Goal: Task Accomplishment & Management: Manage account settings

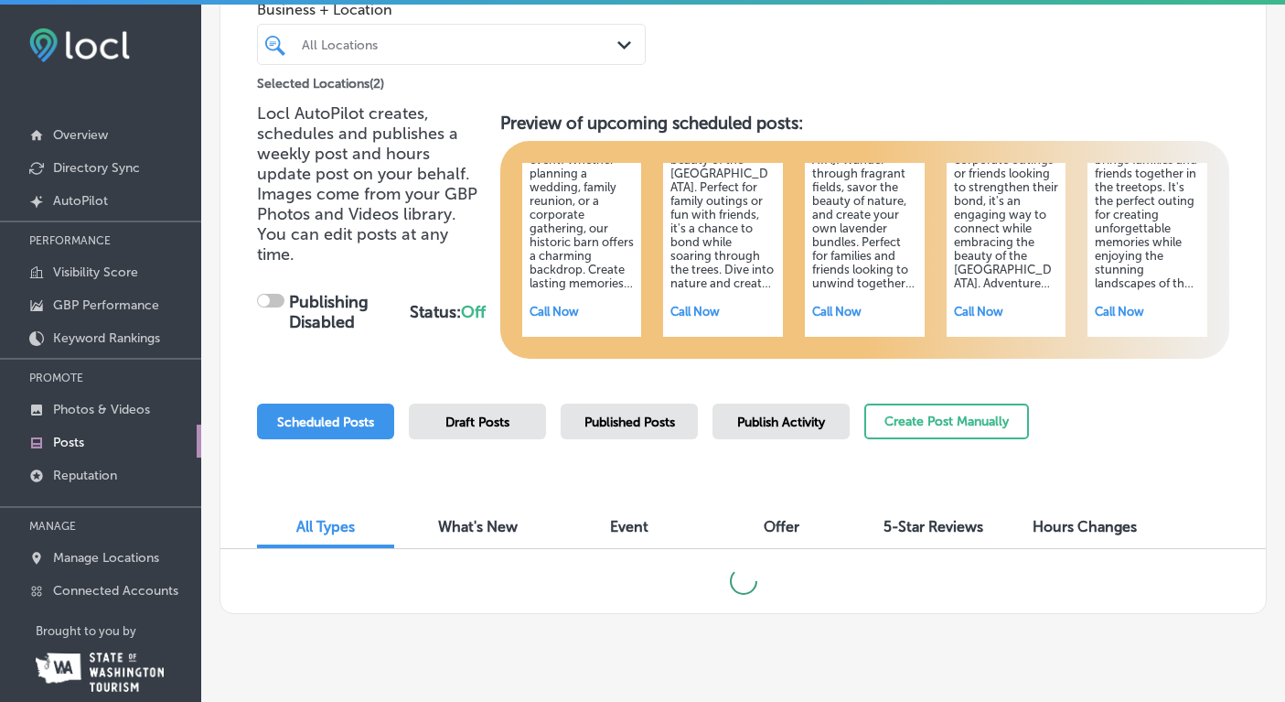
scroll to position [27, 0]
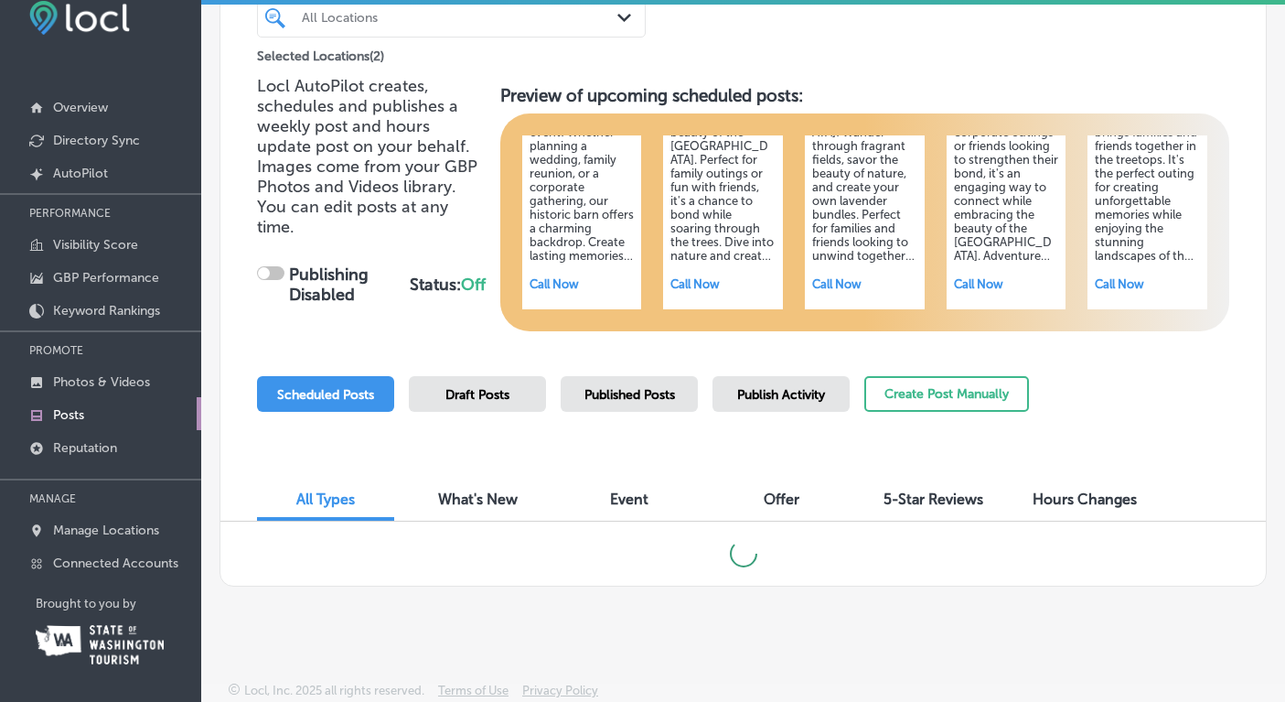
checkbox input "true"
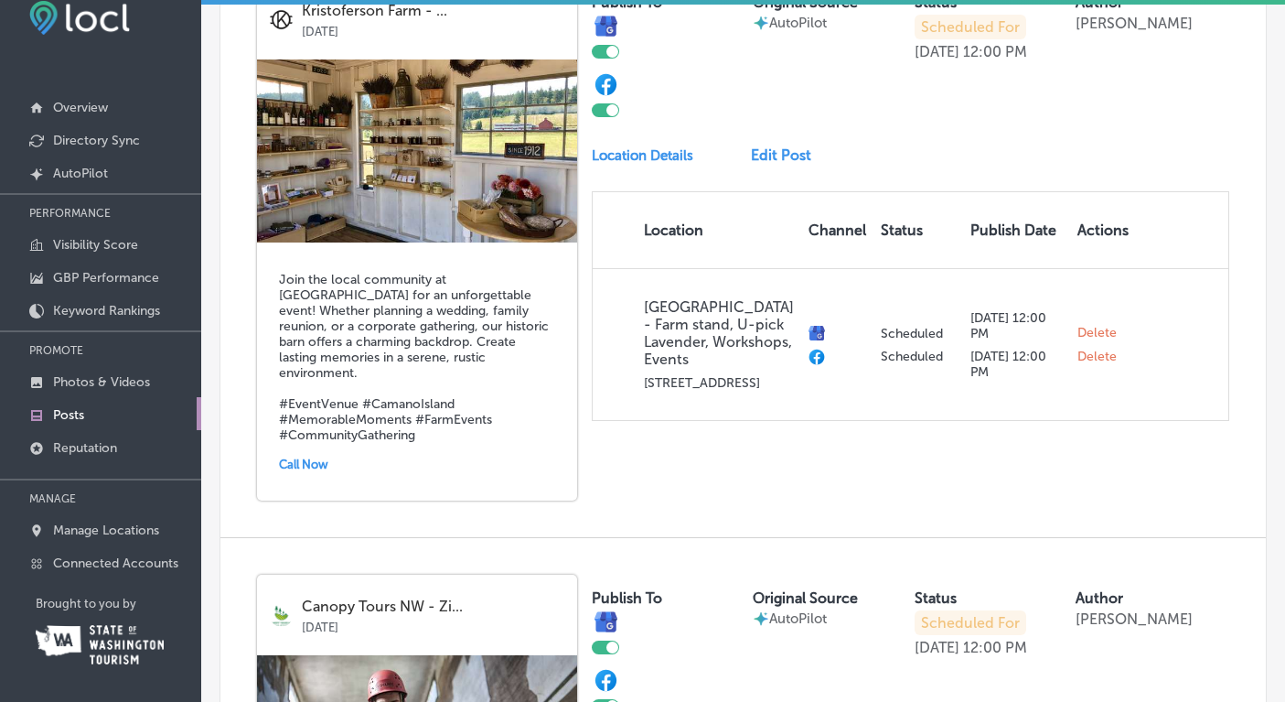
scroll to position [687, 0]
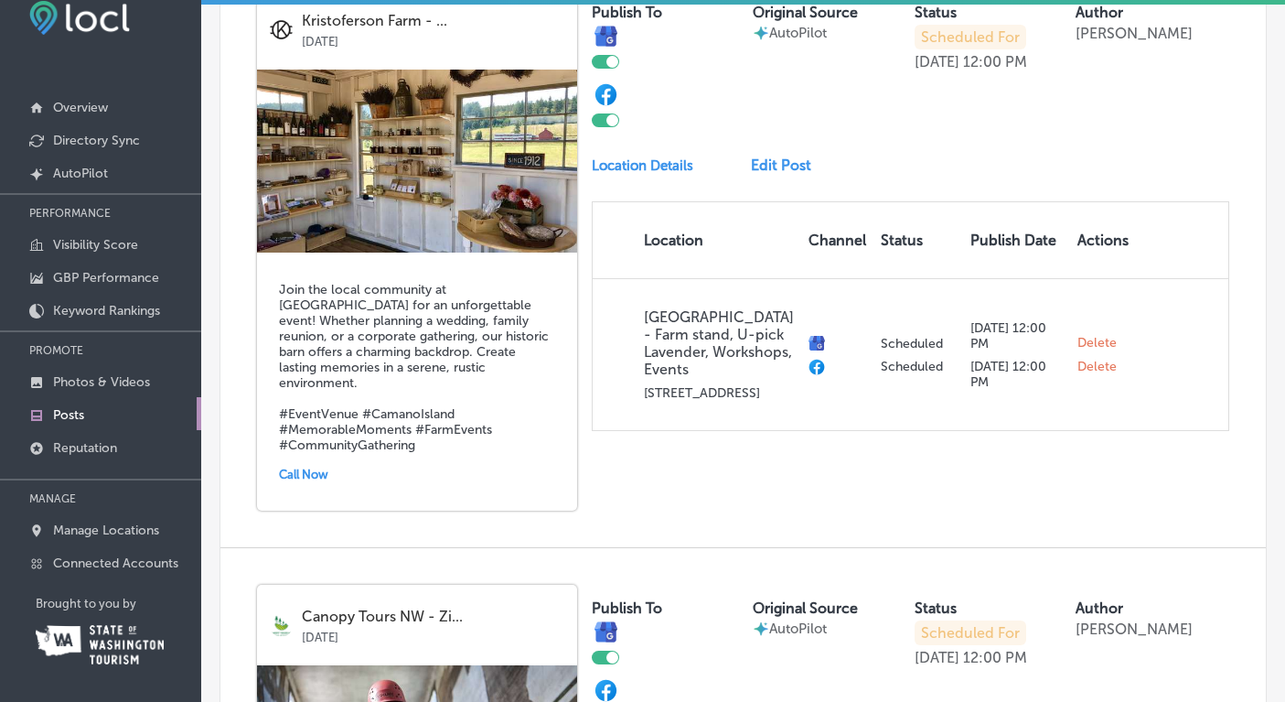
click at [778, 163] on link "Edit Post" at bounding box center [788, 164] width 75 height 17
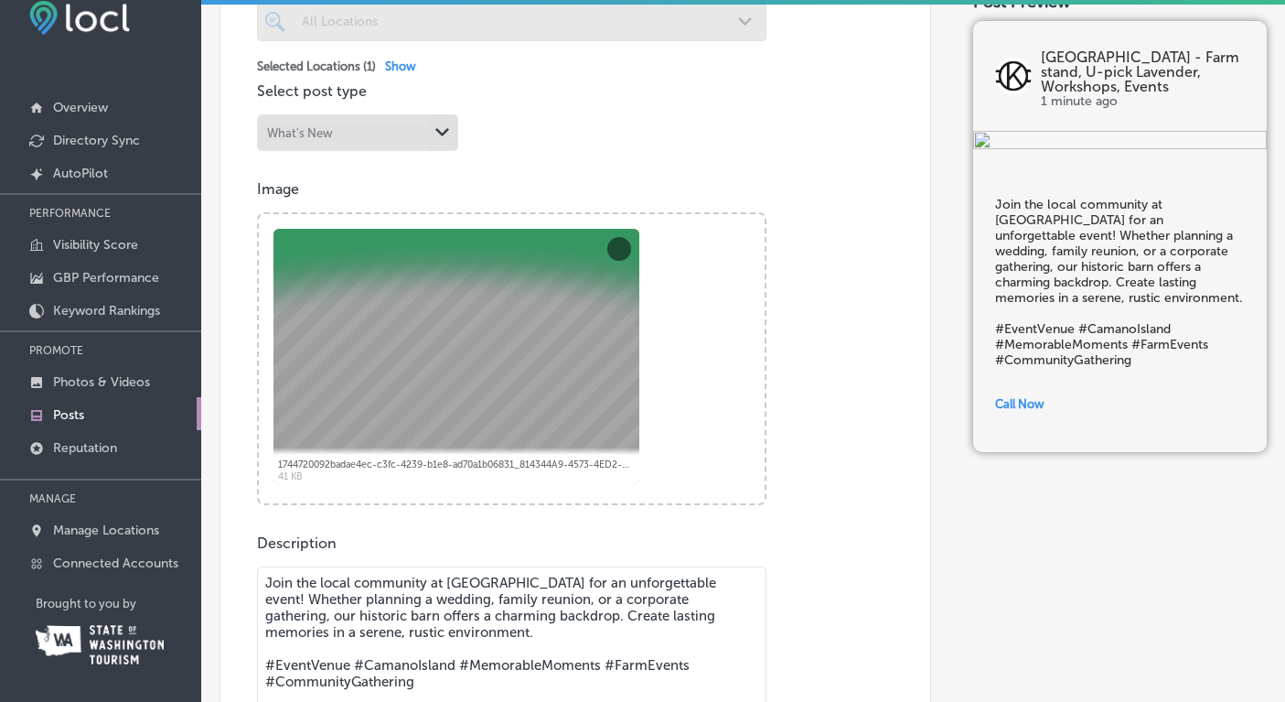
scroll to position [508, 0]
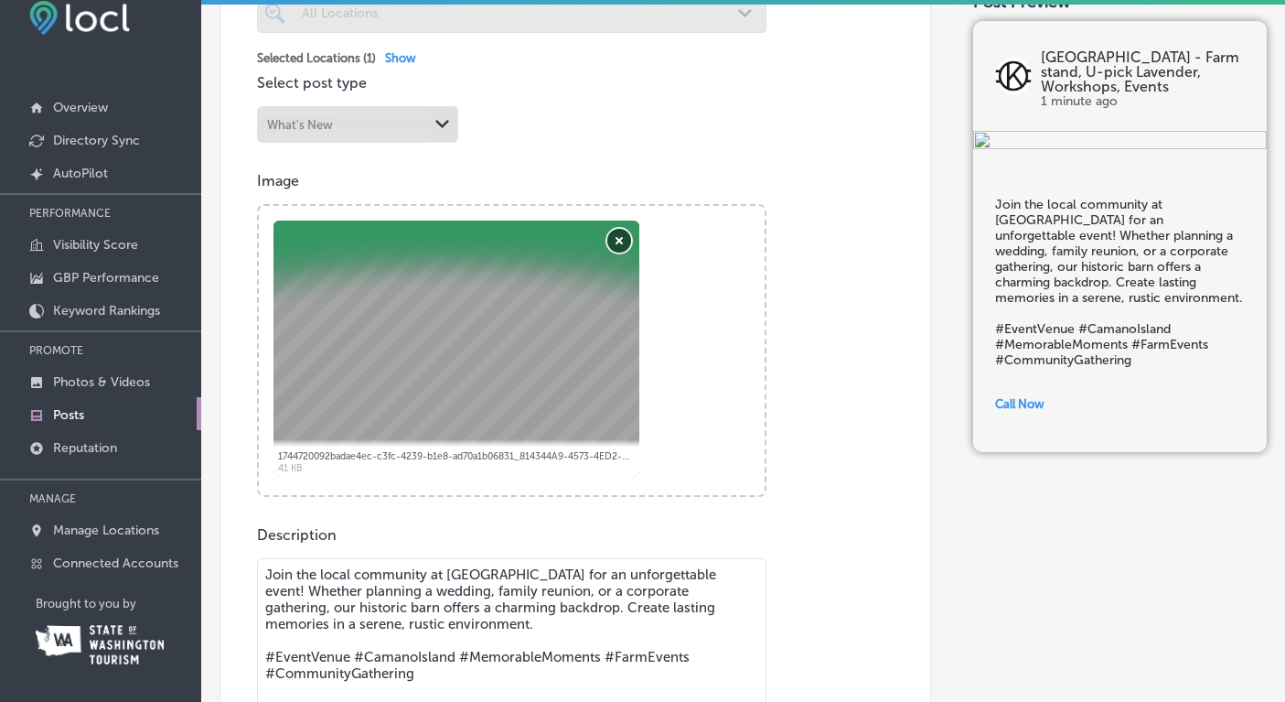
click at [620, 242] on button "Remove" at bounding box center [619, 241] width 24 height 24
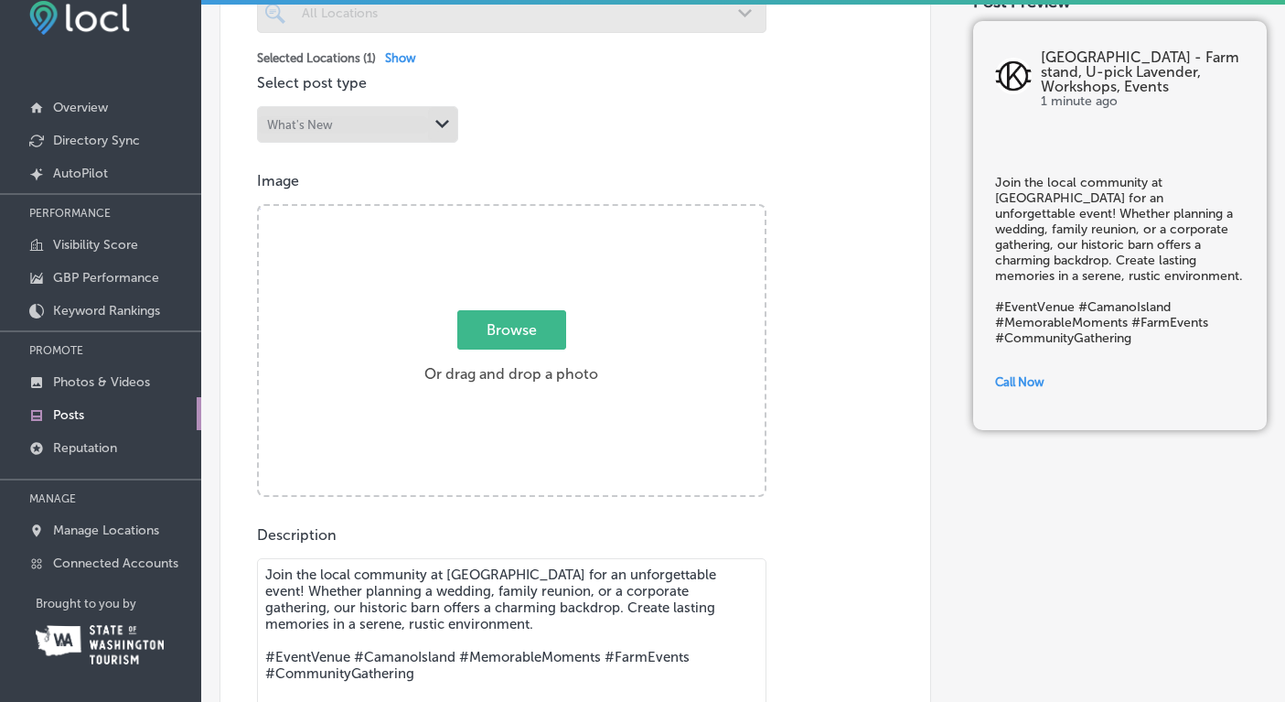
click at [530, 325] on span "Browse" at bounding box center [511, 329] width 109 height 39
click at [530, 211] on input "Browse Or drag and drop a photo" at bounding box center [512, 208] width 506 height 5
type input "C:\fakepath\IMG_4867.jpeg"
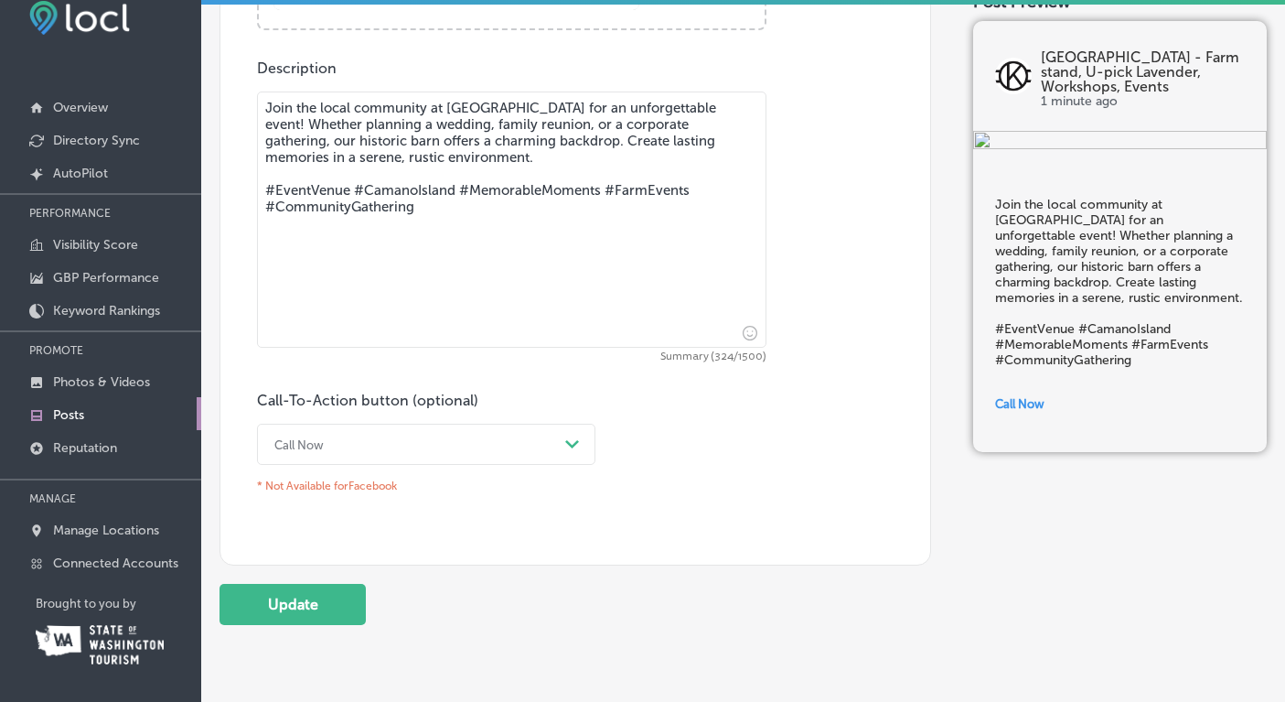
scroll to position [982, 0]
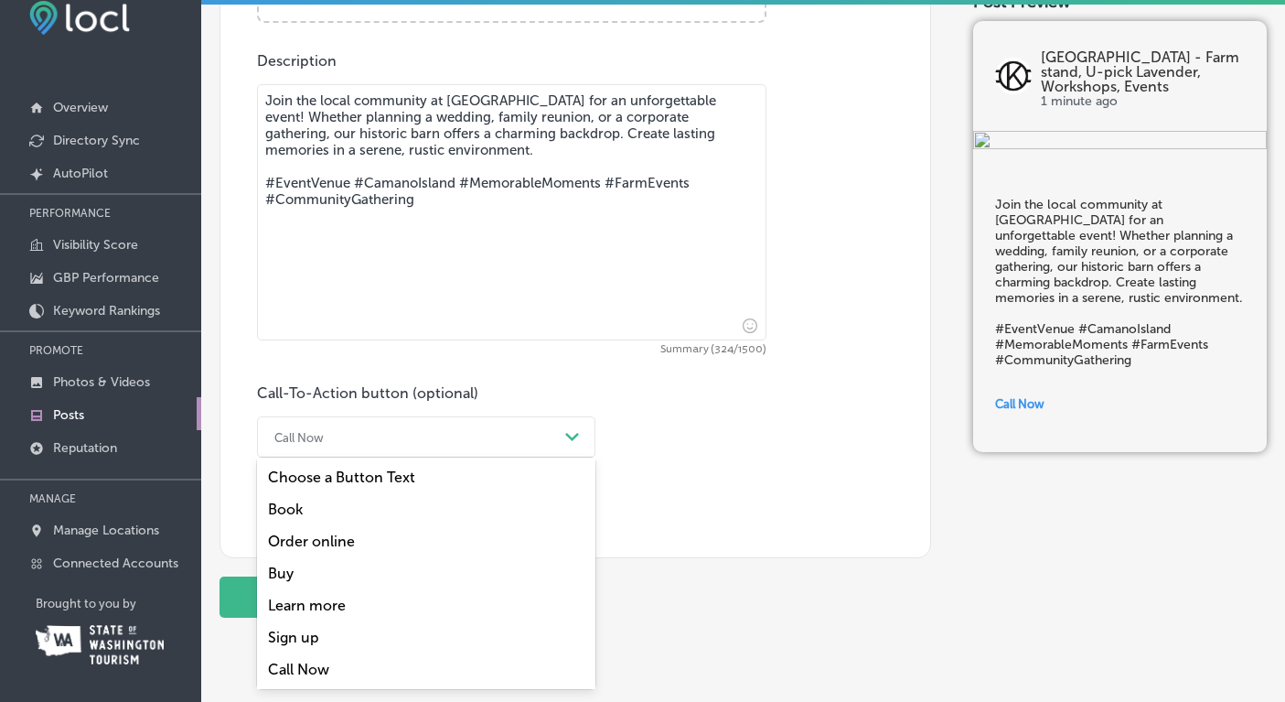
click at [468, 434] on div "Call Now" at bounding box center [411, 437] width 293 height 28
click at [706, 439] on div "Call-To-Action button (optional) option Call Now focused, 7 of 7. 7 results ava…" at bounding box center [575, 438] width 637 height 108
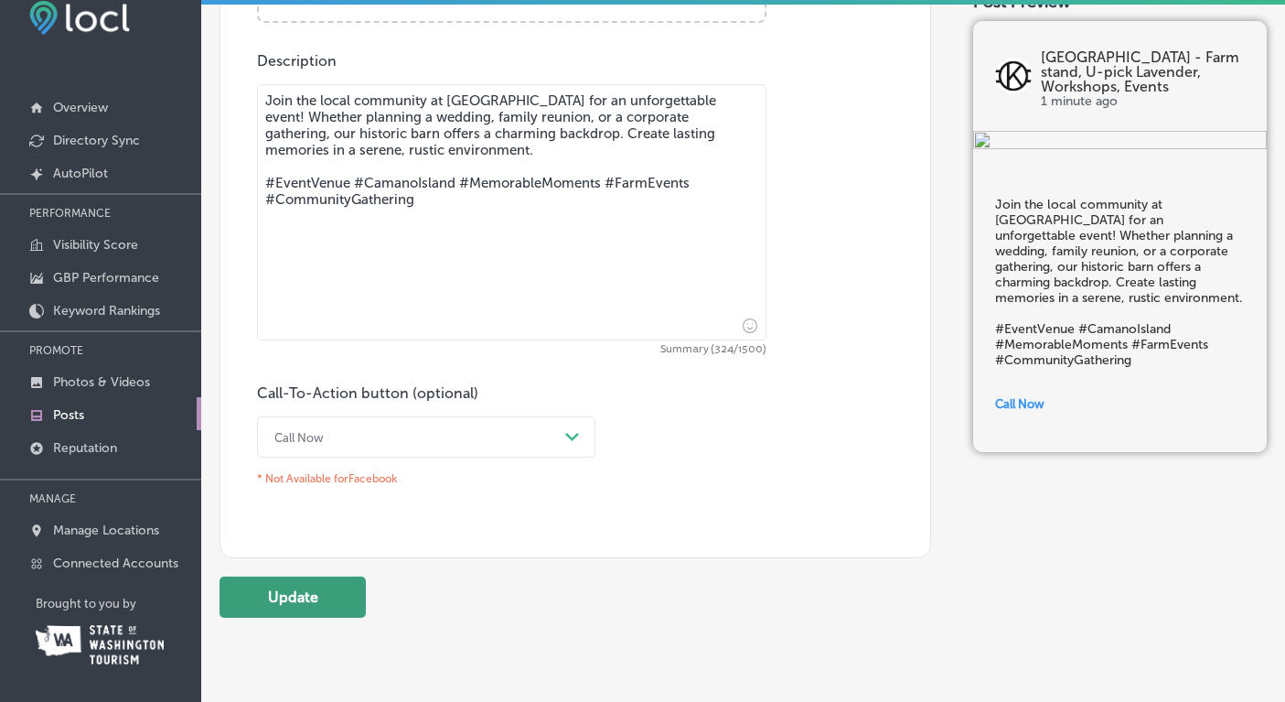
click at [296, 597] on button "Update" at bounding box center [293, 596] width 146 height 41
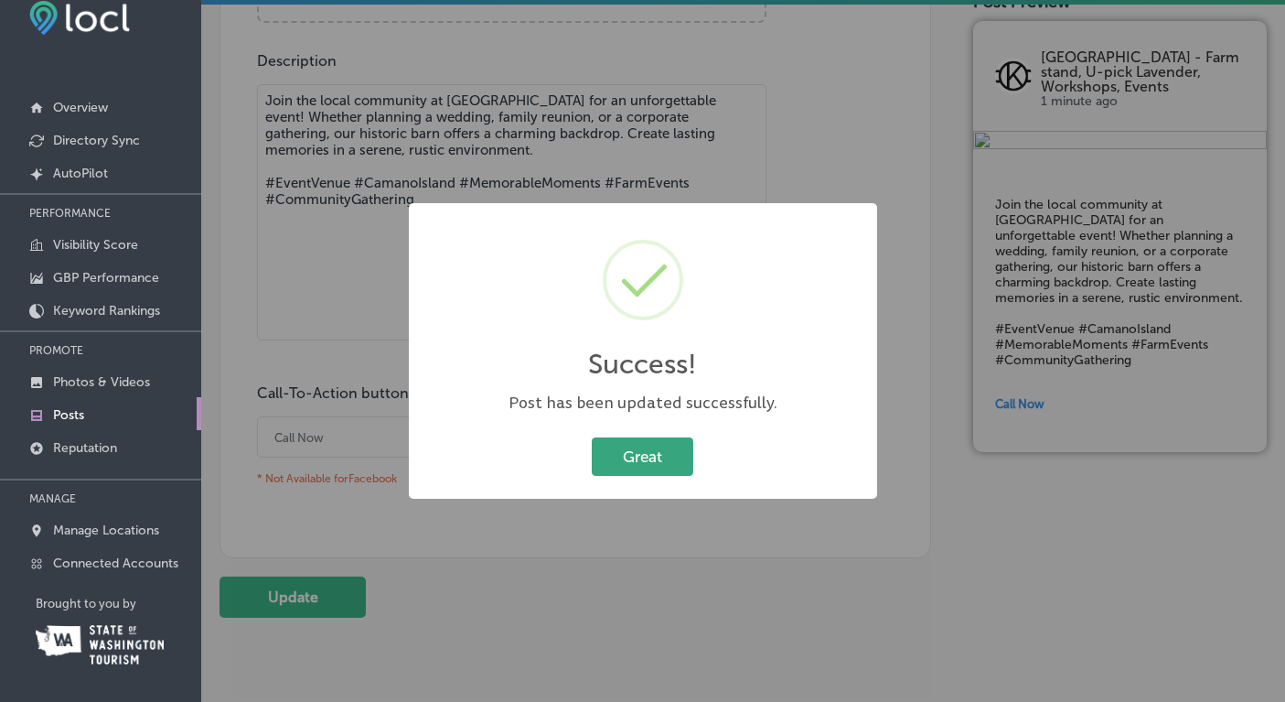
click at [655, 466] on button "Great" at bounding box center [643, 456] width 102 height 38
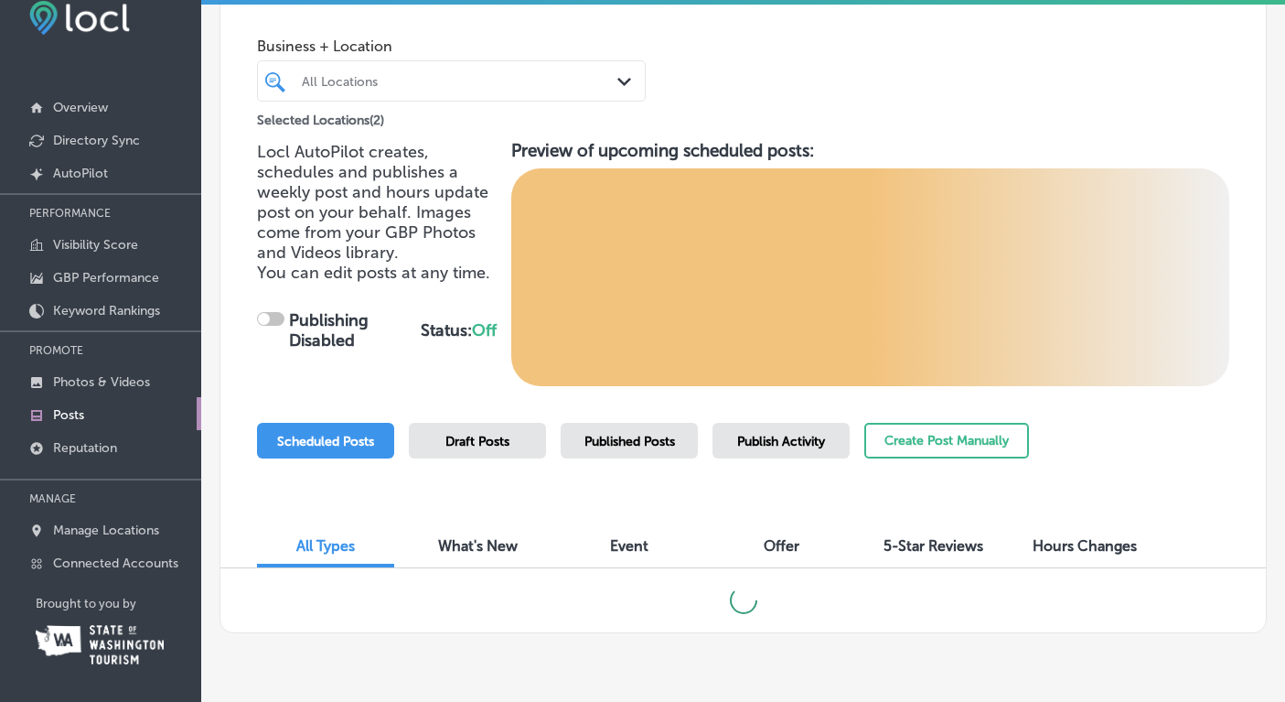
scroll to position [123, 0]
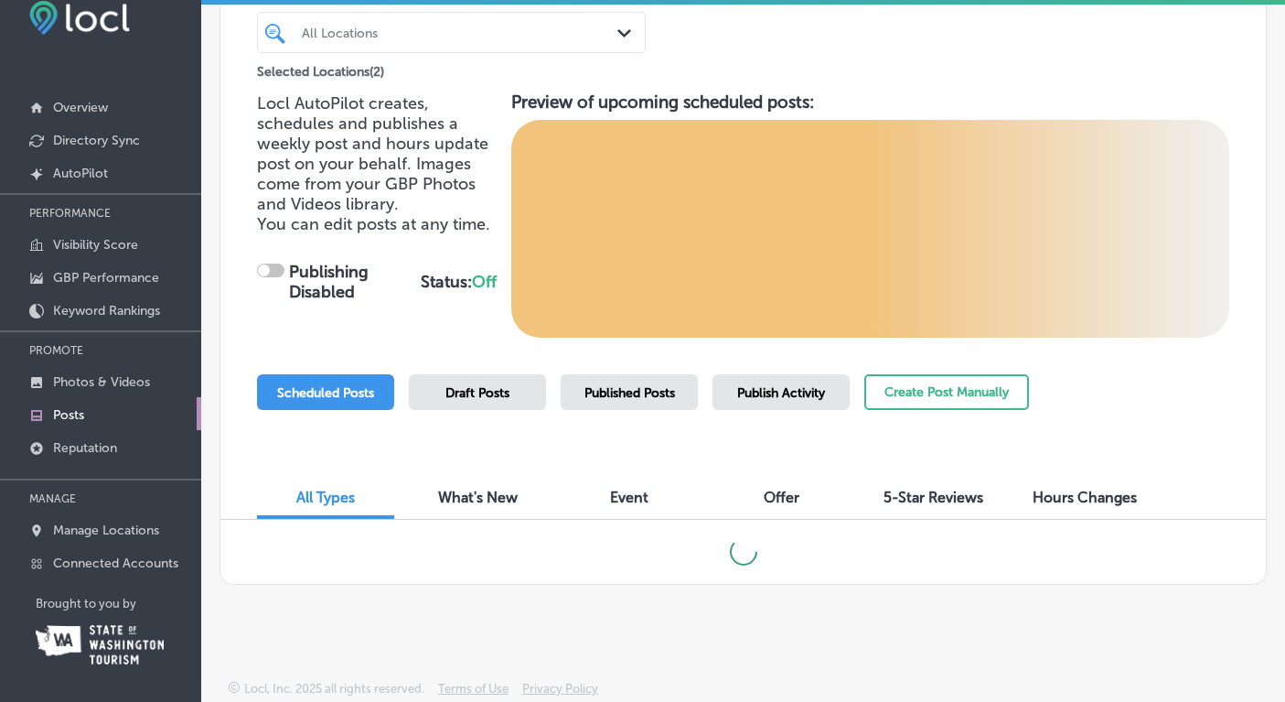
checkbox input "true"
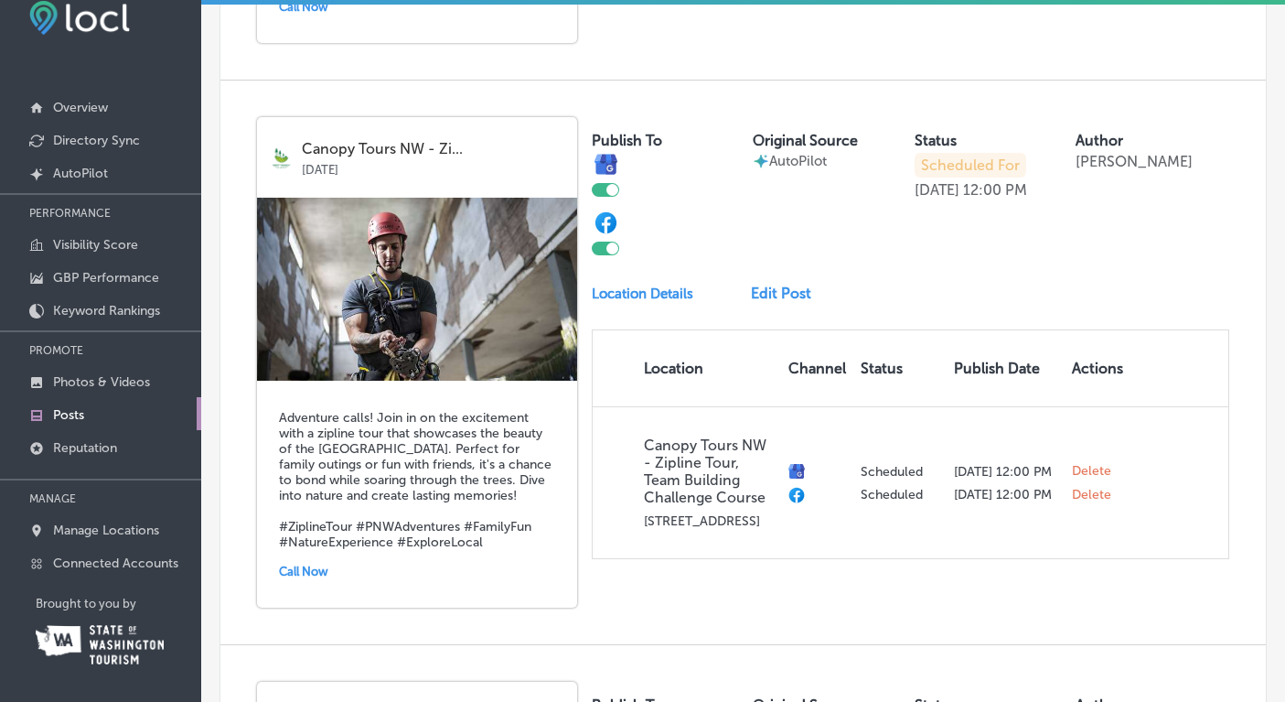
scroll to position [1134, 0]
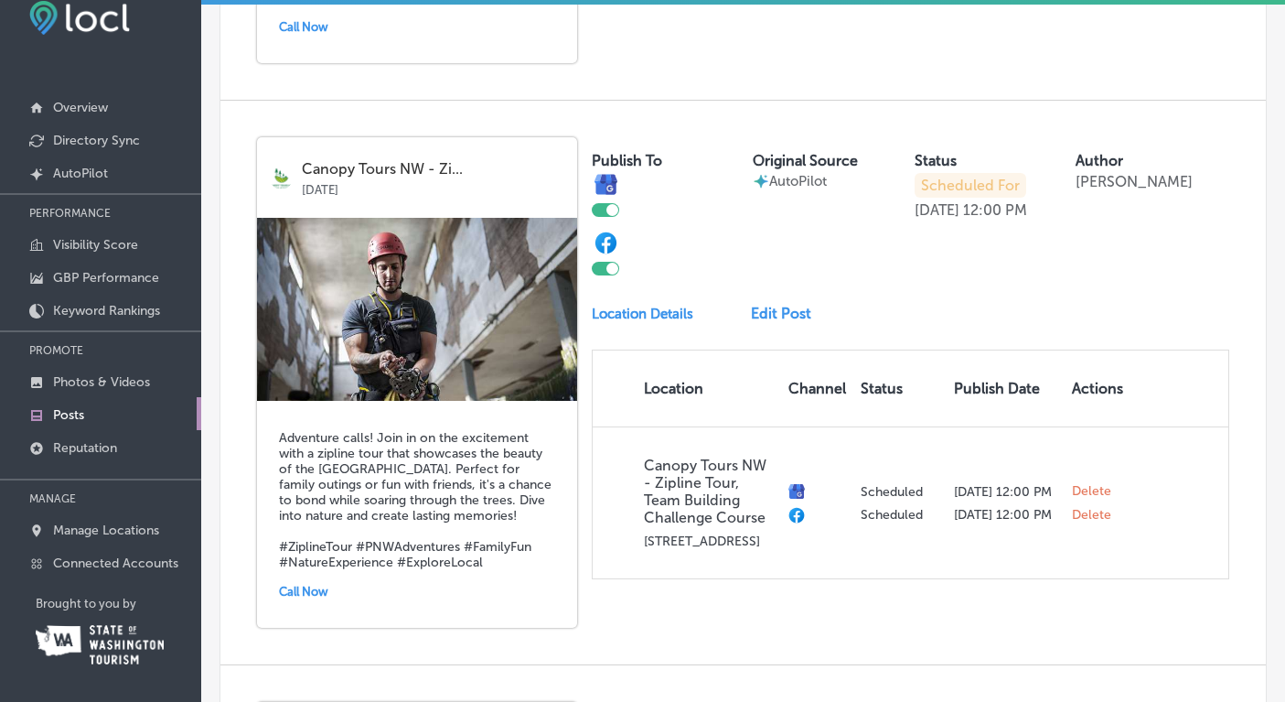
click at [491, 284] on img at bounding box center [417, 309] width 320 height 183
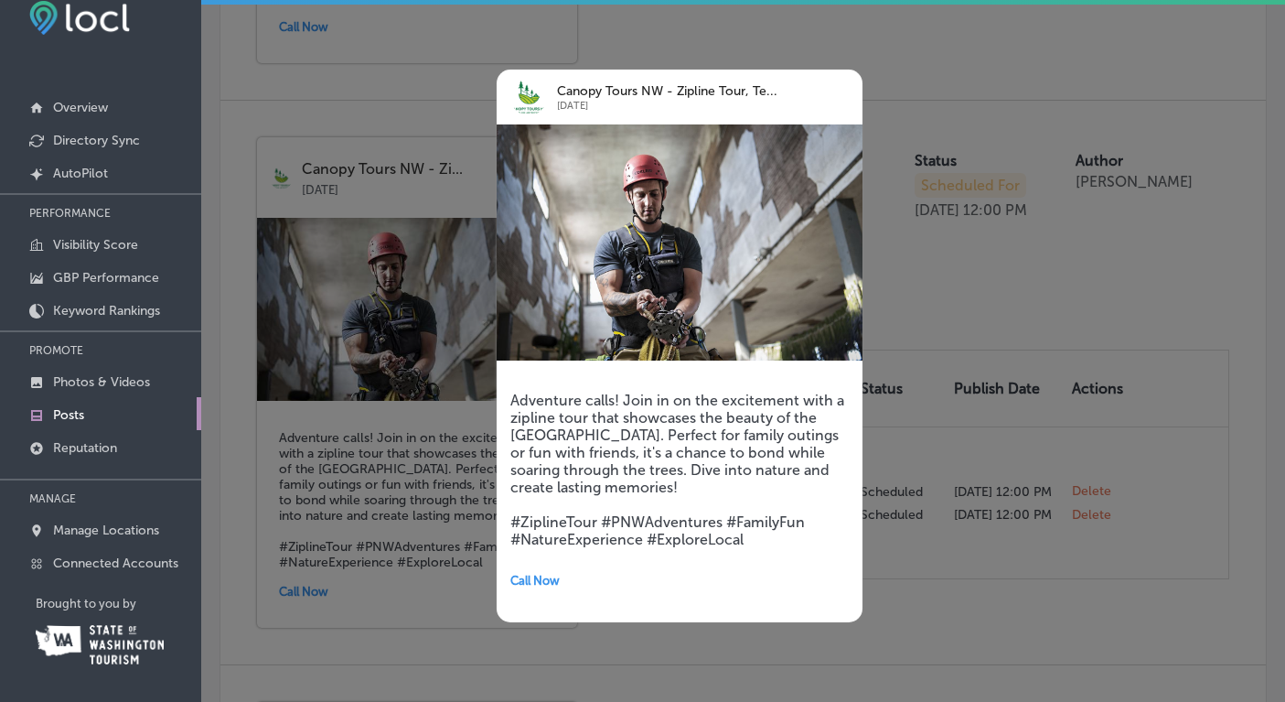
click at [876, 235] on div at bounding box center [642, 351] width 1285 height 702
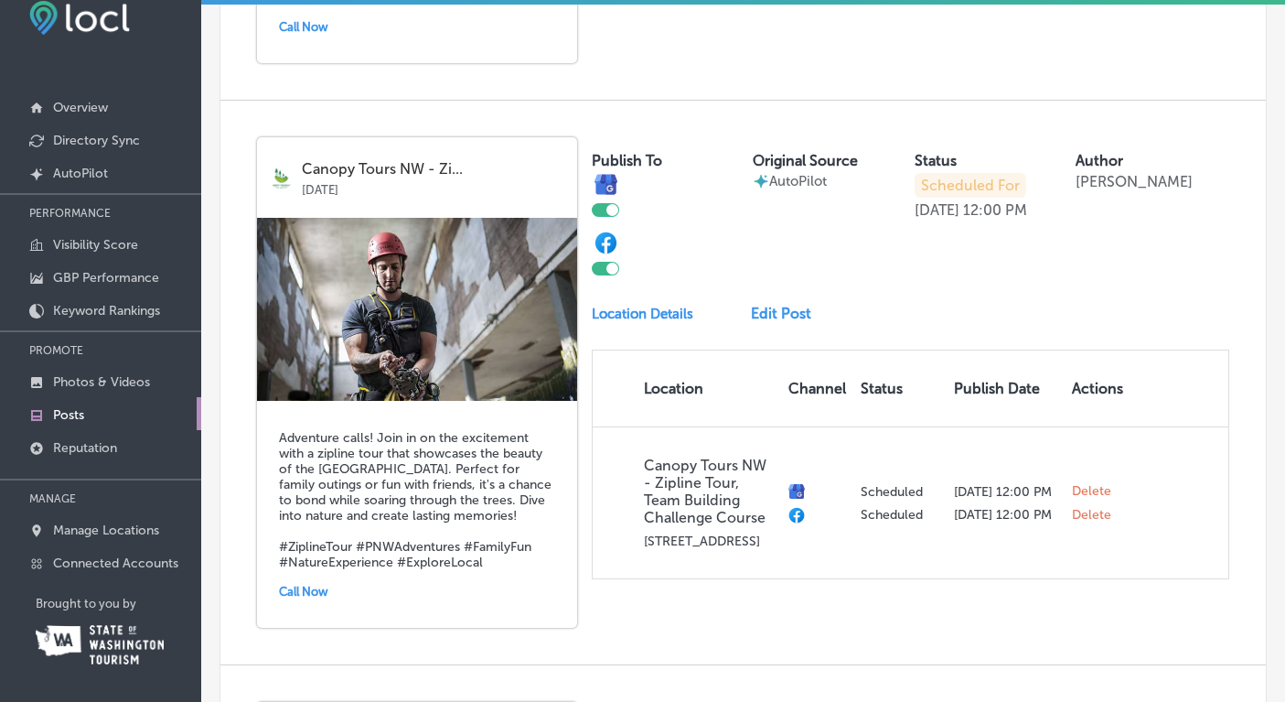
click at [777, 305] on link "Edit Post" at bounding box center [788, 313] width 75 height 17
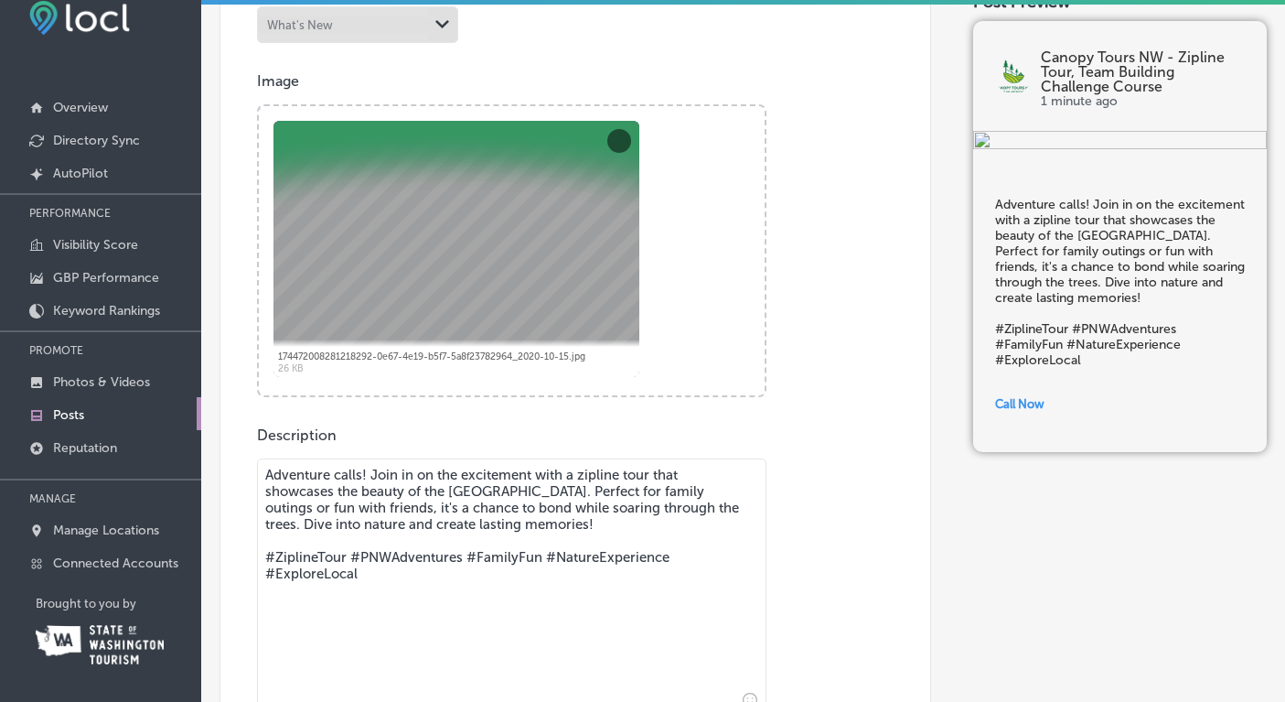
scroll to position [632, 0]
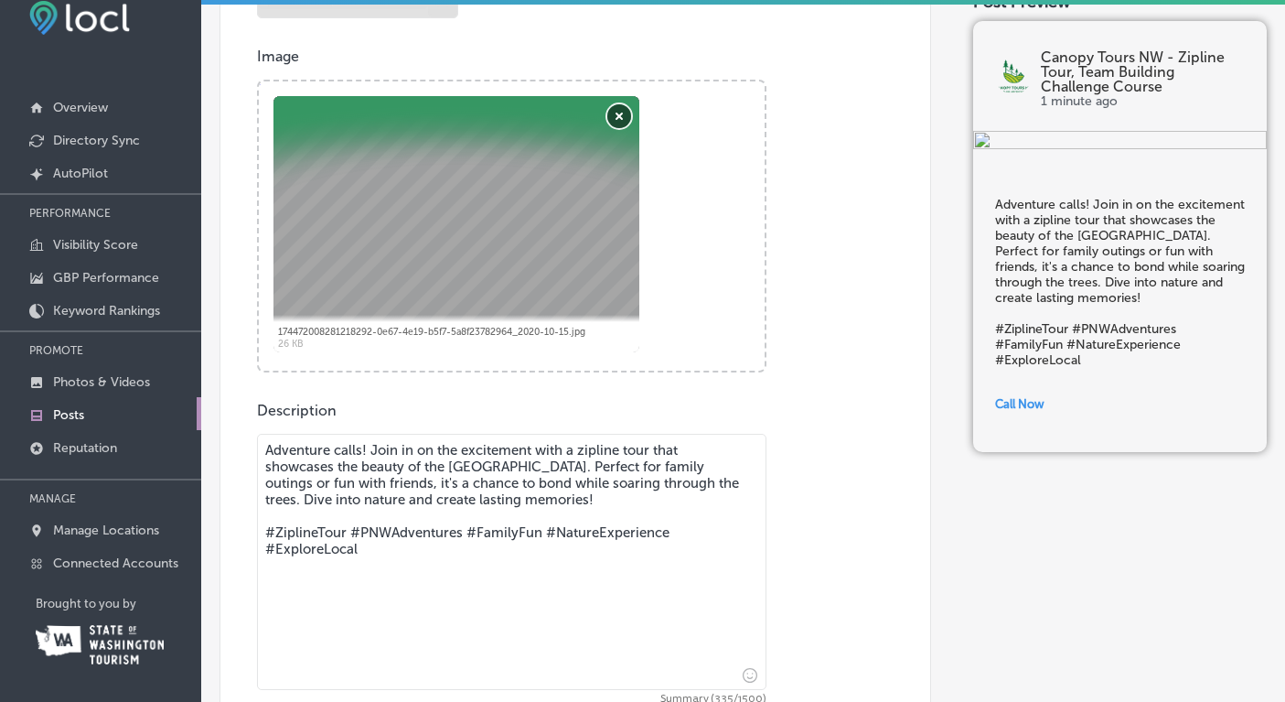
click at [620, 114] on button "Remove" at bounding box center [619, 116] width 24 height 24
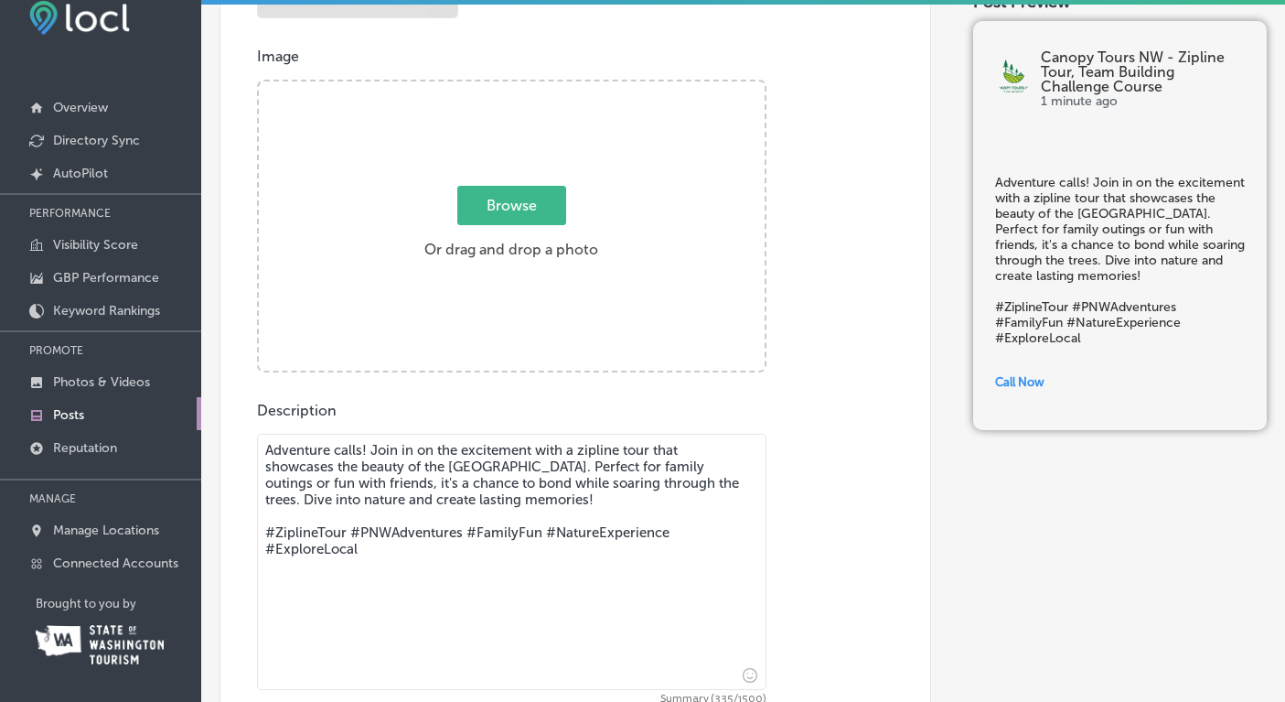
click at [515, 206] on span "Browse" at bounding box center [511, 205] width 109 height 39
click at [515, 87] on input "Browse Or drag and drop a photo" at bounding box center [512, 83] width 506 height 5
type input "C:\fakepath\DSC_8340.jpeg"
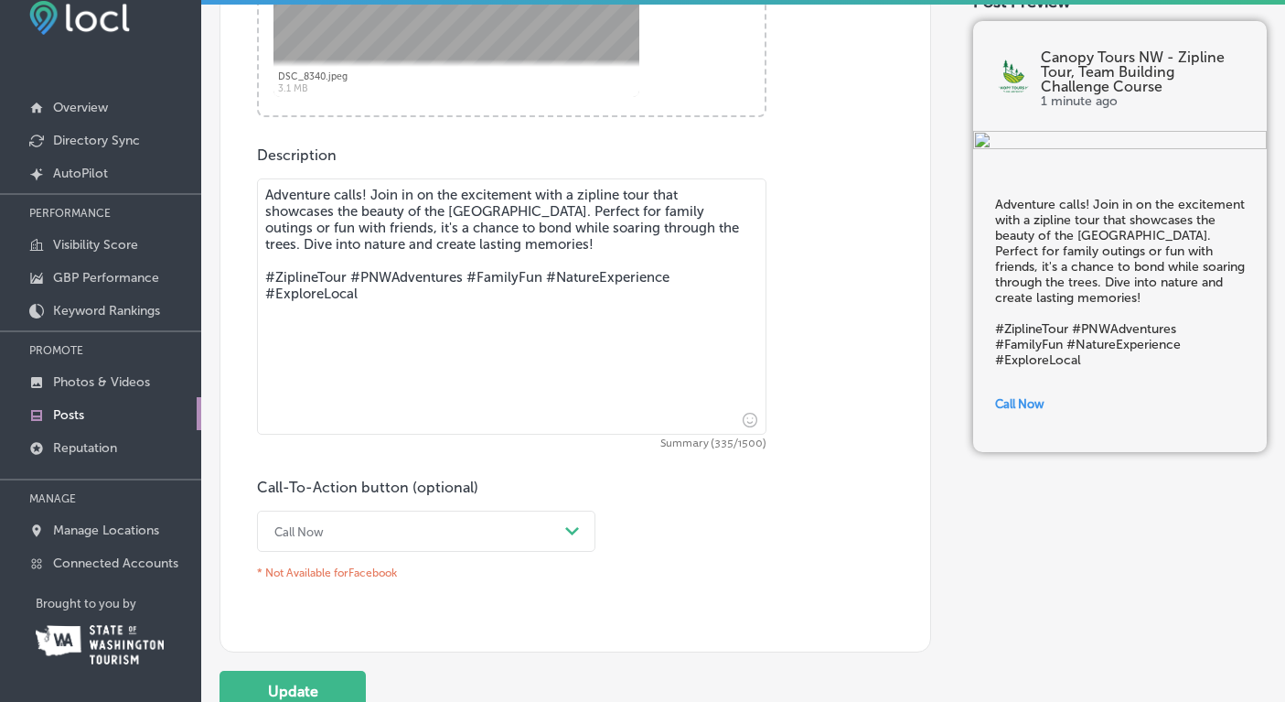
scroll to position [918, 0]
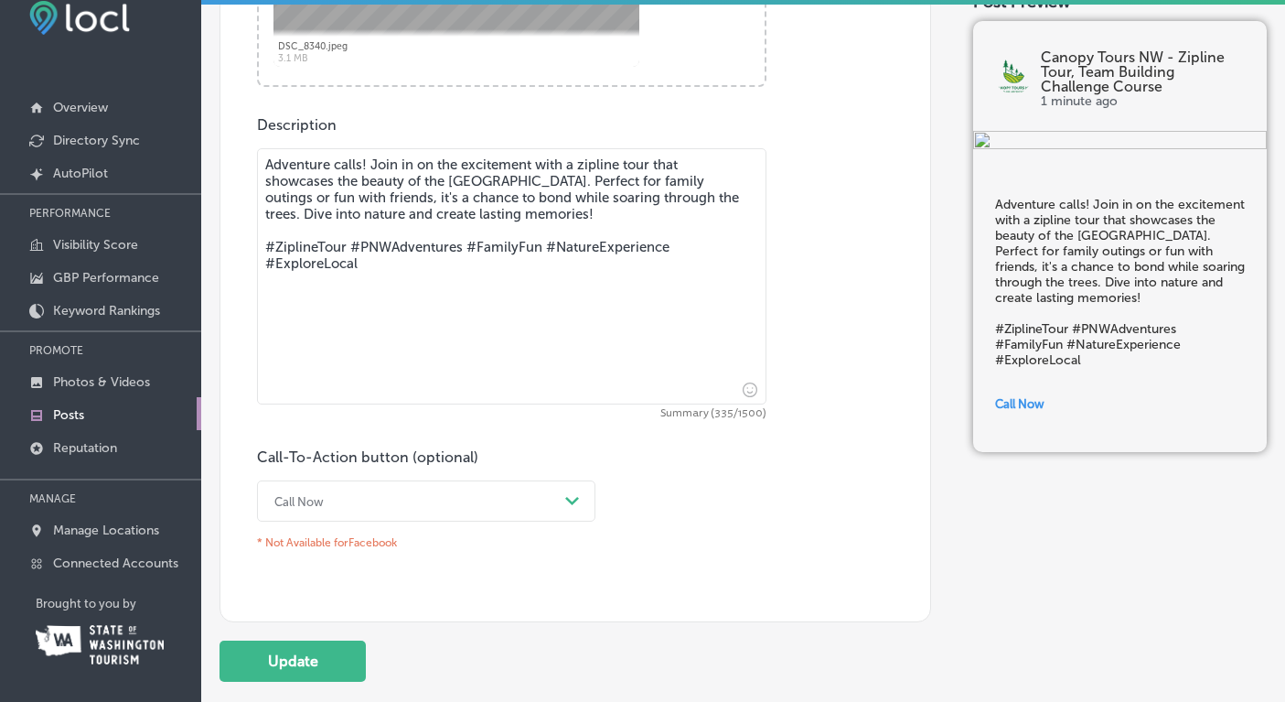
click at [571, 508] on div "Call Now Path Created with Sketch." at bounding box center [426, 500] width 339 height 41
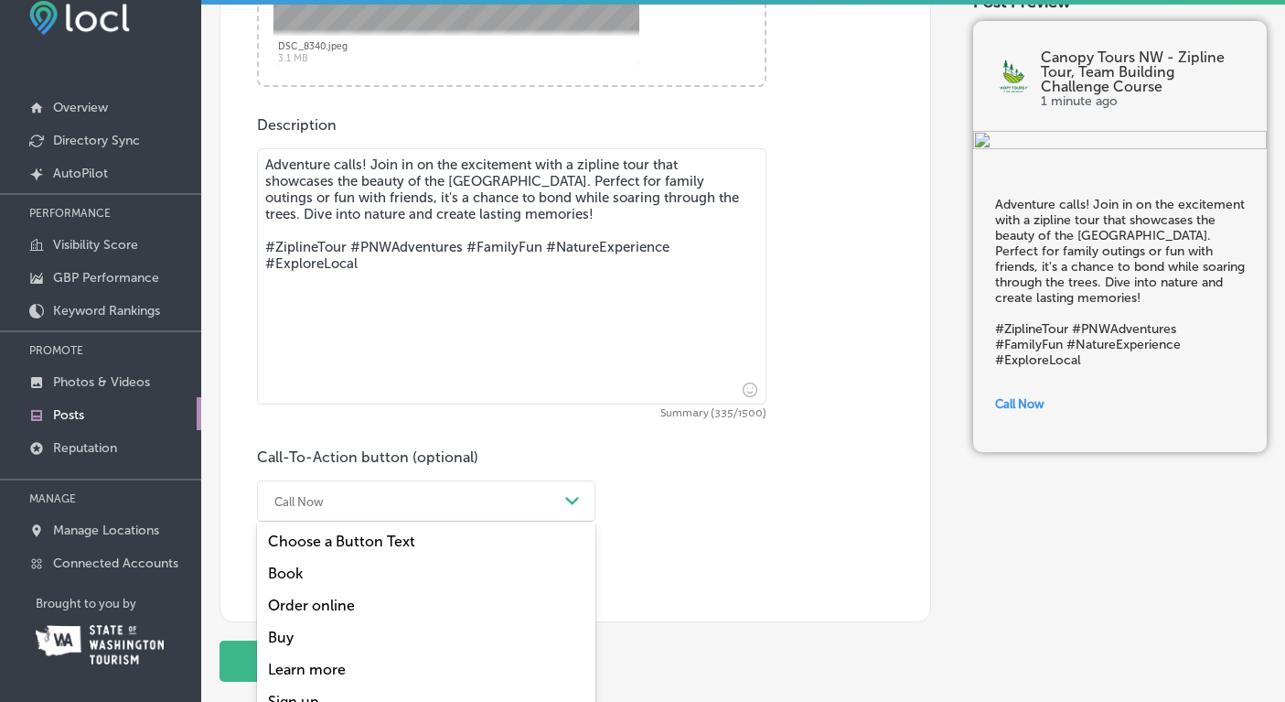
scroll to position [975, 0]
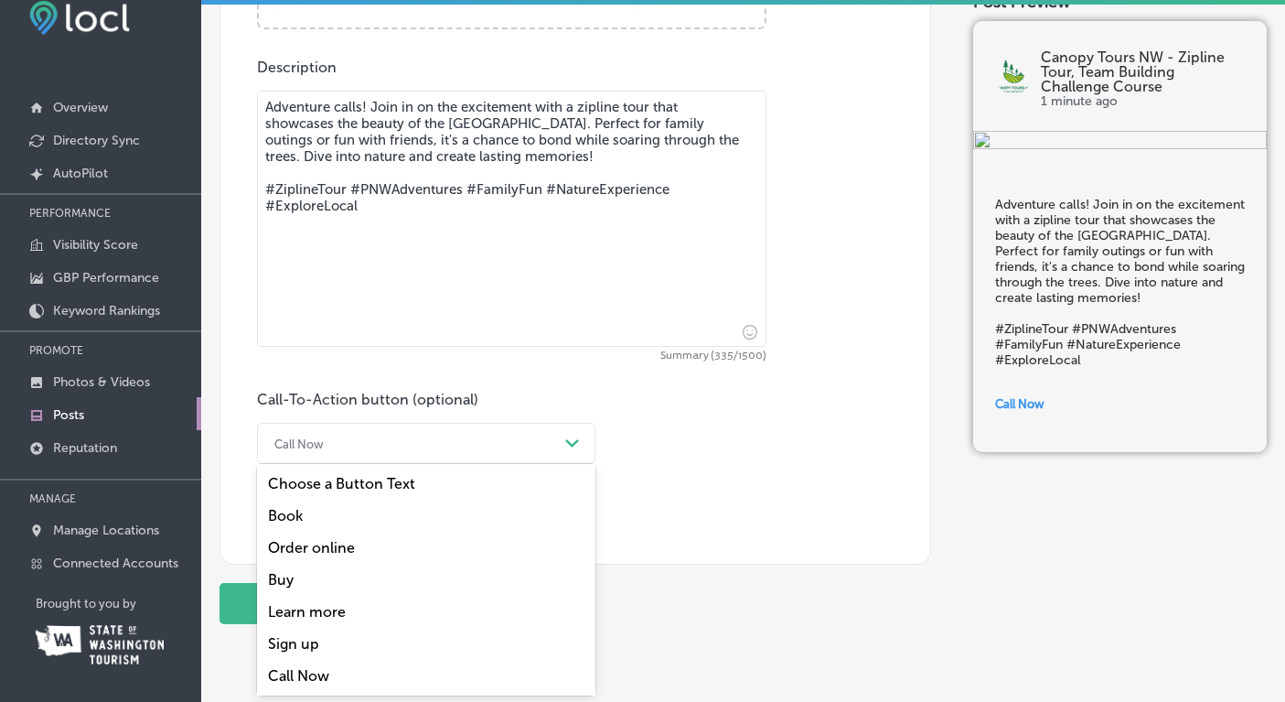
click at [292, 506] on div "Book" at bounding box center [426, 516] width 339 height 32
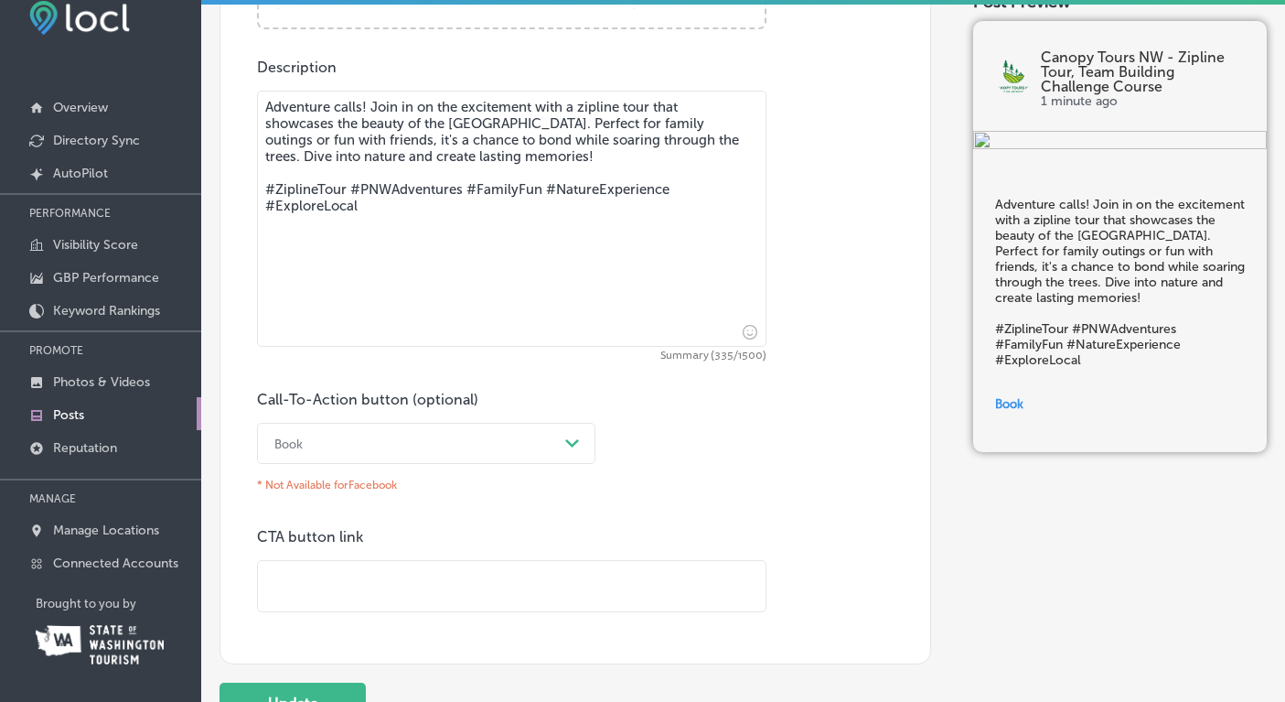
click at [349, 592] on input "text" at bounding box center [512, 586] width 508 height 50
type input "[URL][DOMAIN_NAME]"
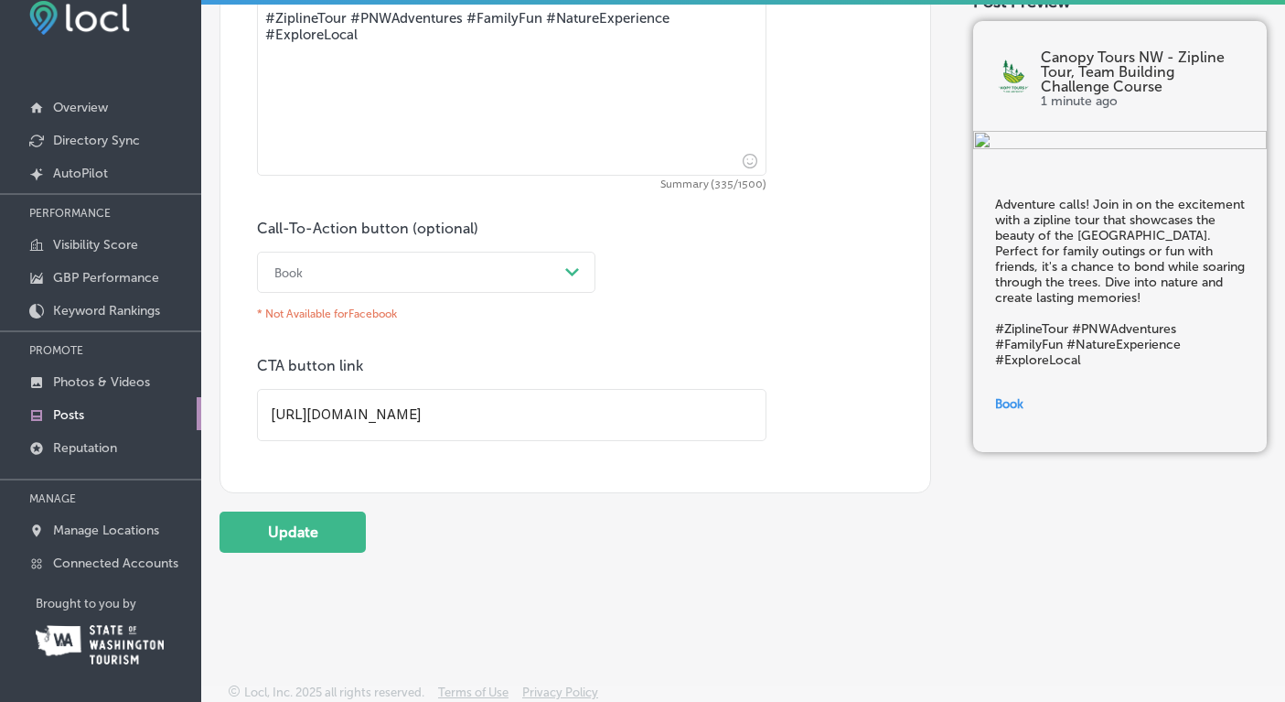
scroll to position [1153, 0]
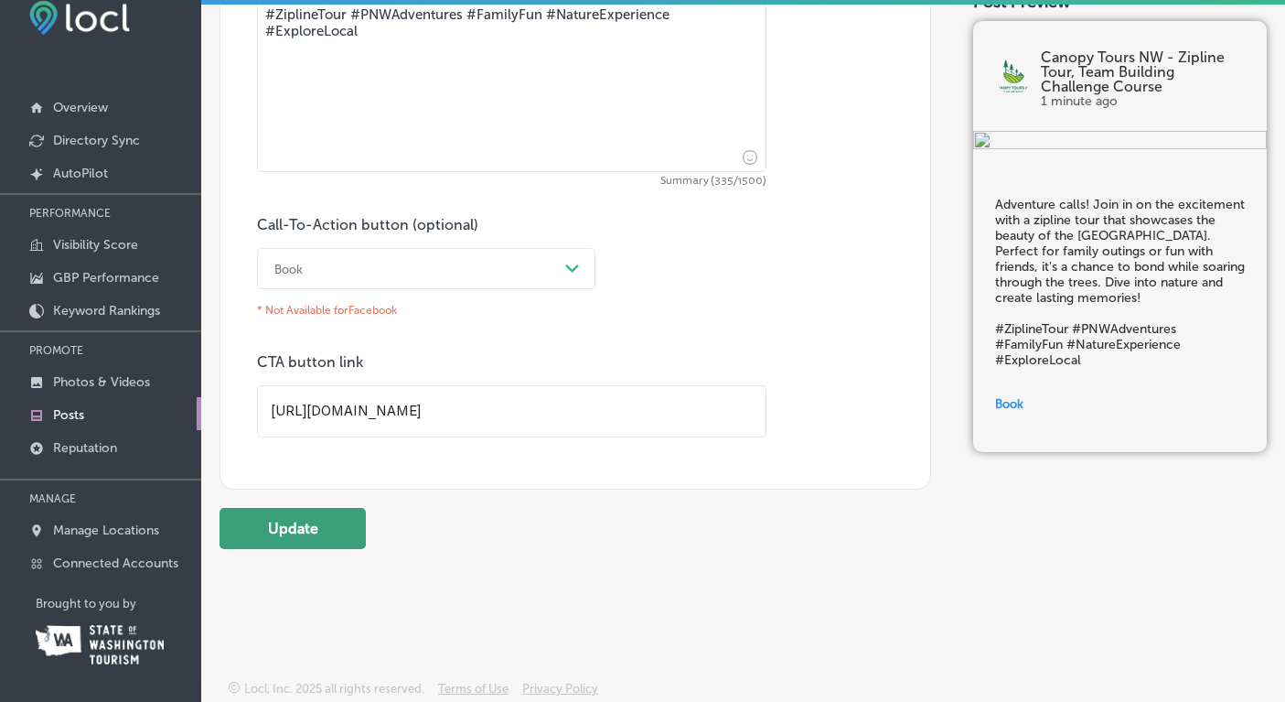
click at [293, 532] on button "Update" at bounding box center [293, 528] width 146 height 41
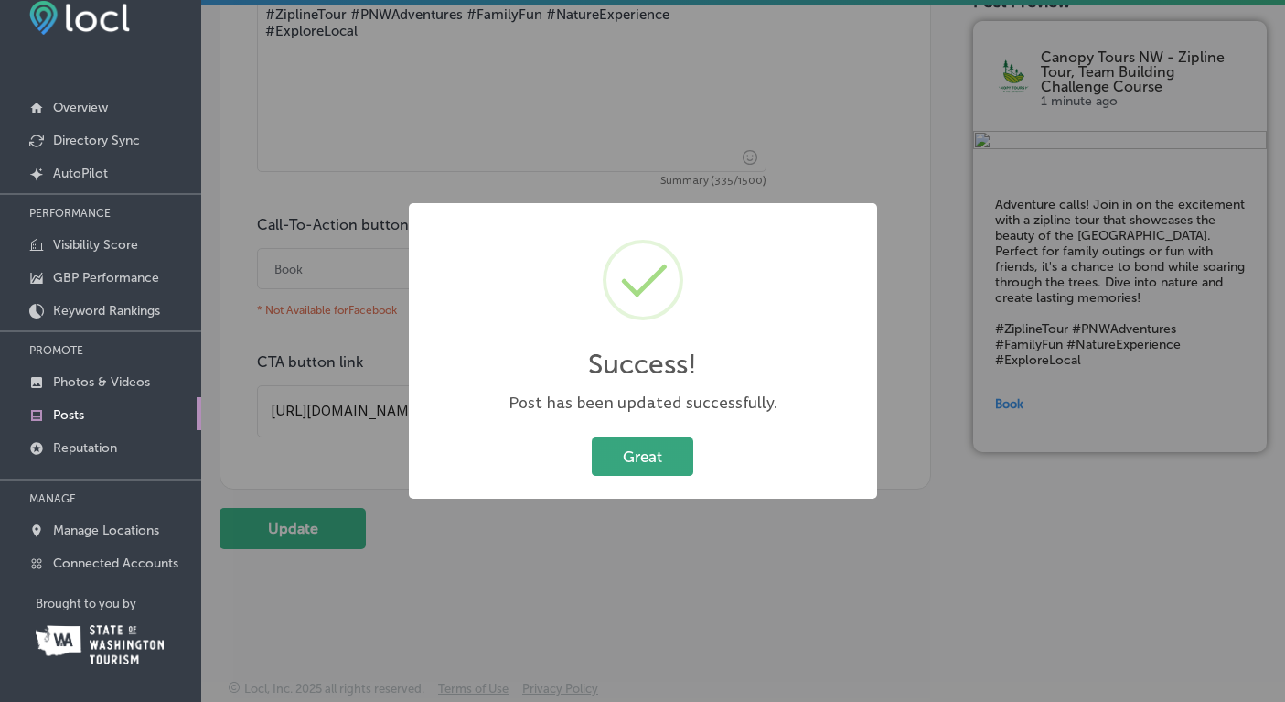
click at [657, 453] on button "Great" at bounding box center [643, 456] width 102 height 38
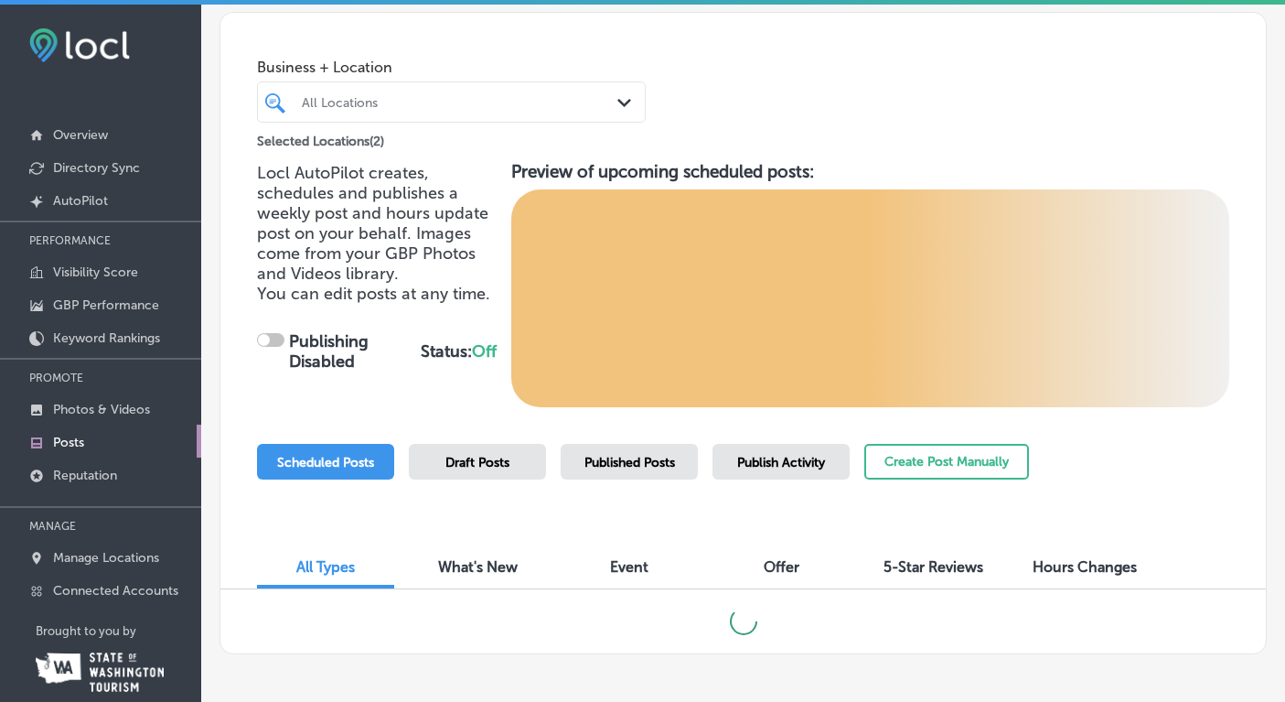
scroll to position [123, 0]
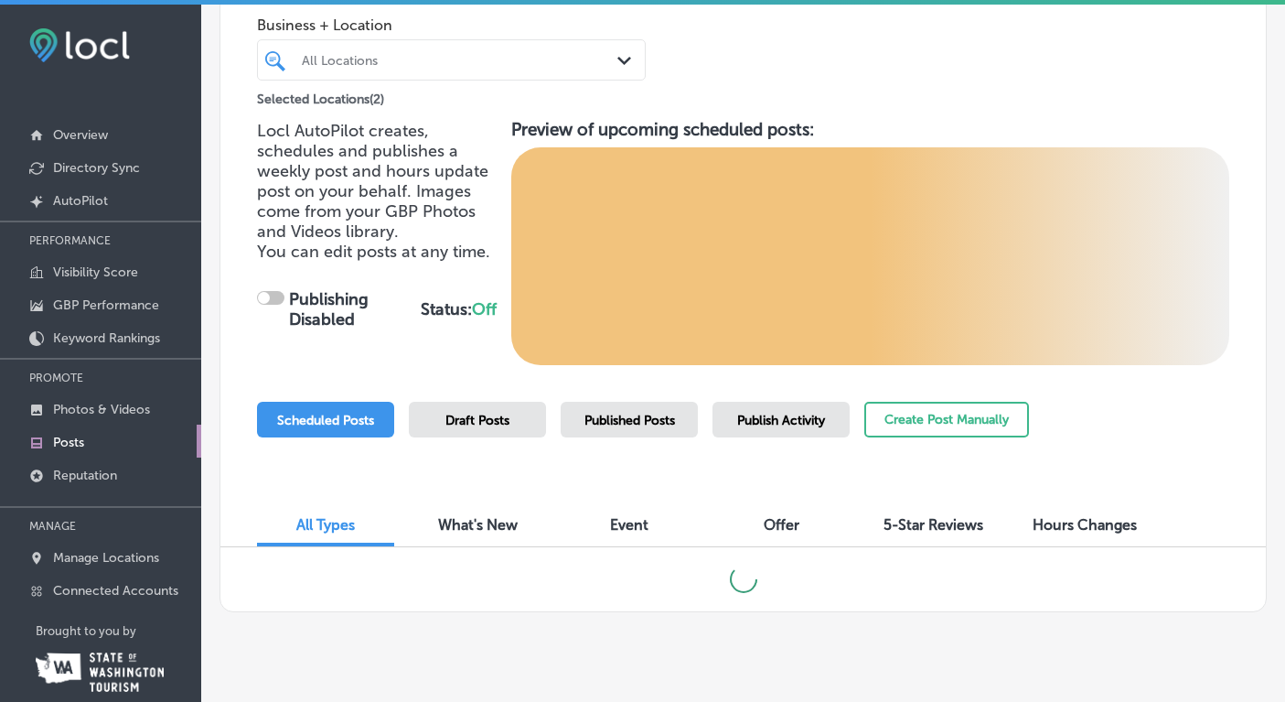
checkbox input "true"
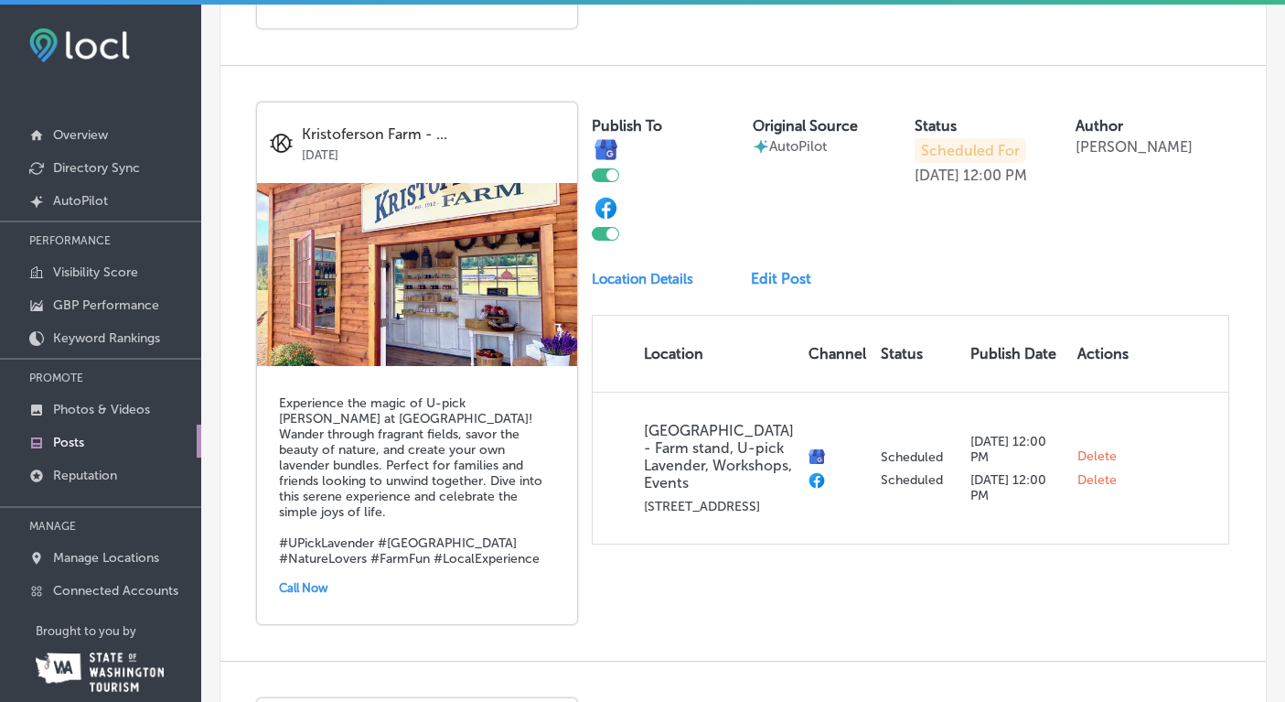
scroll to position [1758, 0]
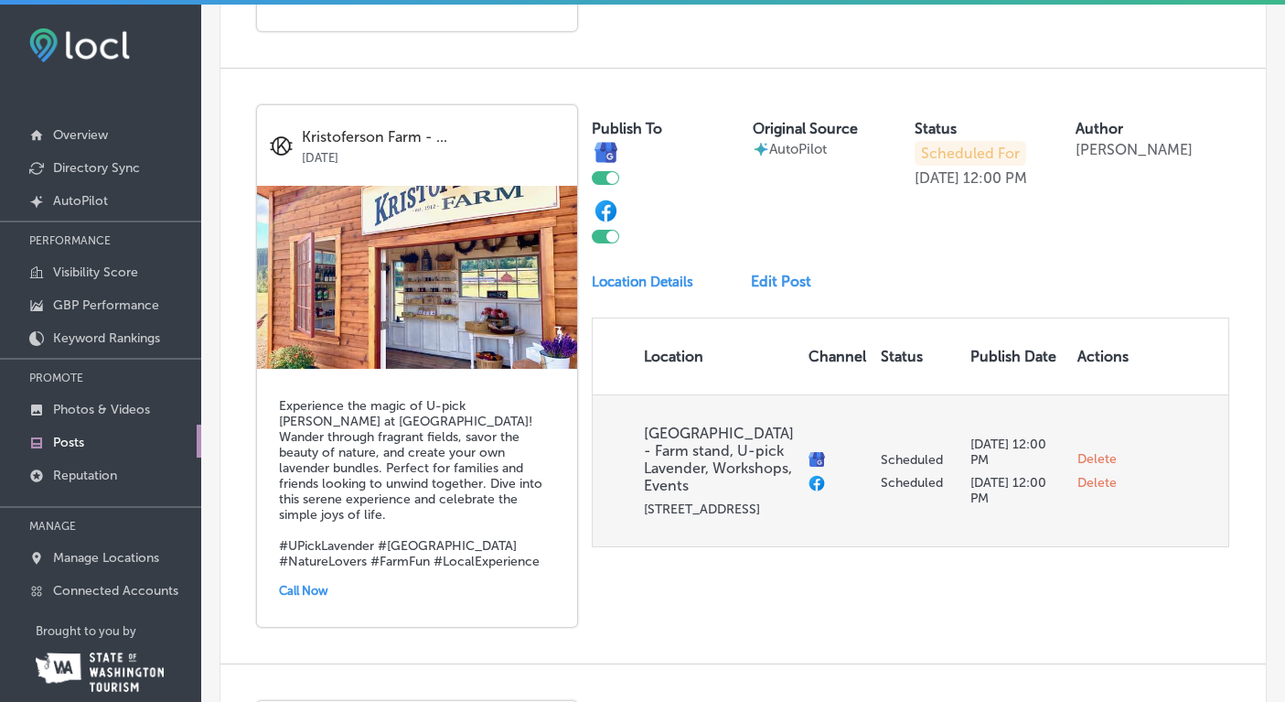
click at [1098, 452] on span "Delete" at bounding box center [1097, 459] width 39 height 16
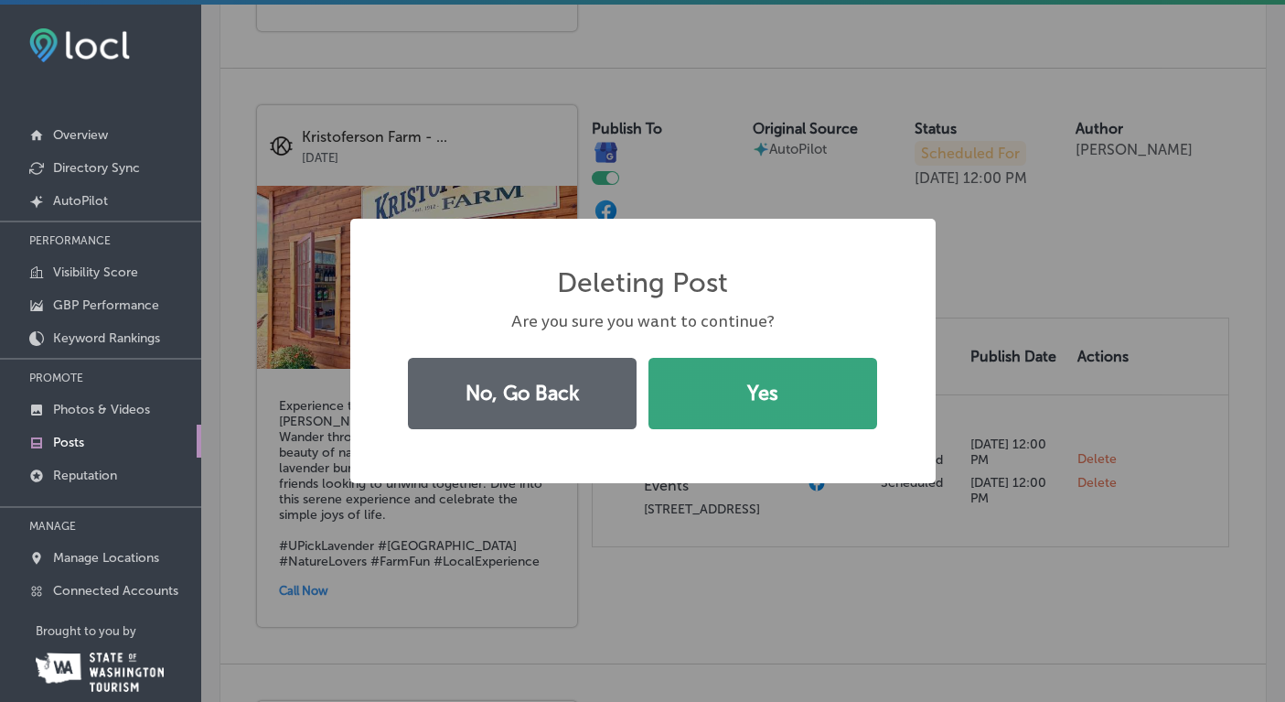
click at [792, 387] on button "Yes" at bounding box center [763, 393] width 229 height 71
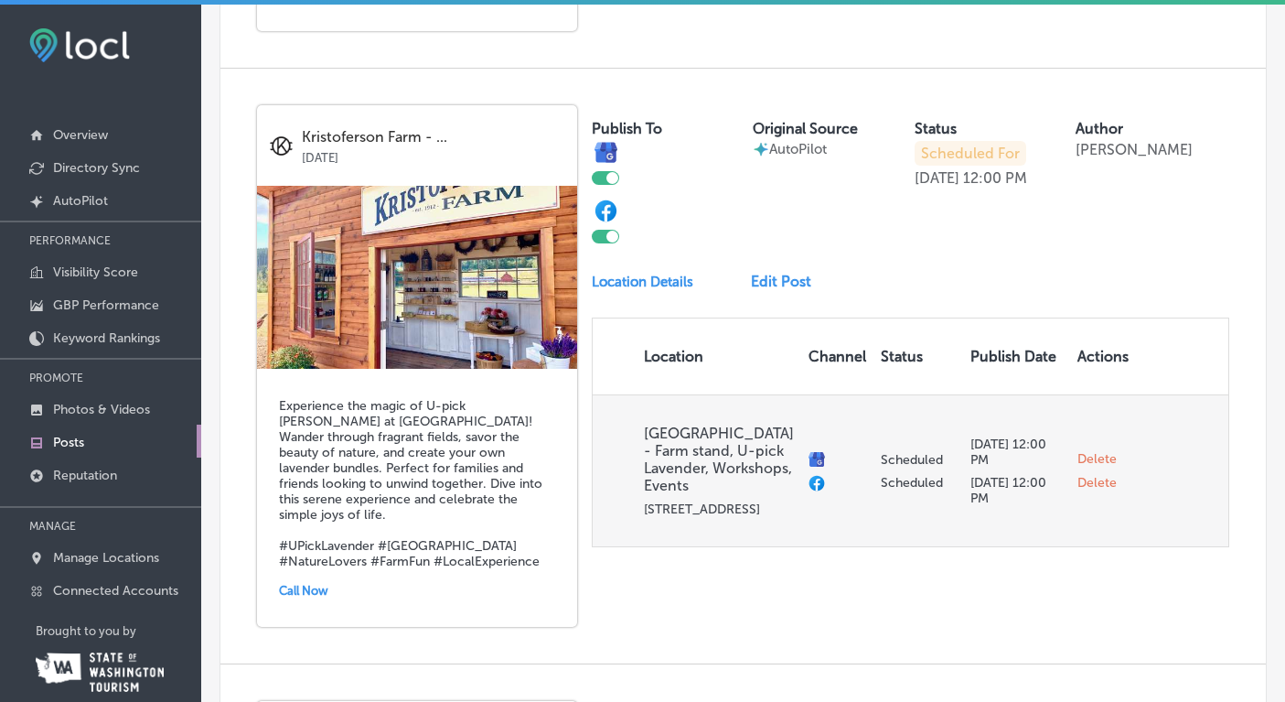
checkbox input "false"
click at [1093, 465] on span "Delete" at bounding box center [1097, 471] width 39 height 16
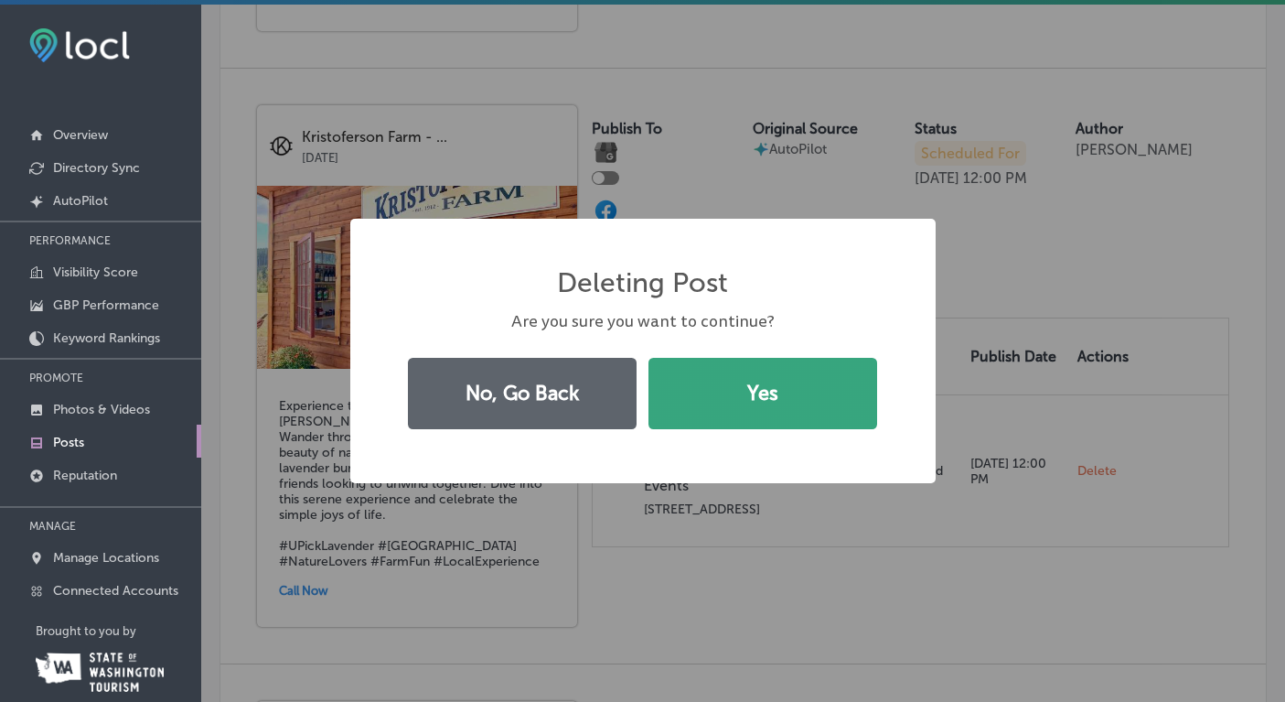
click at [807, 405] on button "Yes" at bounding box center [763, 393] width 229 height 71
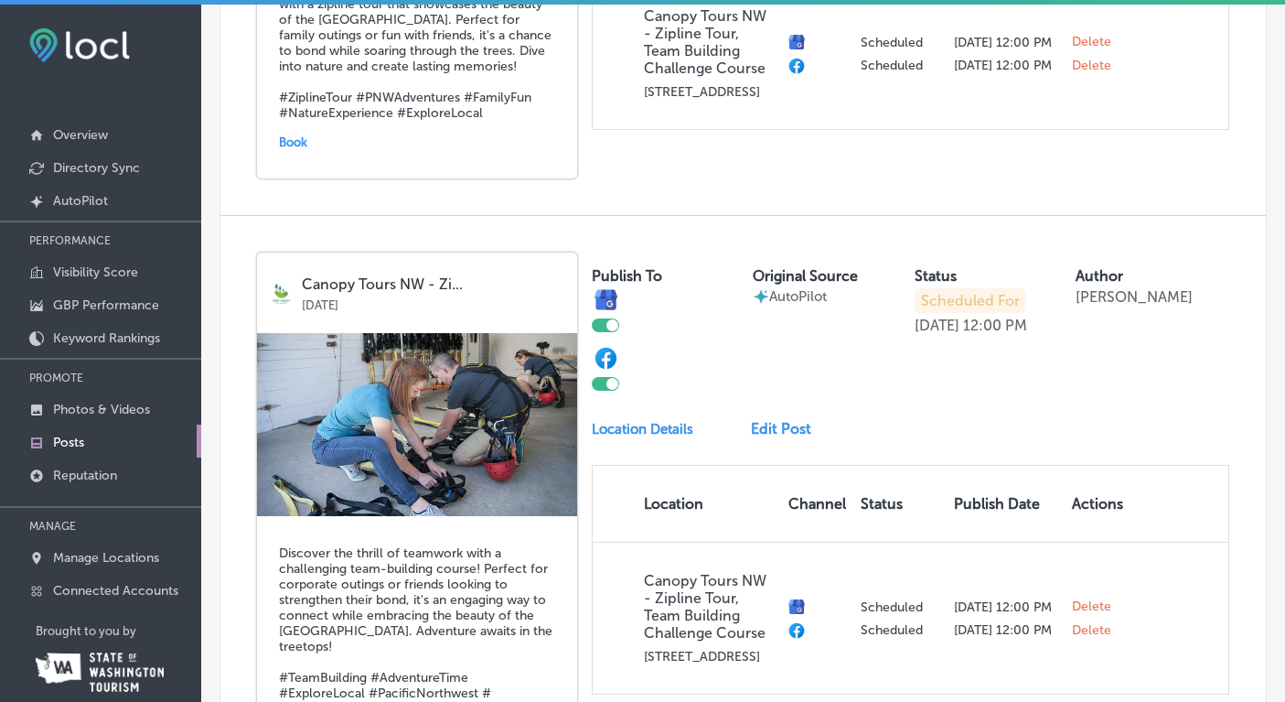
scroll to position [1623, 0]
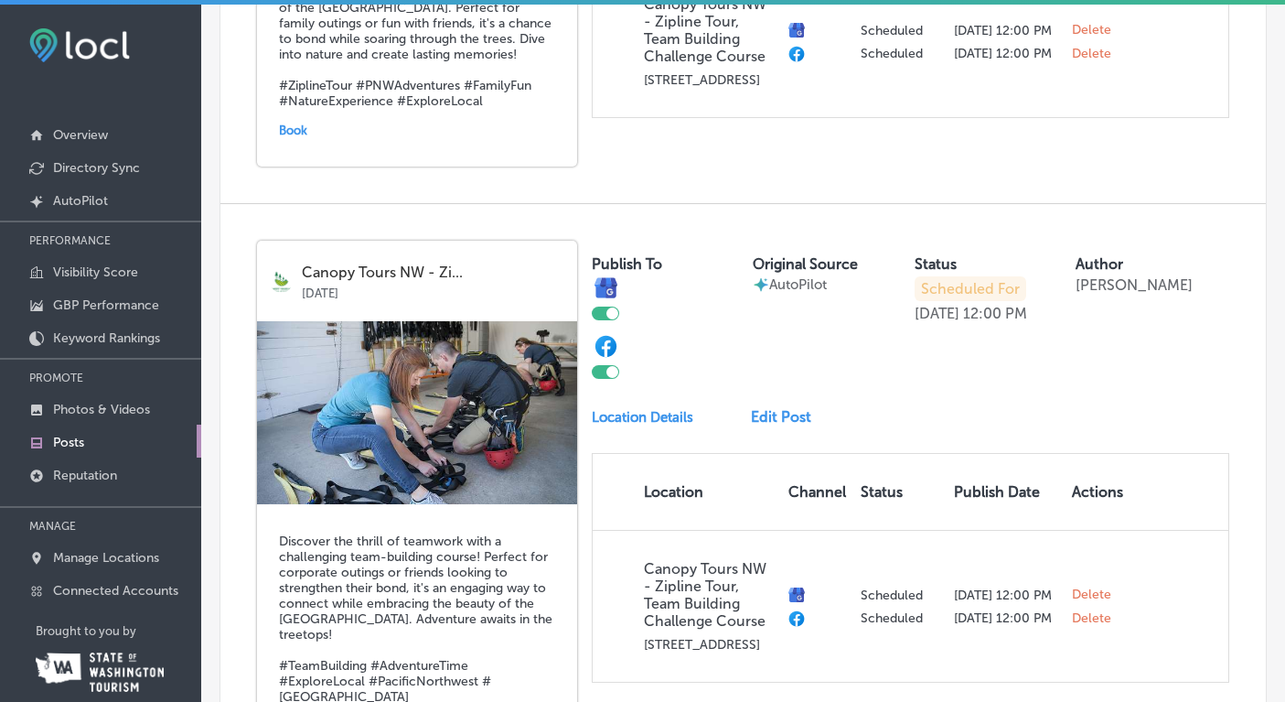
click at [513, 330] on img at bounding box center [417, 412] width 320 height 183
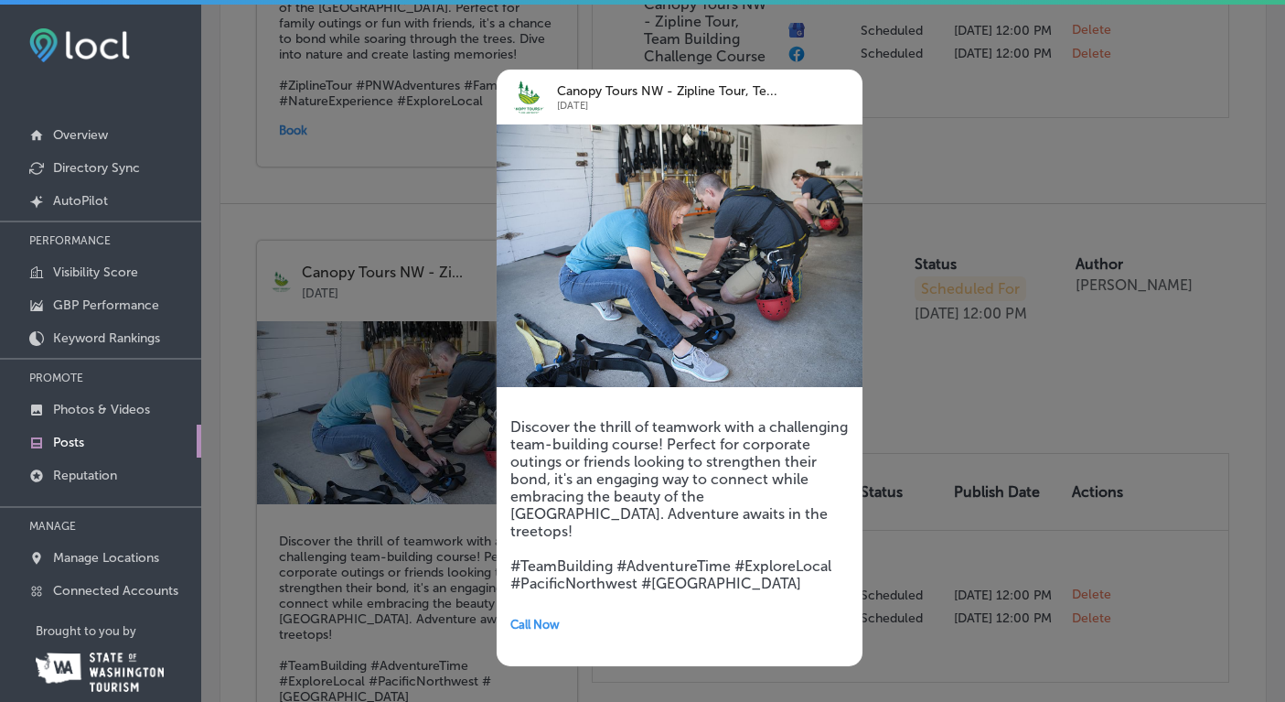
click at [1101, 382] on div at bounding box center [642, 351] width 1285 height 702
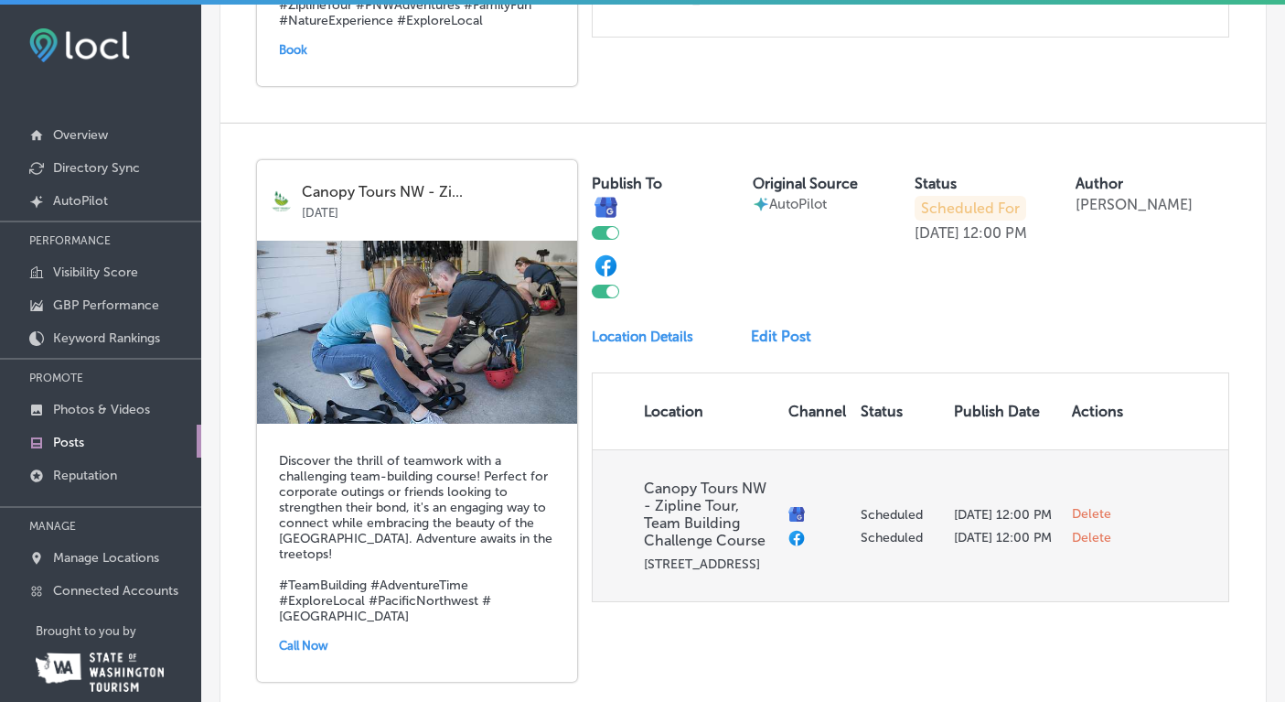
scroll to position [1779, 0]
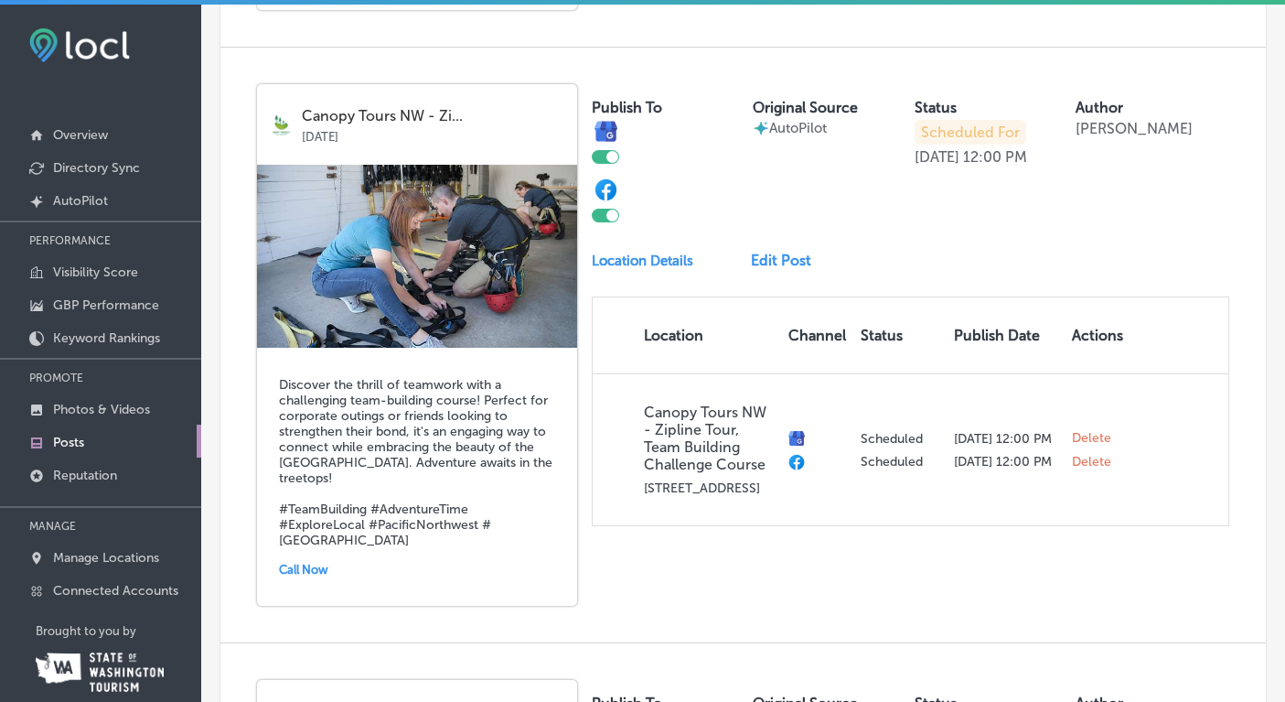
click at [776, 252] on link "Edit Post" at bounding box center [788, 260] width 75 height 17
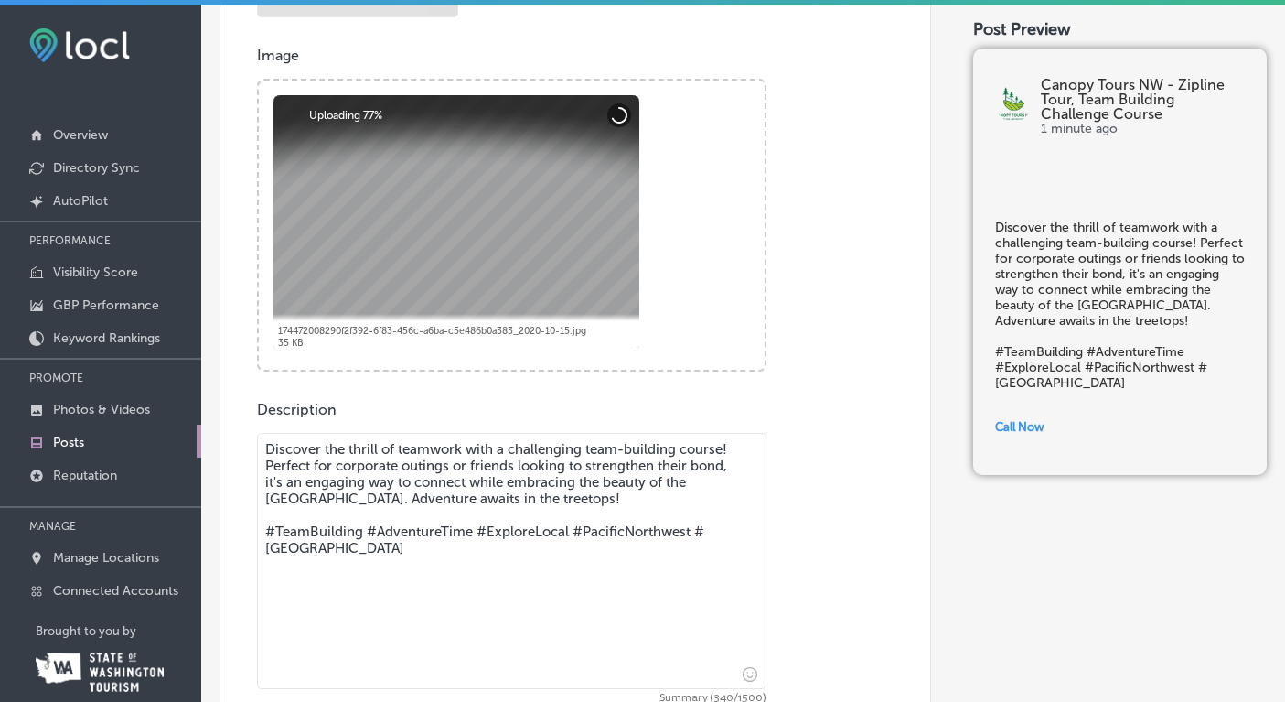
scroll to position [663, 0]
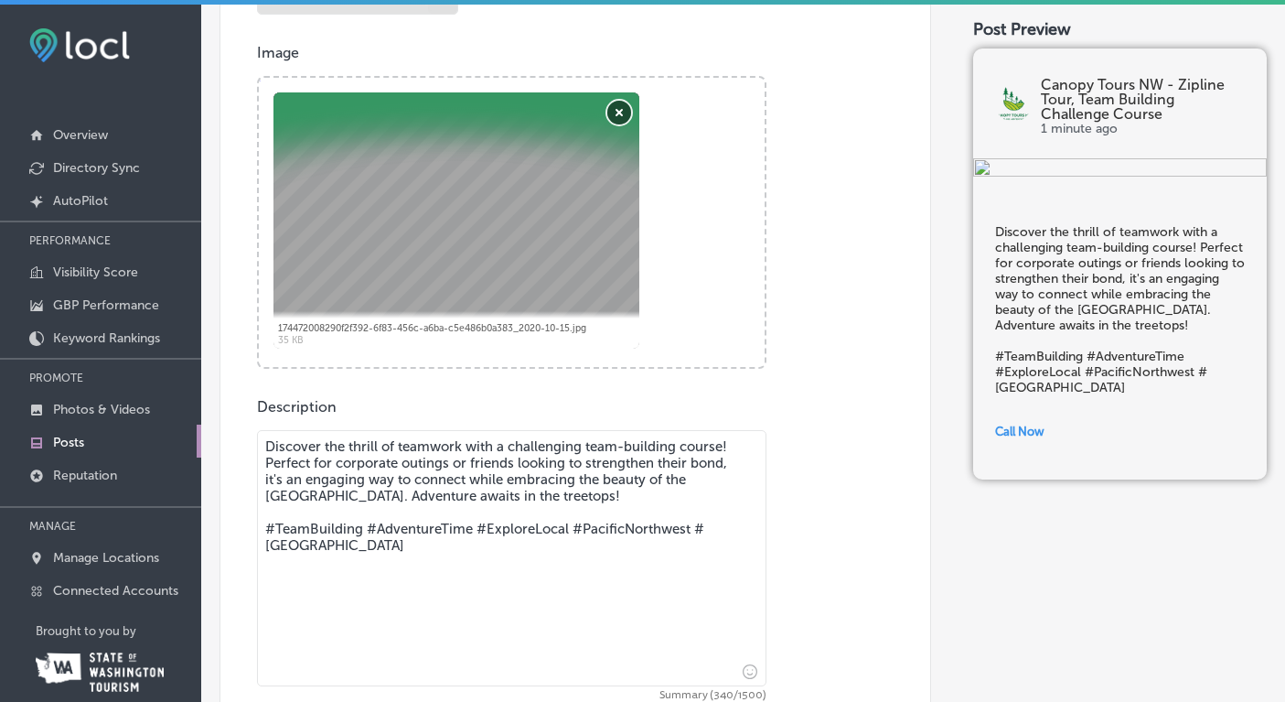
click at [617, 111] on button "Remove" at bounding box center [619, 113] width 24 height 24
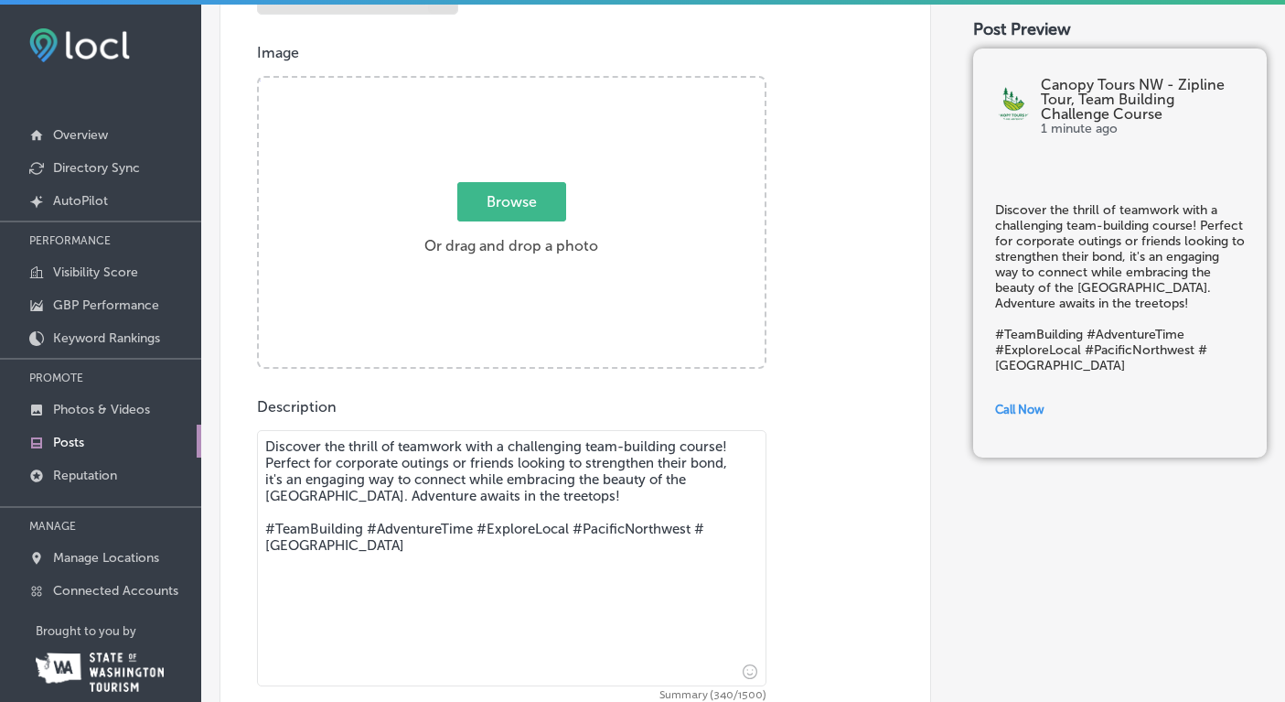
click at [528, 195] on span "Browse" at bounding box center [511, 201] width 109 height 39
click at [528, 83] on input "Browse Or drag and drop a photo" at bounding box center [512, 80] width 506 height 5
type input "C:\fakepath\IMG_9076 2.jpeg"
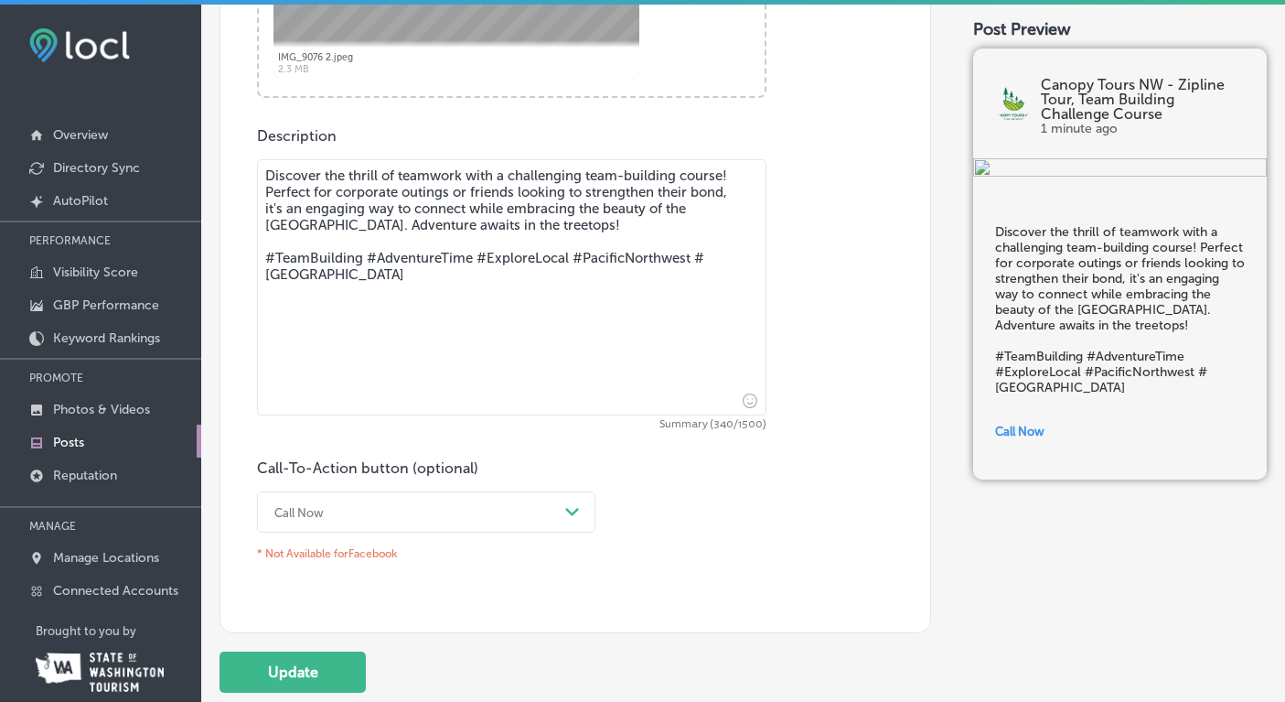
scroll to position [944, 0]
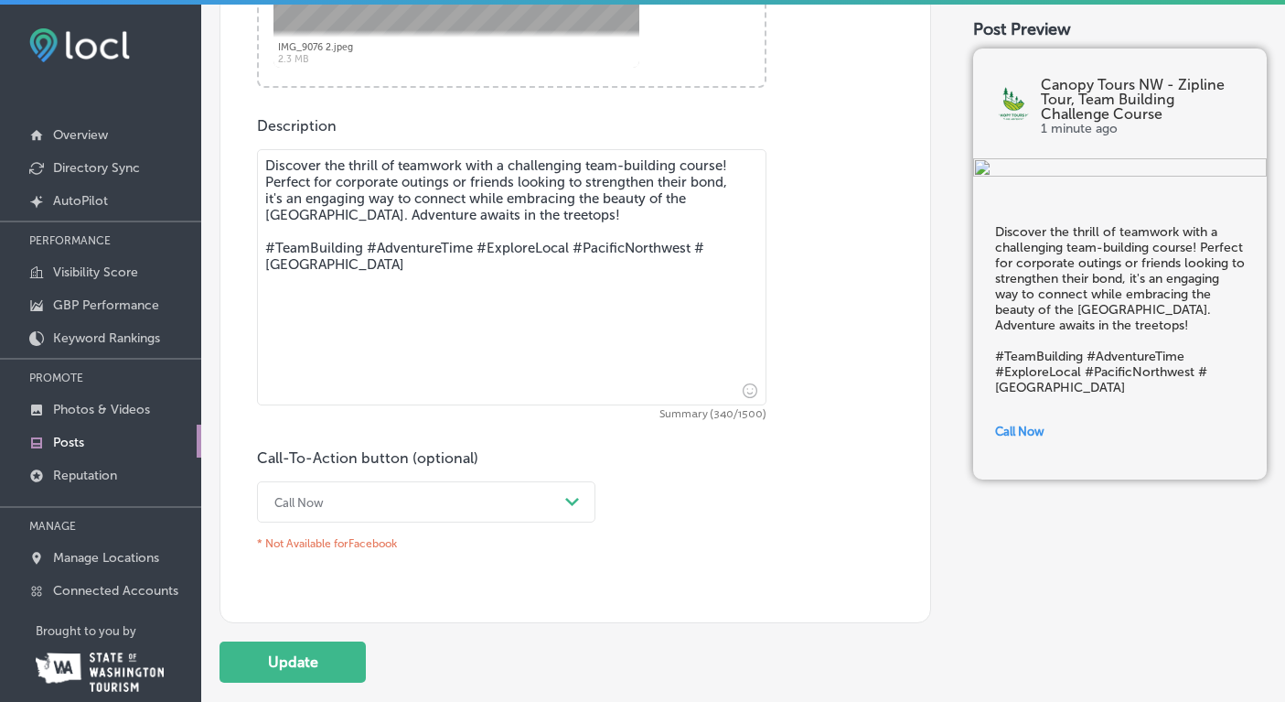
click at [575, 500] on div "Call Now Path Created with Sketch." at bounding box center [426, 501] width 339 height 41
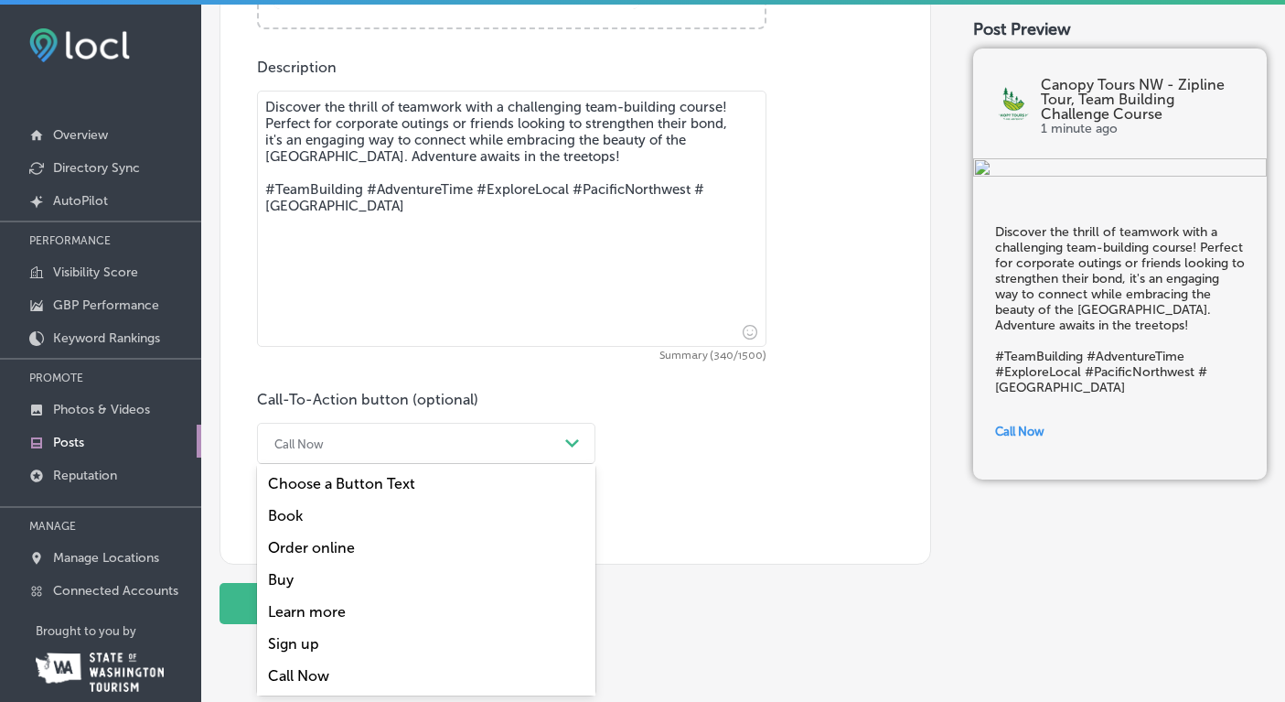
click at [301, 679] on div "Call Now" at bounding box center [426, 676] width 339 height 32
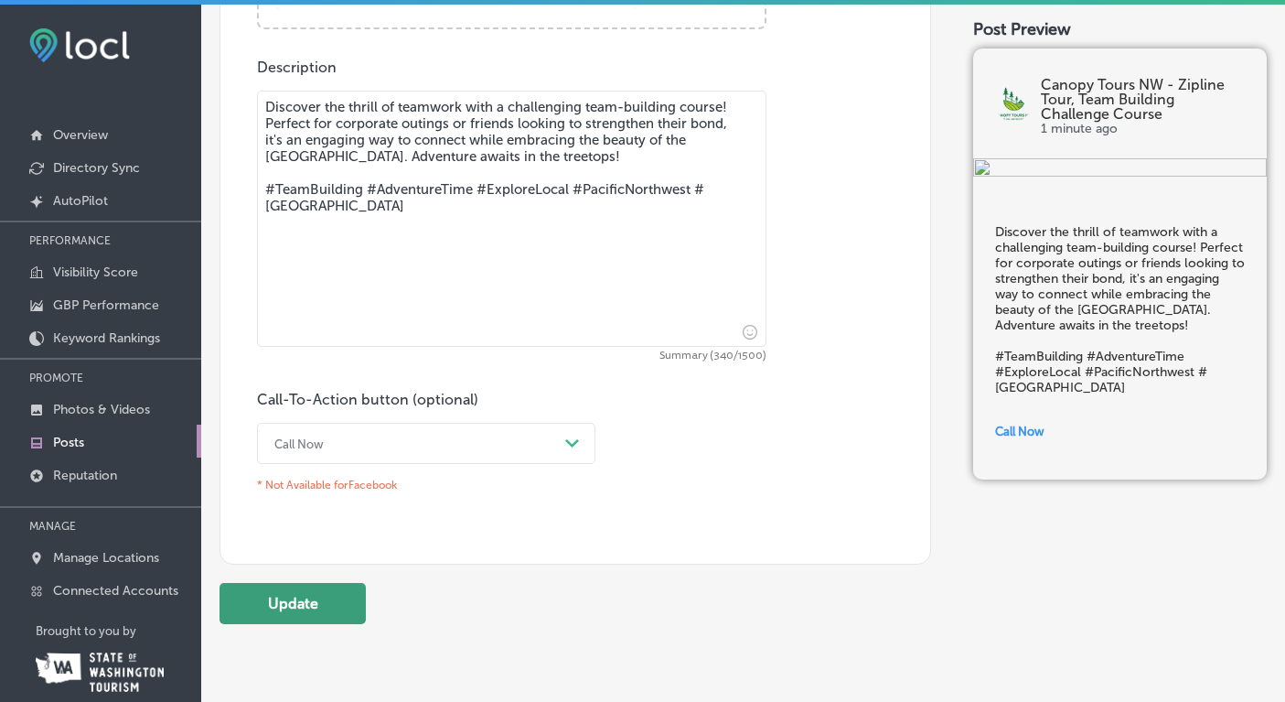
click at [299, 602] on button "Update" at bounding box center [293, 603] width 146 height 41
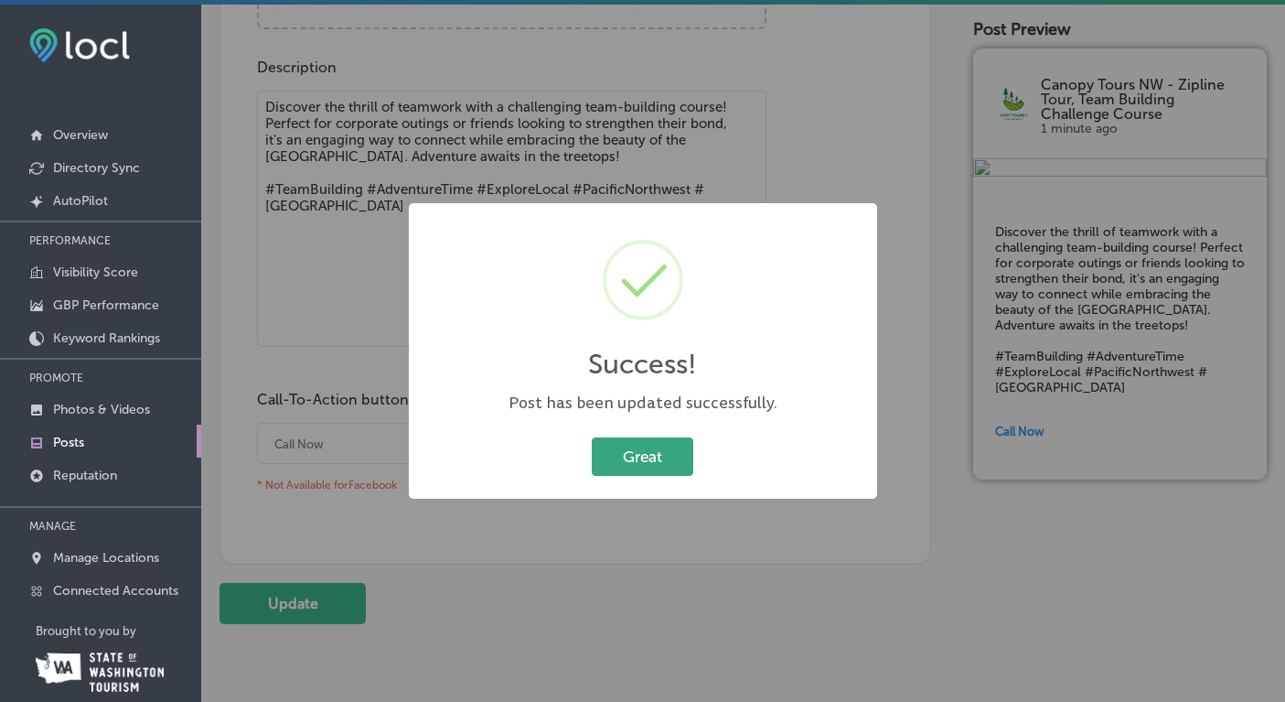
click at [638, 470] on button "Great" at bounding box center [643, 456] width 102 height 38
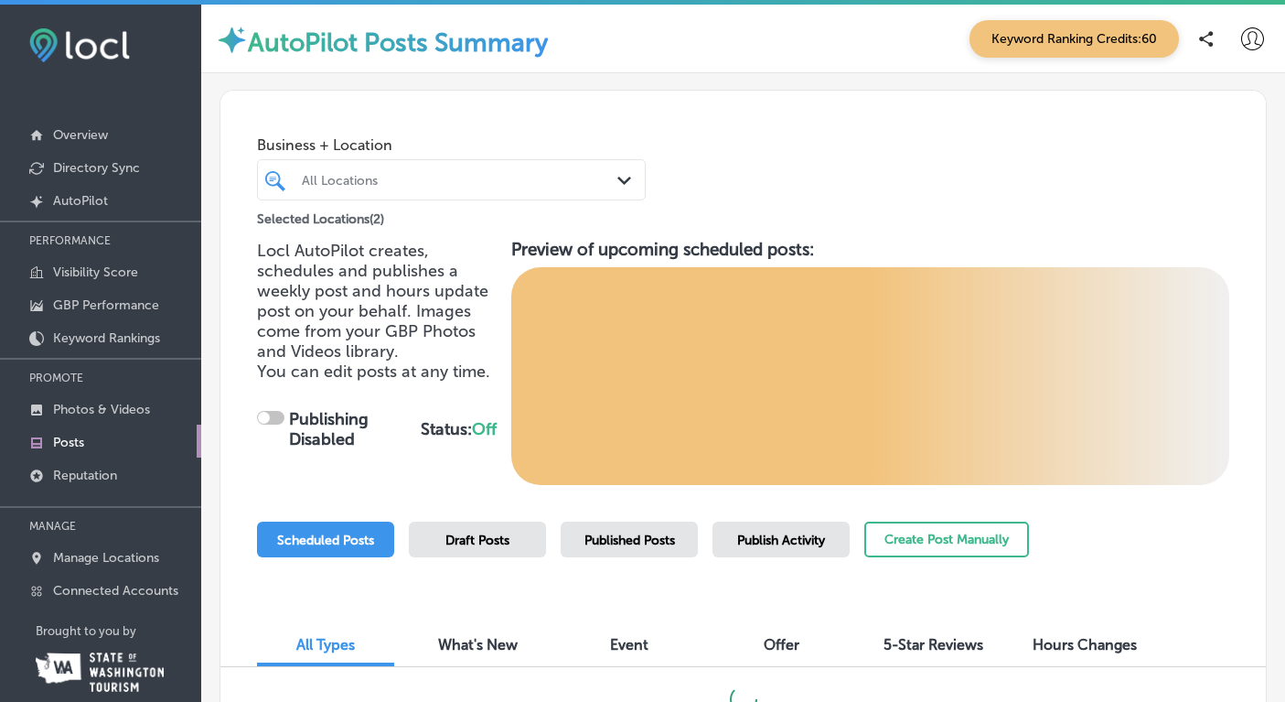
checkbox input "true"
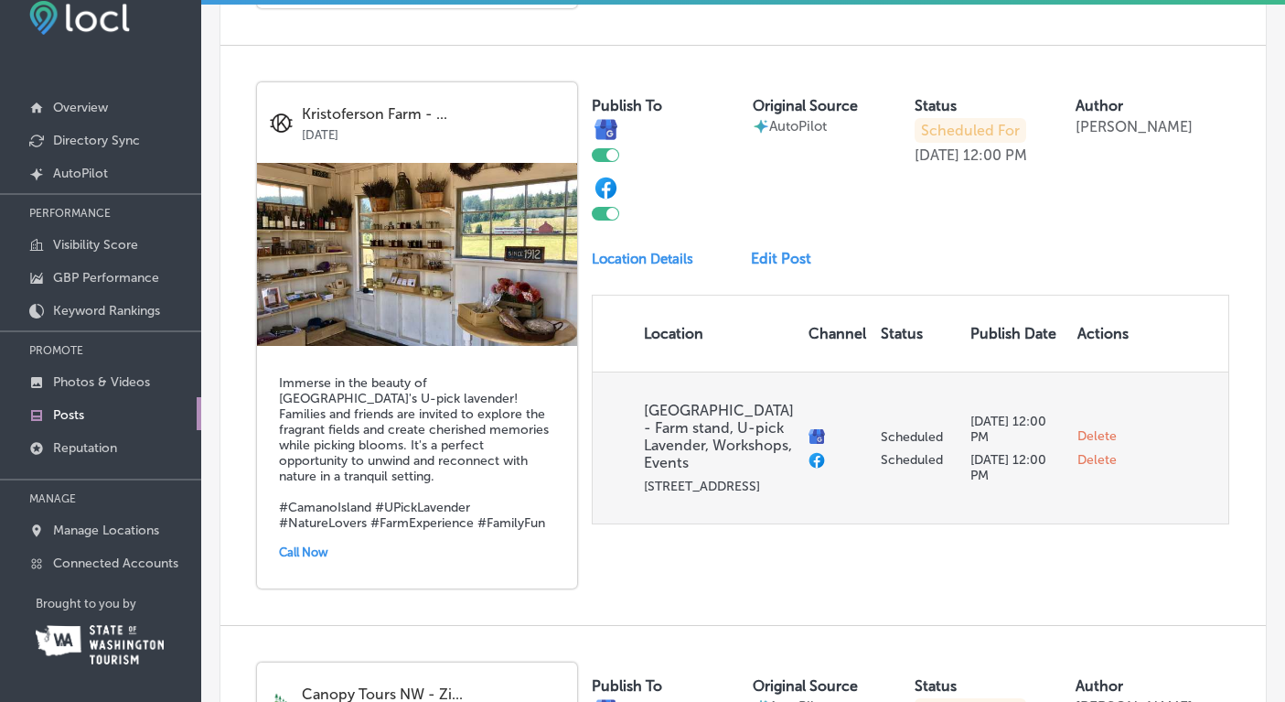
scroll to position [2356, 0]
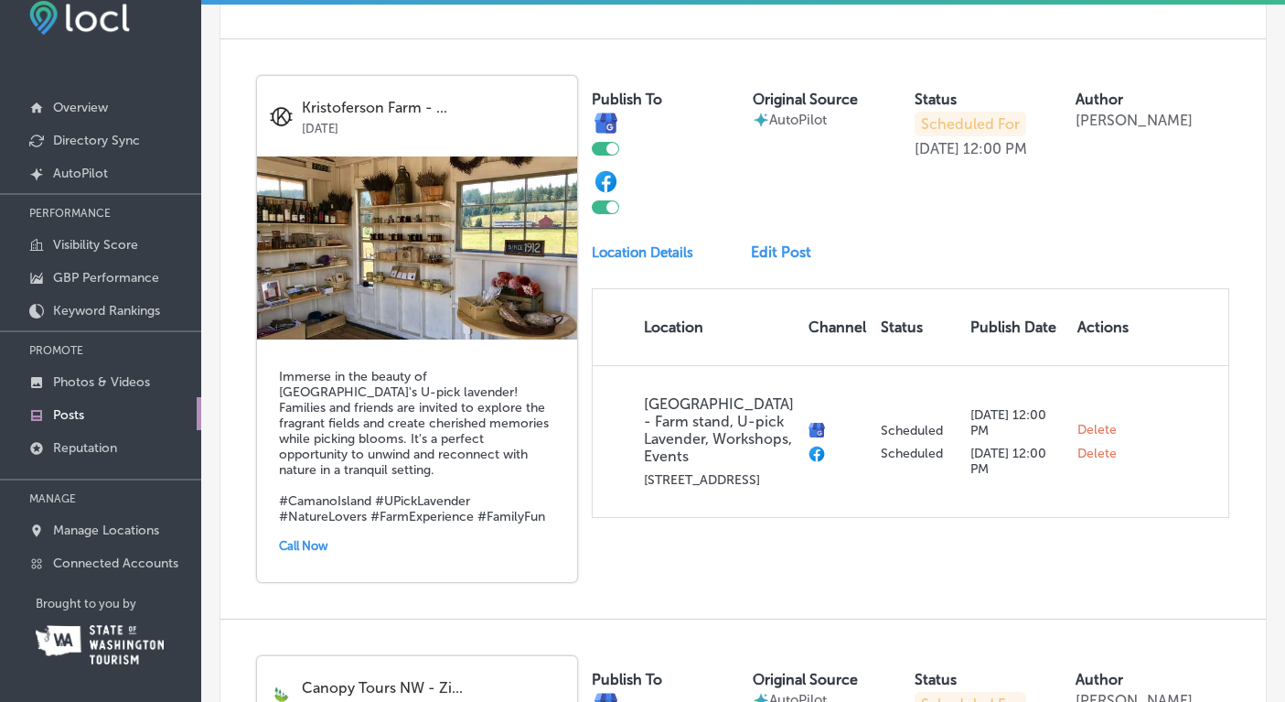
click at [451, 369] on h5 "Immerse in the beauty of [GEOGRAPHIC_DATA]'s U-pick lavender! Families and frie…" at bounding box center [417, 447] width 276 height 156
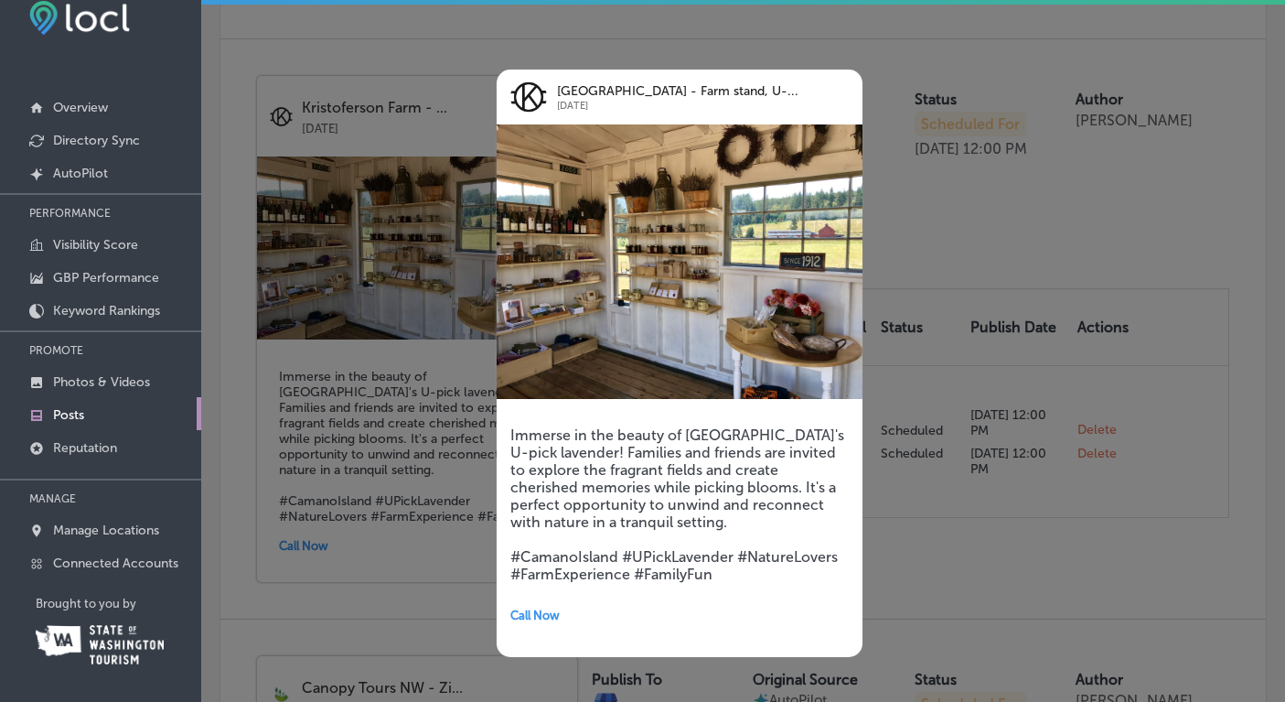
click at [962, 215] on div at bounding box center [642, 351] width 1285 height 702
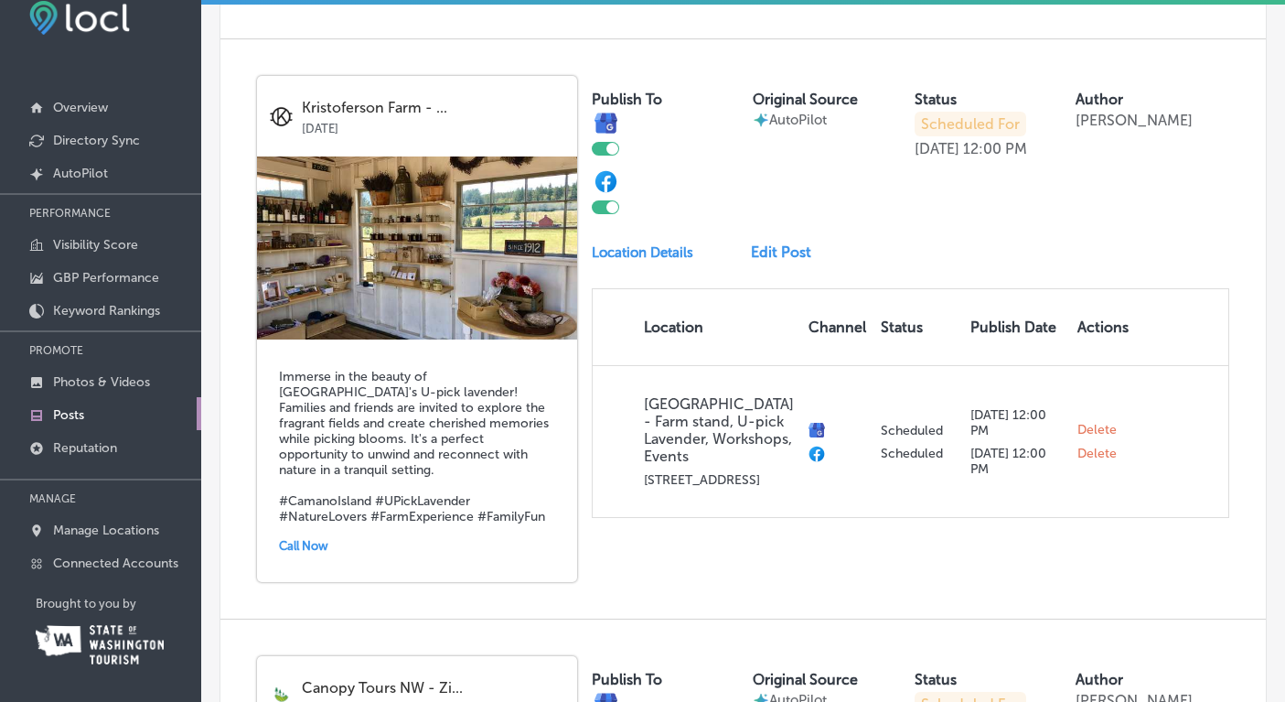
click at [783, 243] on link "Edit Post" at bounding box center [788, 251] width 75 height 17
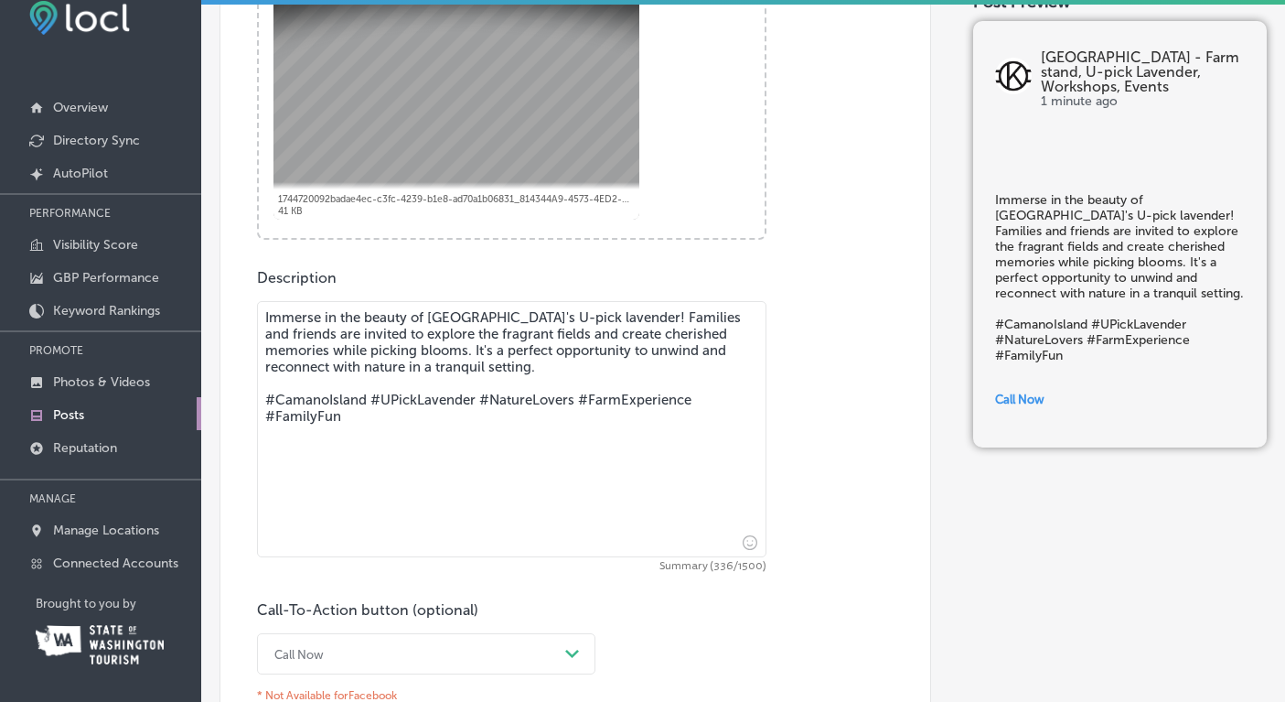
scroll to position [788, 0]
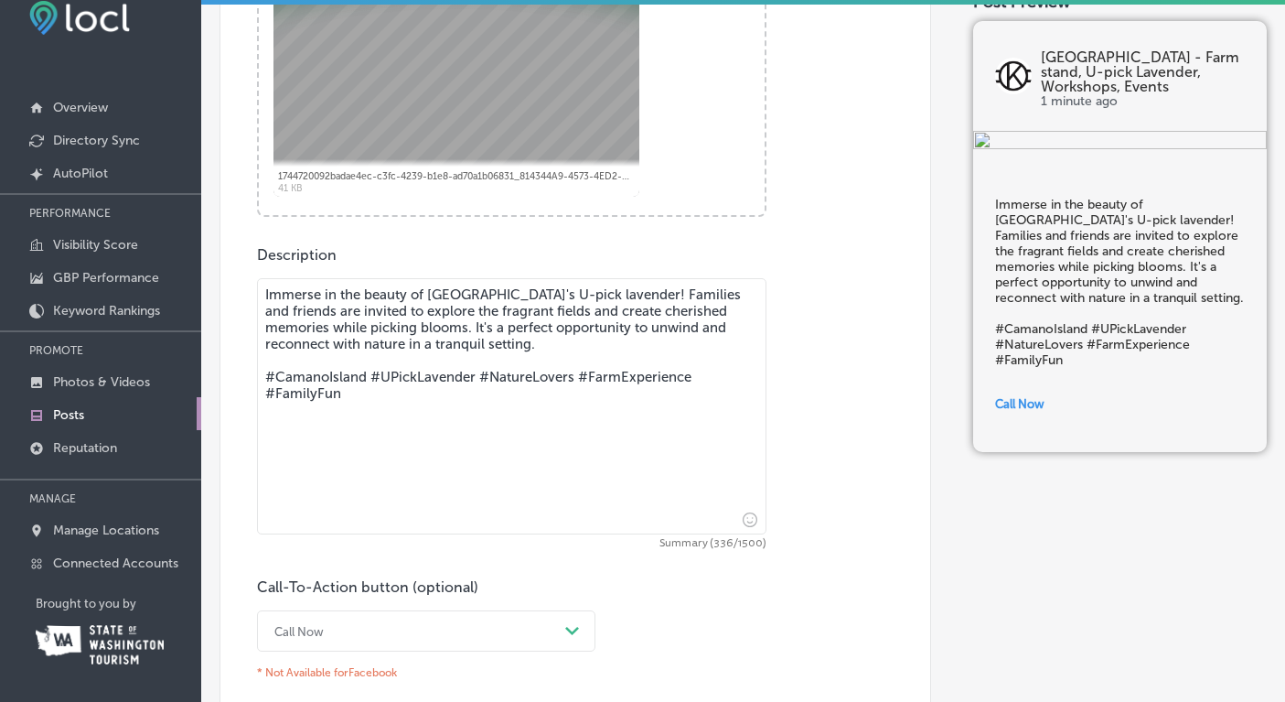
click at [654, 348] on textarea "Immerse in the beauty of [GEOGRAPHIC_DATA]'s U-pick lavender! Families and frie…" at bounding box center [512, 406] width 510 height 256
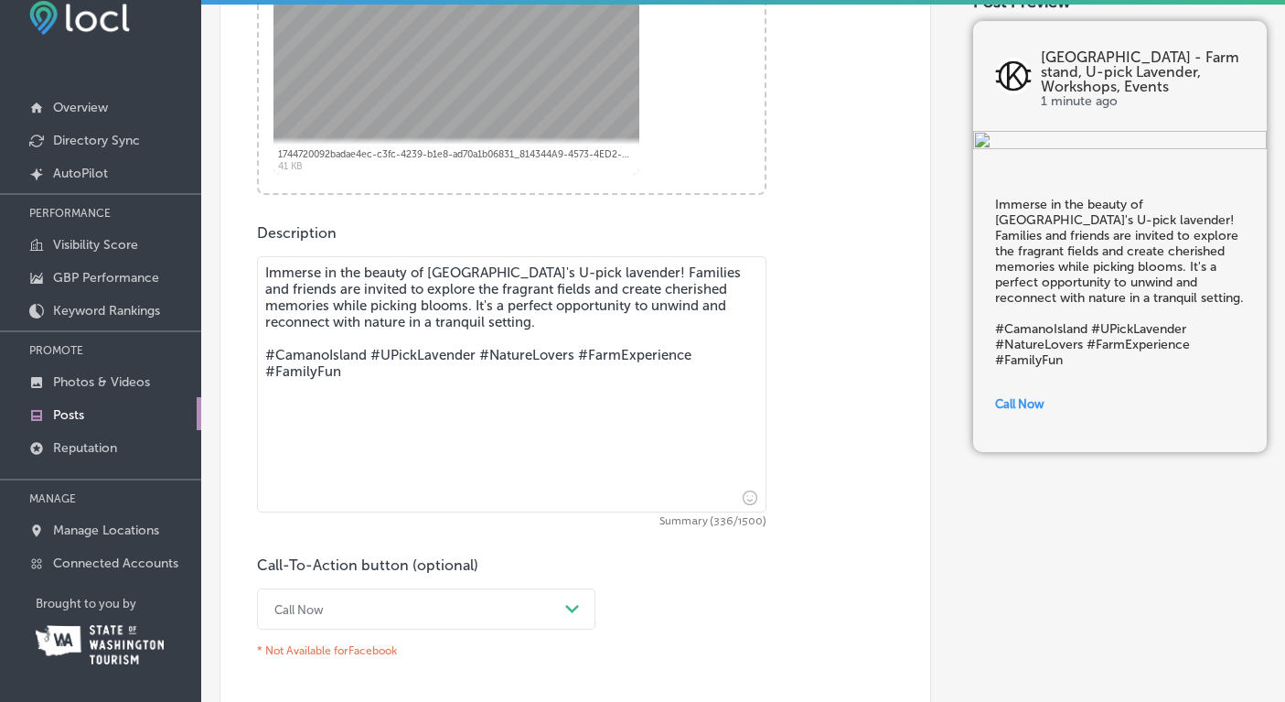
scroll to position [806, 0]
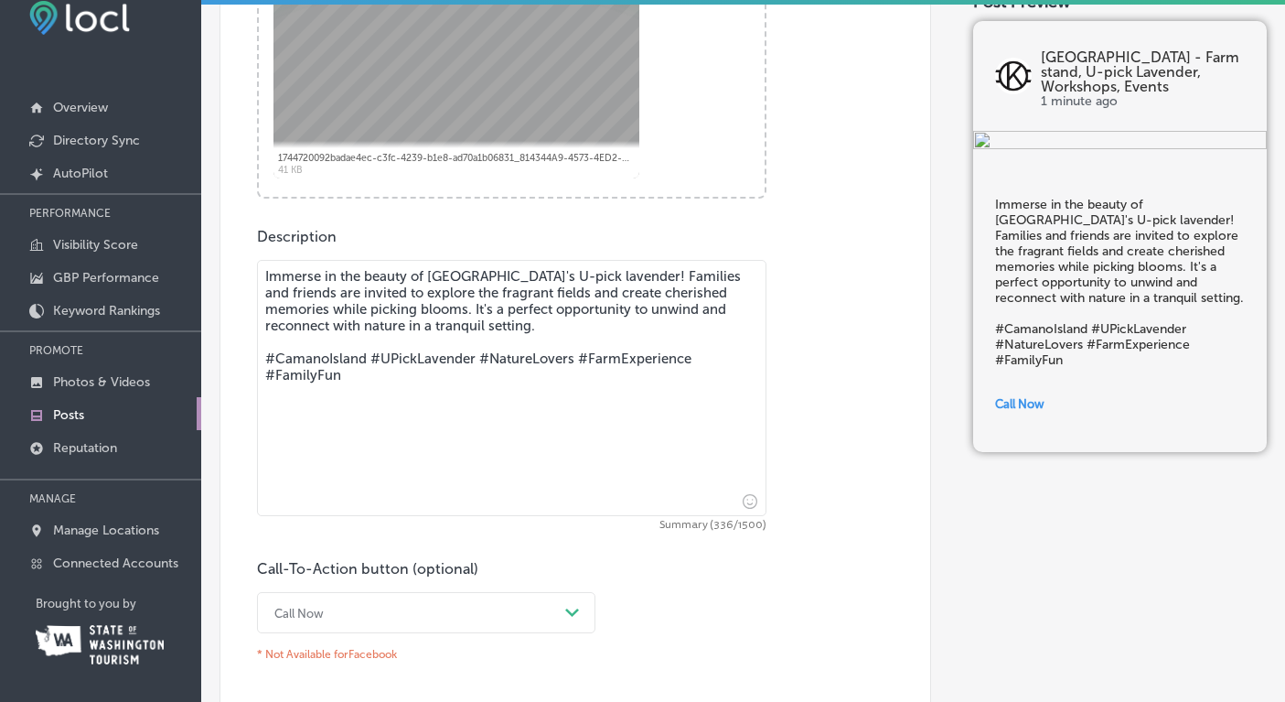
drag, startPoint x: 541, startPoint y: 324, endPoint x: 298, endPoint y: 247, distance: 254.3
click at [298, 247] on div "Description Immerse in the beauty of [GEOGRAPHIC_DATA]'s U-pick lavender! Famil…" at bounding box center [575, 448] width 637 height 440
click at [486, 373] on textarea "Immerse in the beauty of [GEOGRAPHIC_DATA]'s U-pick lavender! Families and frie…" at bounding box center [512, 388] width 510 height 256
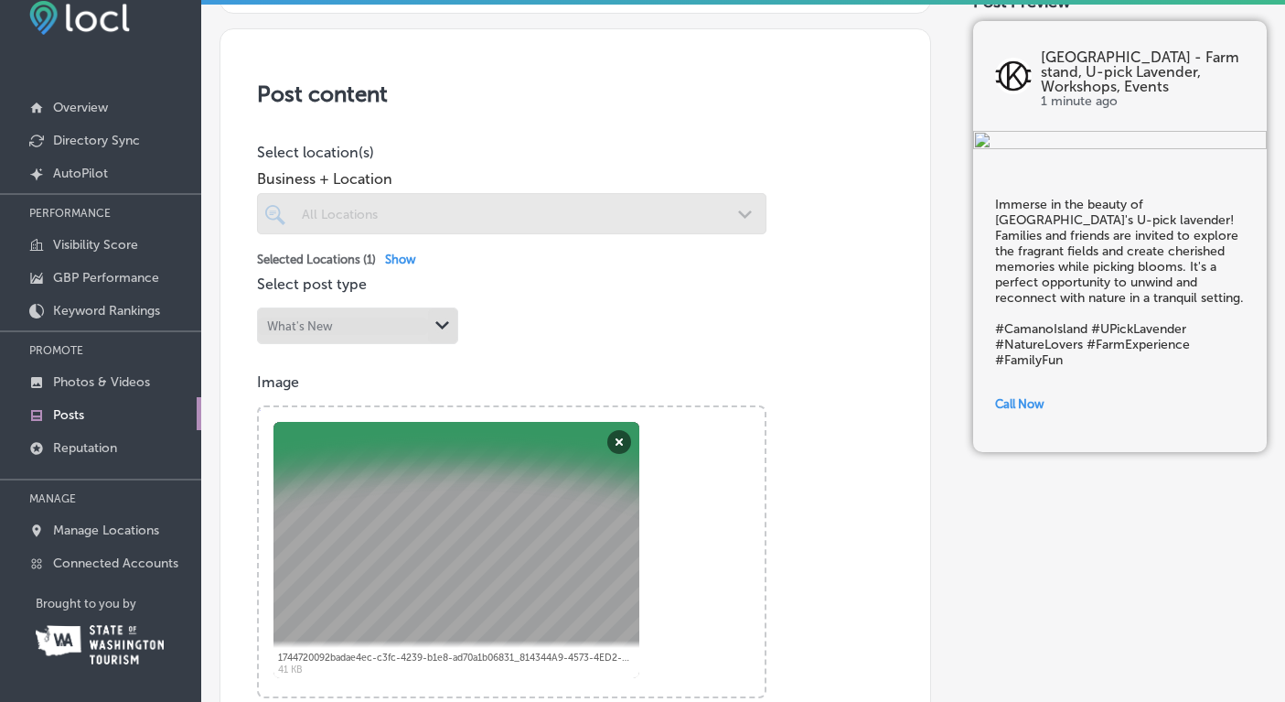
scroll to position [0, 0]
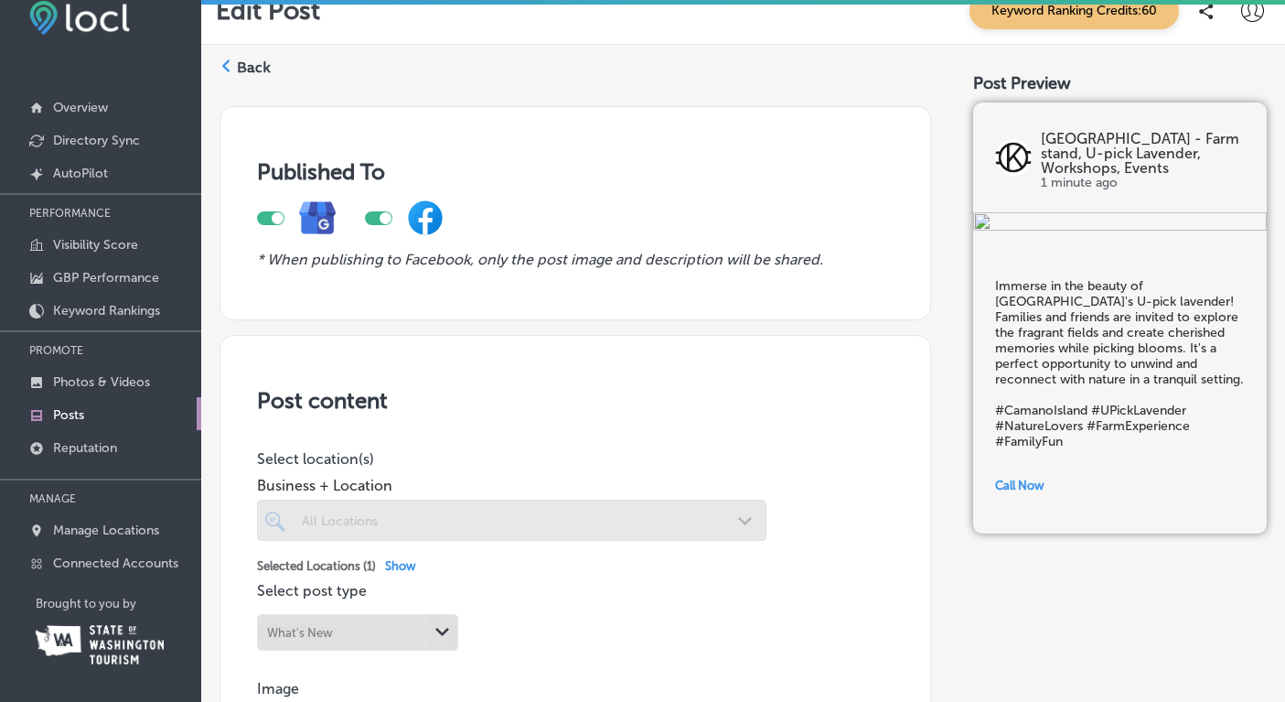
click at [249, 64] on label "Back" at bounding box center [254, 68] width 34 height 20
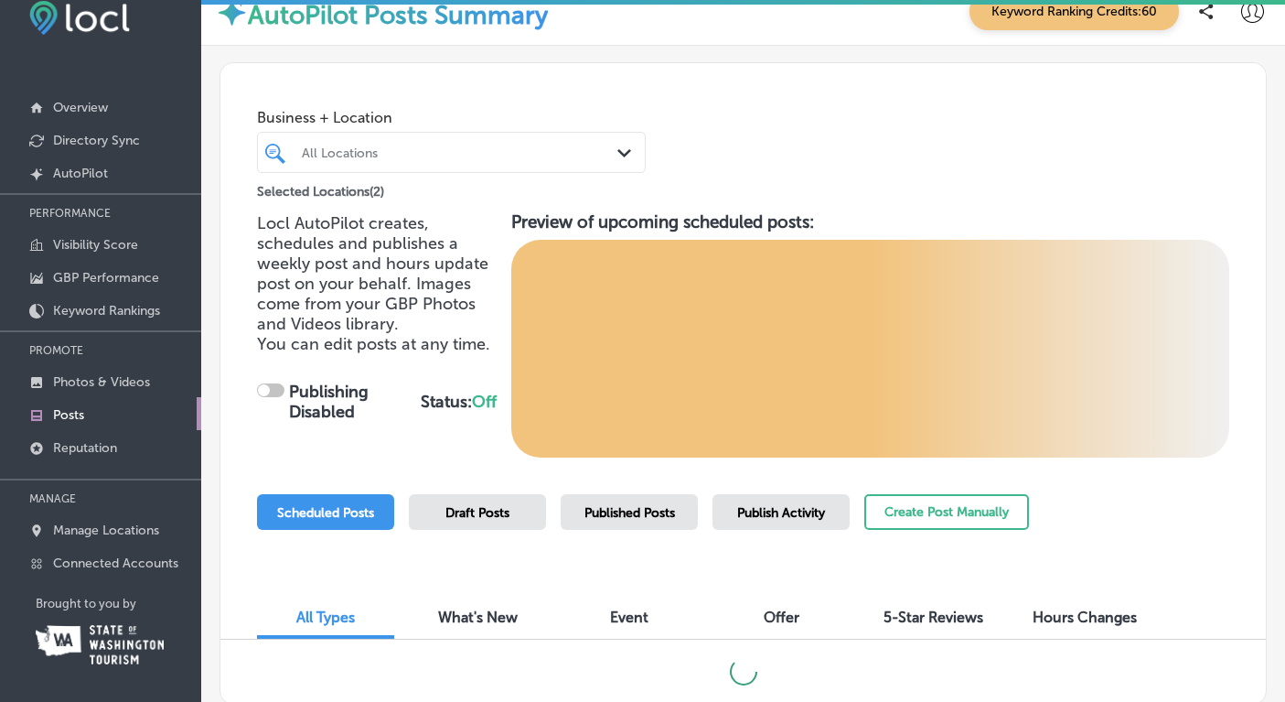
scroll to position [135, 0]
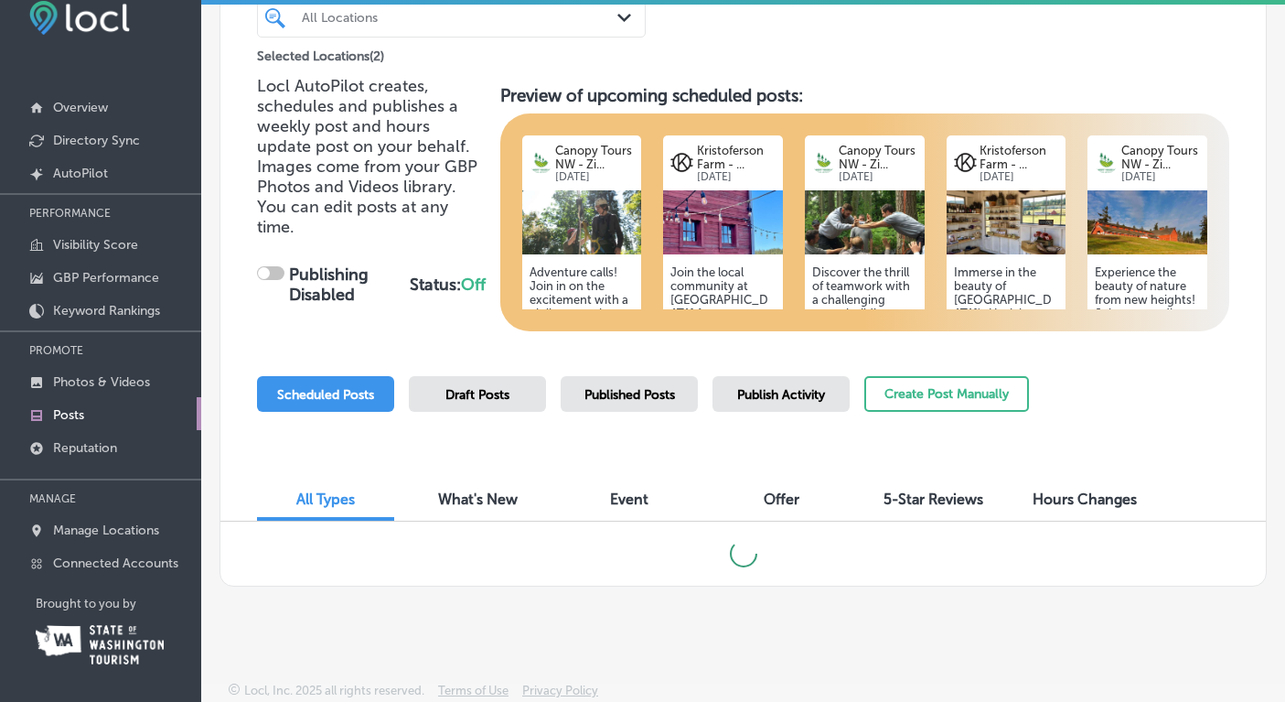
checkbox input "true"
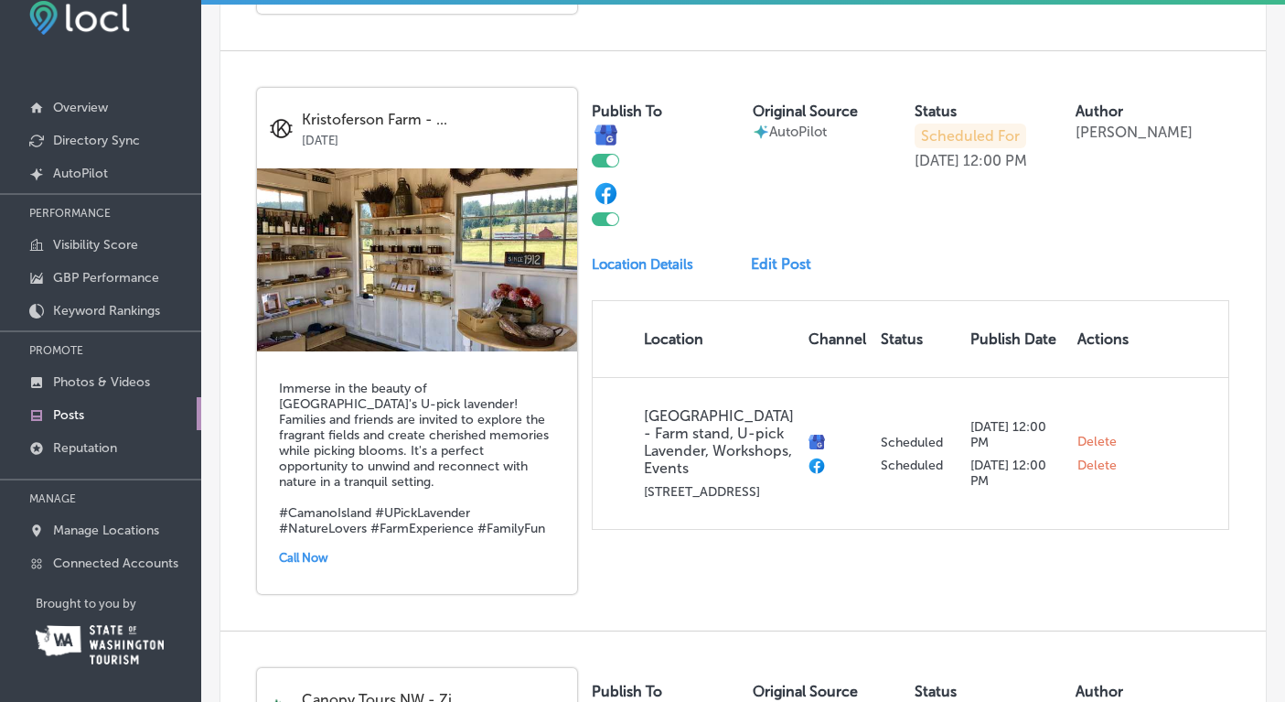
scroll to position [2349, 0]
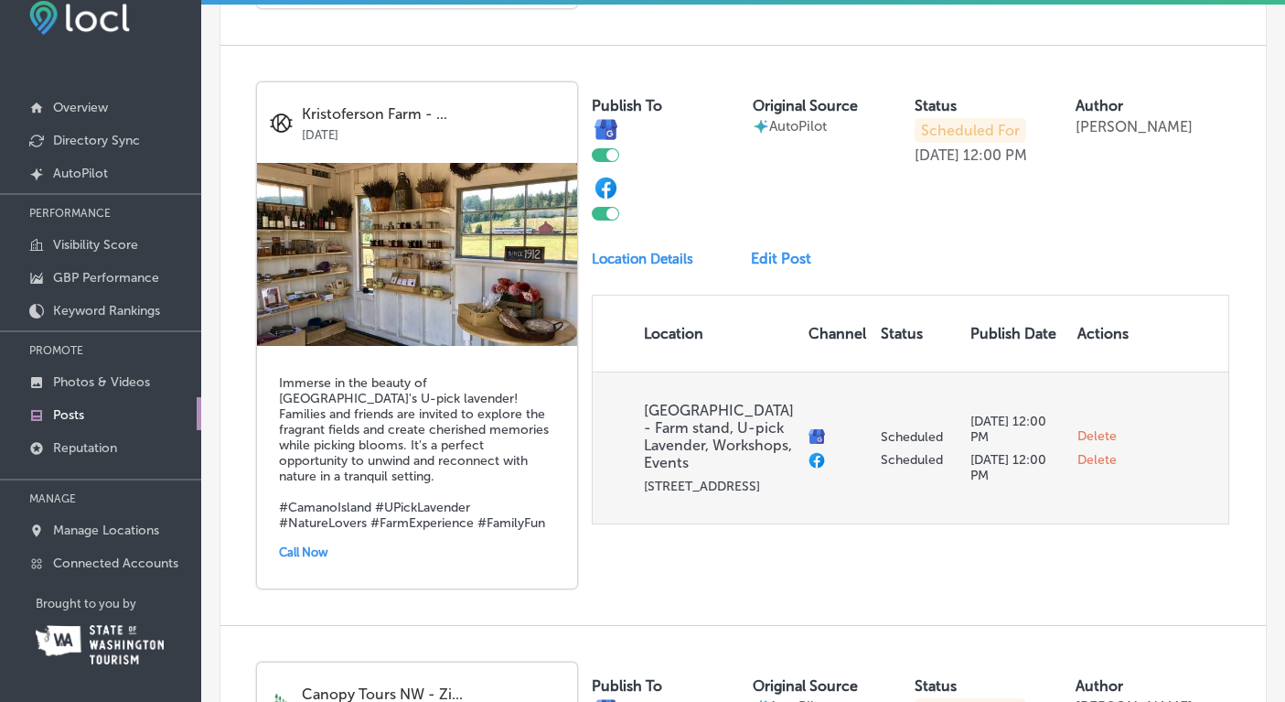
click at [1092, 428] on span "Delete" at bounding box center [1097, 436] width 39 height 16
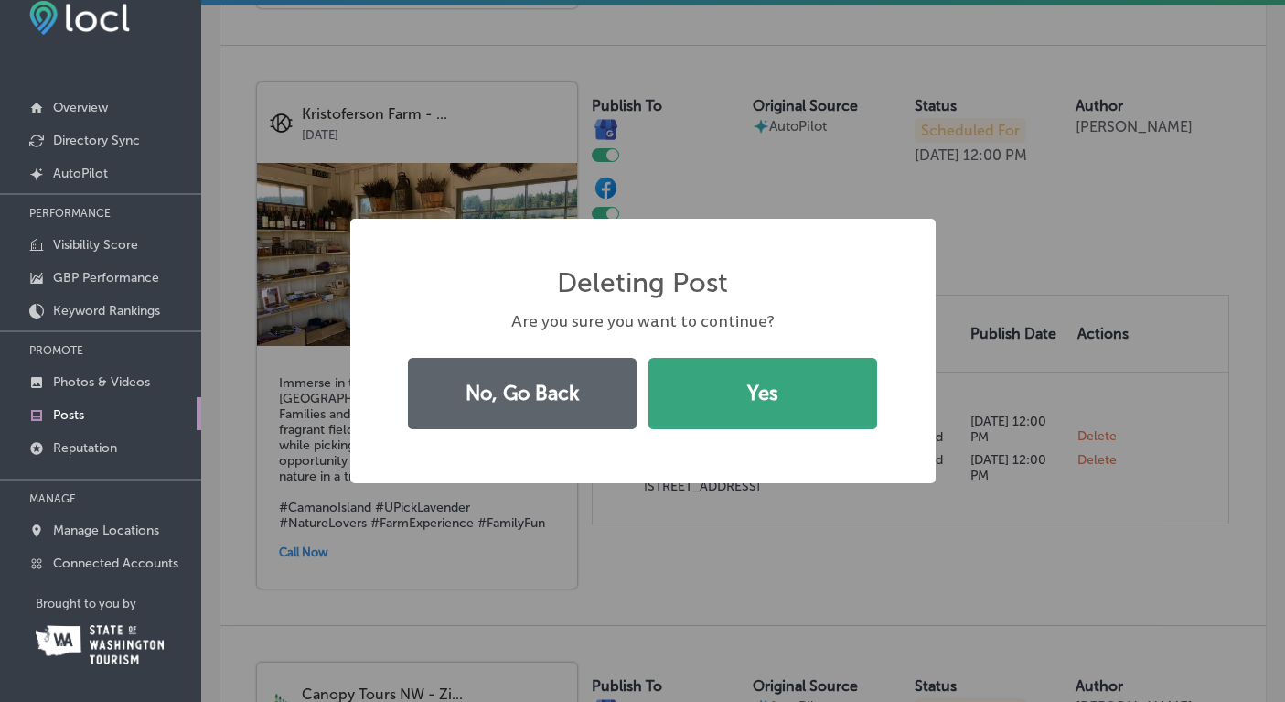
click at [759, 406] on button "Yes" at bounding box center [763, 393] width 229 height 71
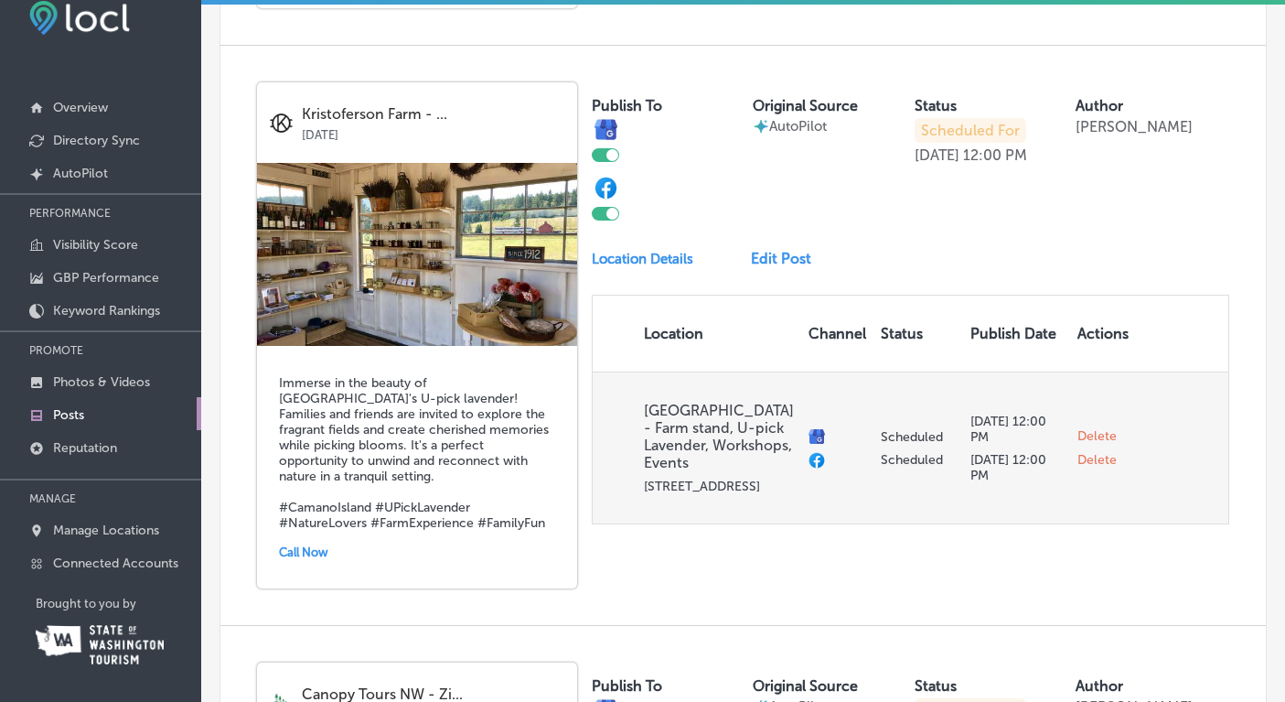
checkbox input "false"
click at [1092, 440] on span "Delete" at bounding box center [1097, 448] width 39 height 16
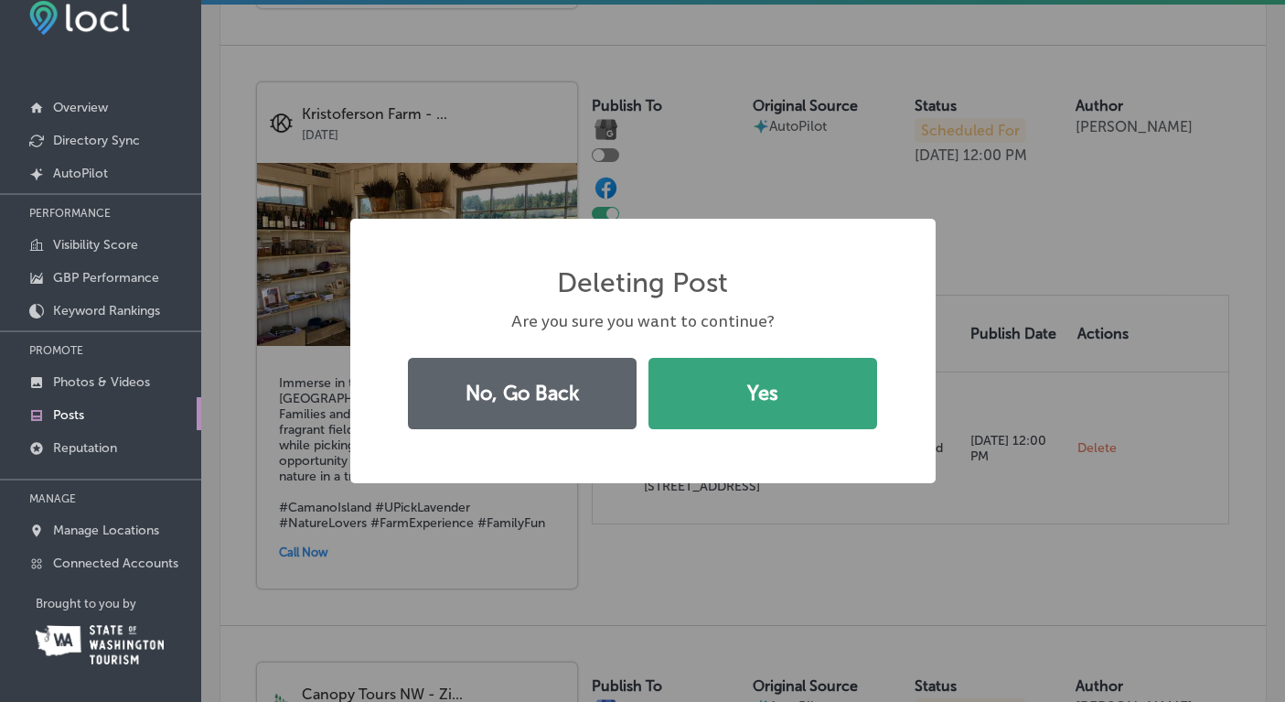
click at [811, 385] on button "Yes" at bounding box center [763, 393] width 229 height 71
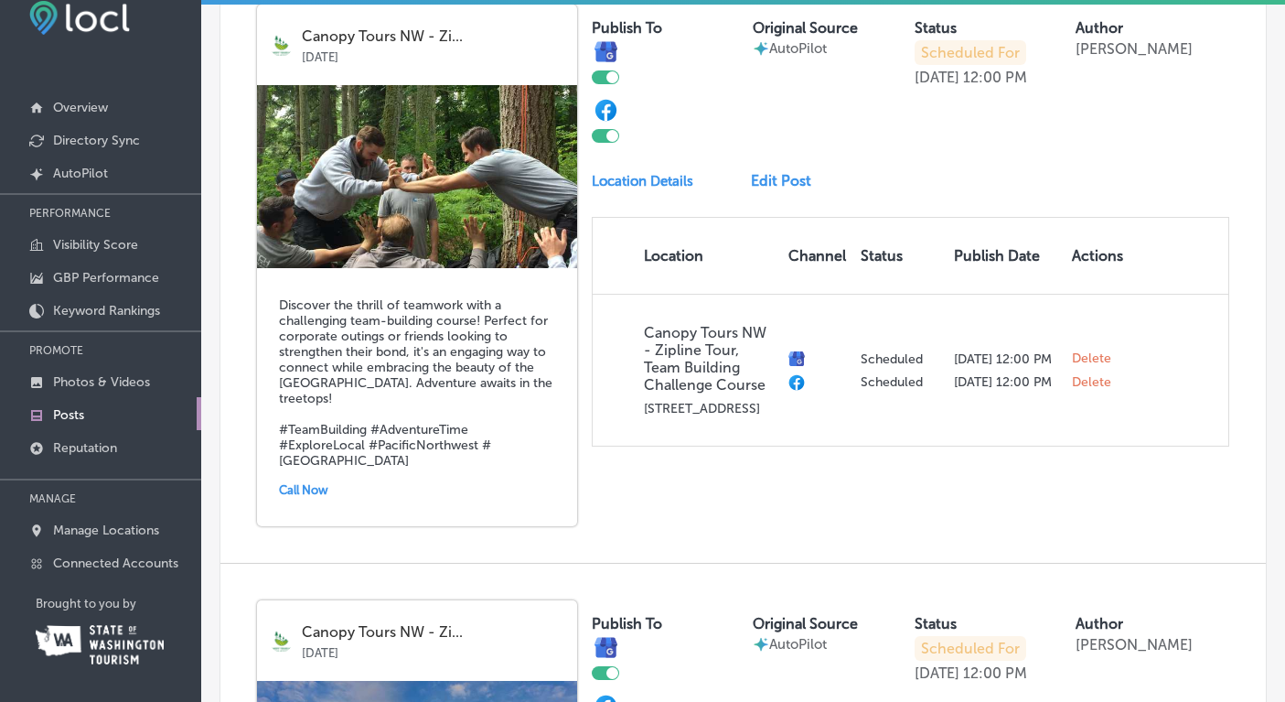
scroll to position [1812, 0]
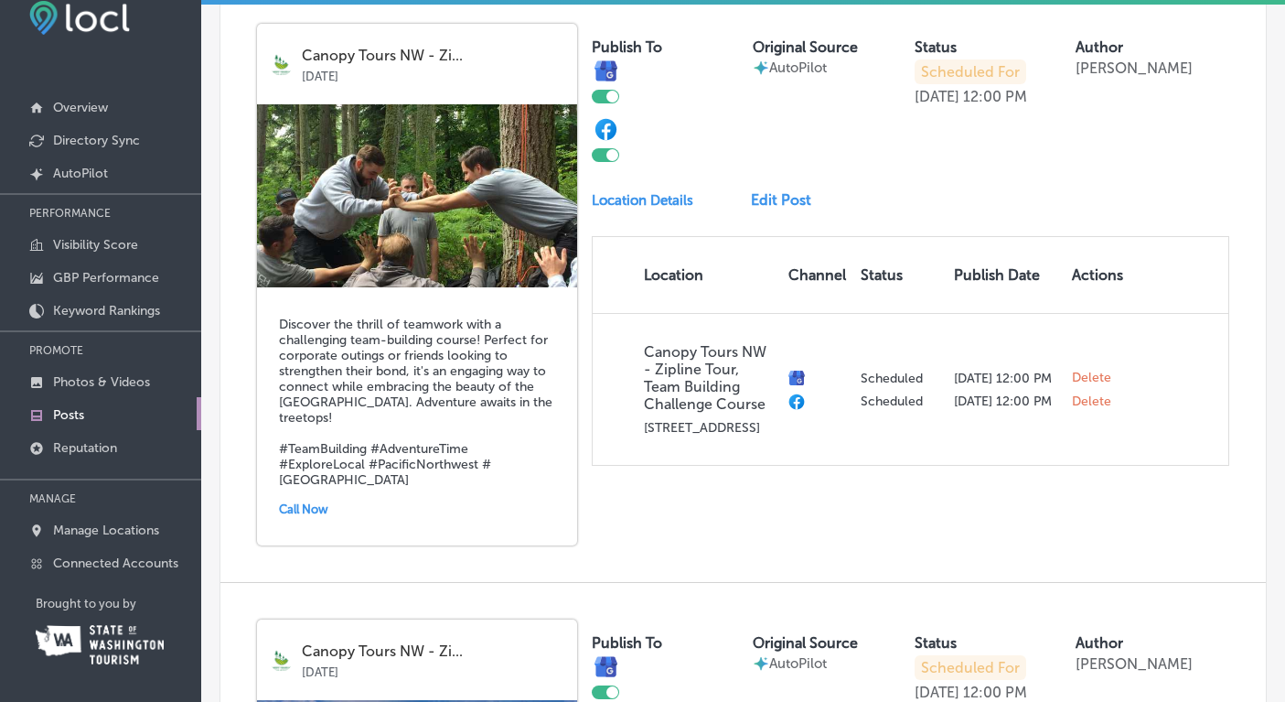
click at [788, 191] on link "Edit Post" at bounding box center [788, 199] width 75 height 17
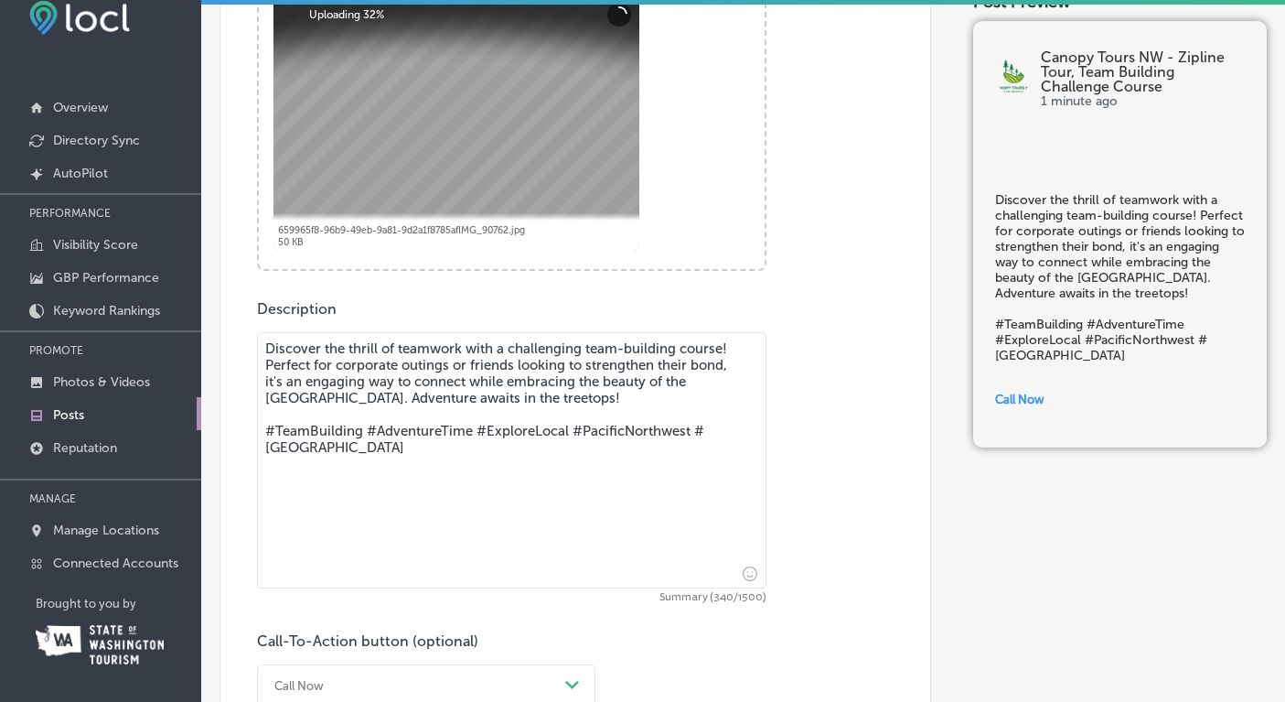
scroll to position [736, 0]
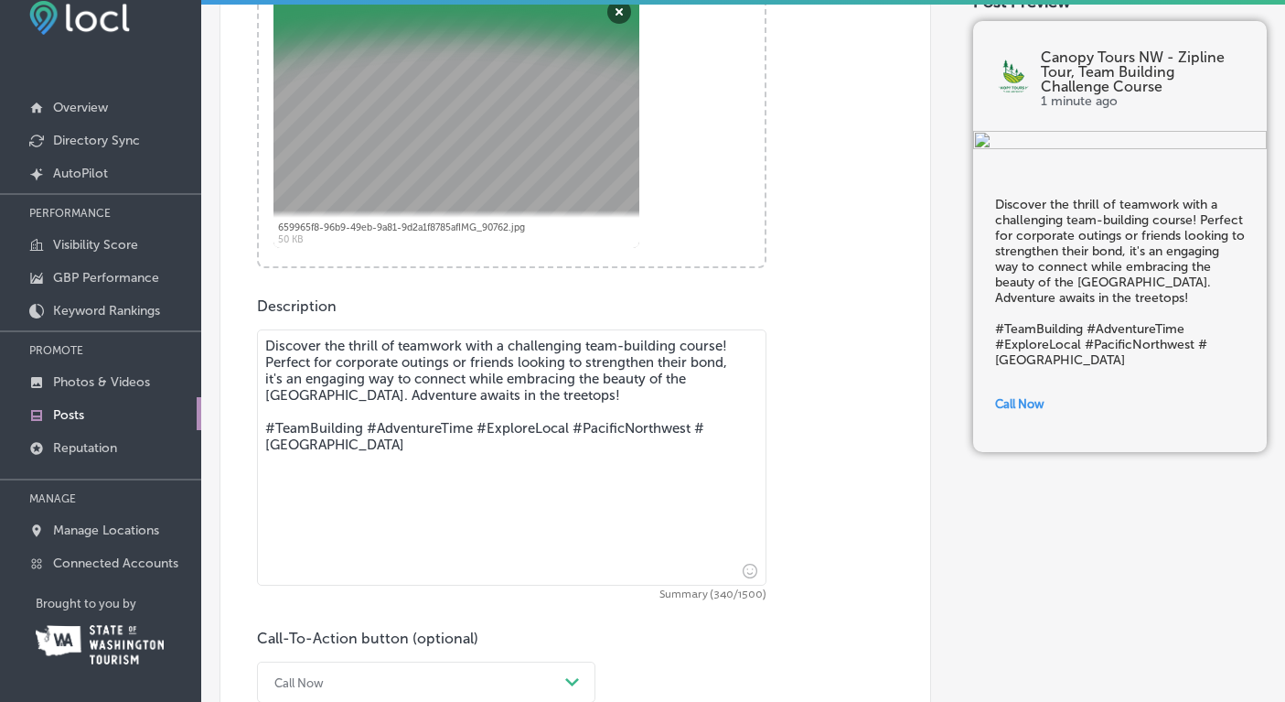
click at [543, 395] on textarea "Discover the thrill of teamwork with a challenging team-building course! Perfec…" at bounding box center [512, 457] width 510 height 256
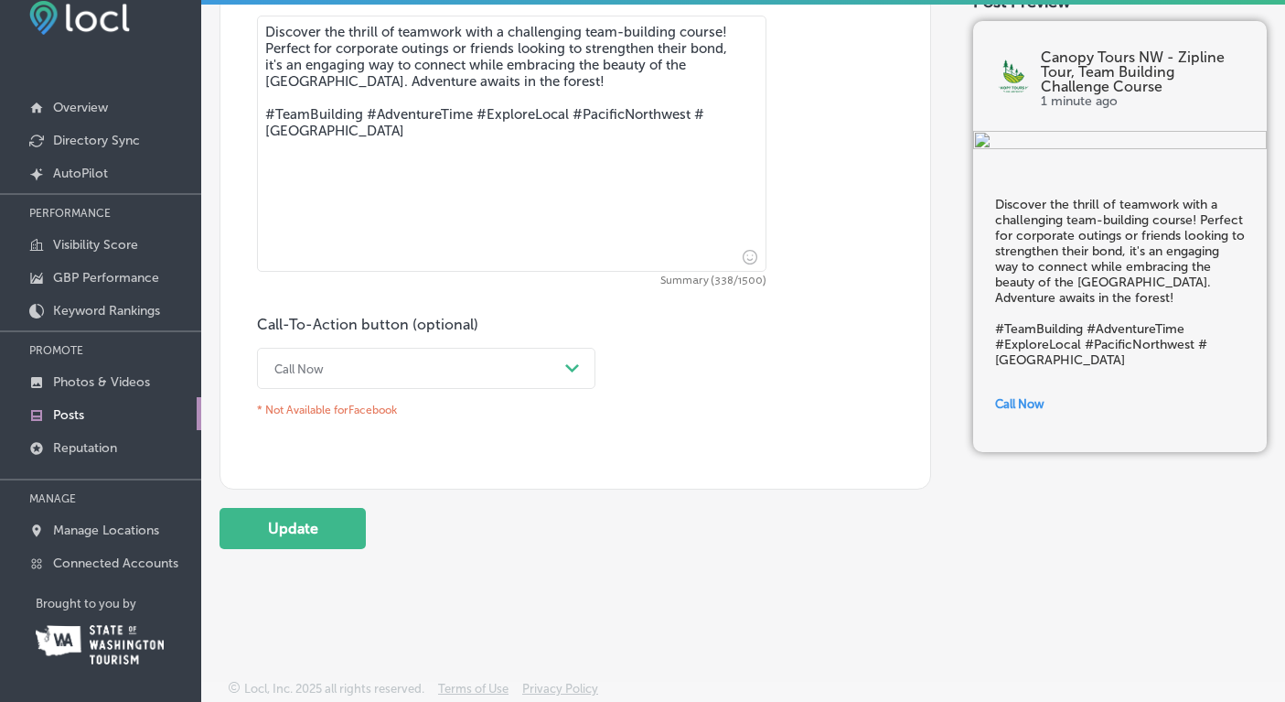
scroll to position [1053, 0]
type textarea "Discover the thrill of teamwork with a challenging team-building course! Perfec…"
click at [325, 530] on button "Update" at bounding box center [293, 528] width 146 height 41
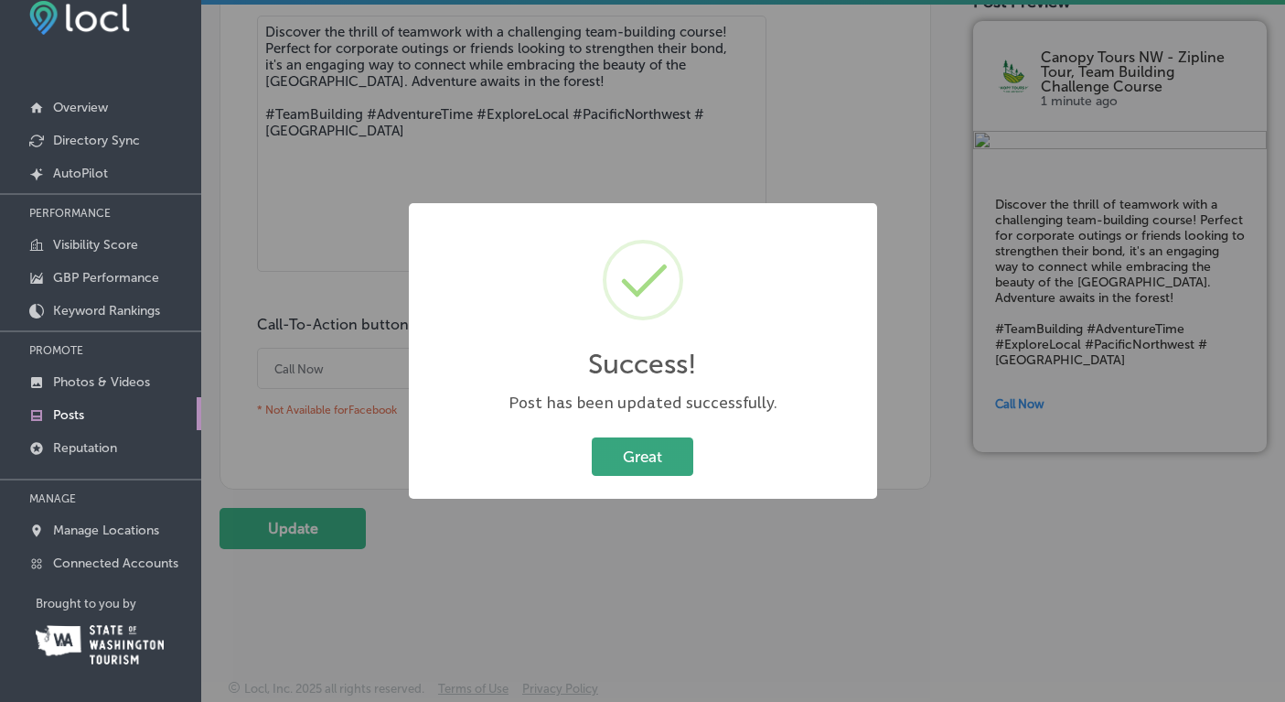
click at [660, 465] on button "Great" at bounding box center [643, 456] width 102 height 38
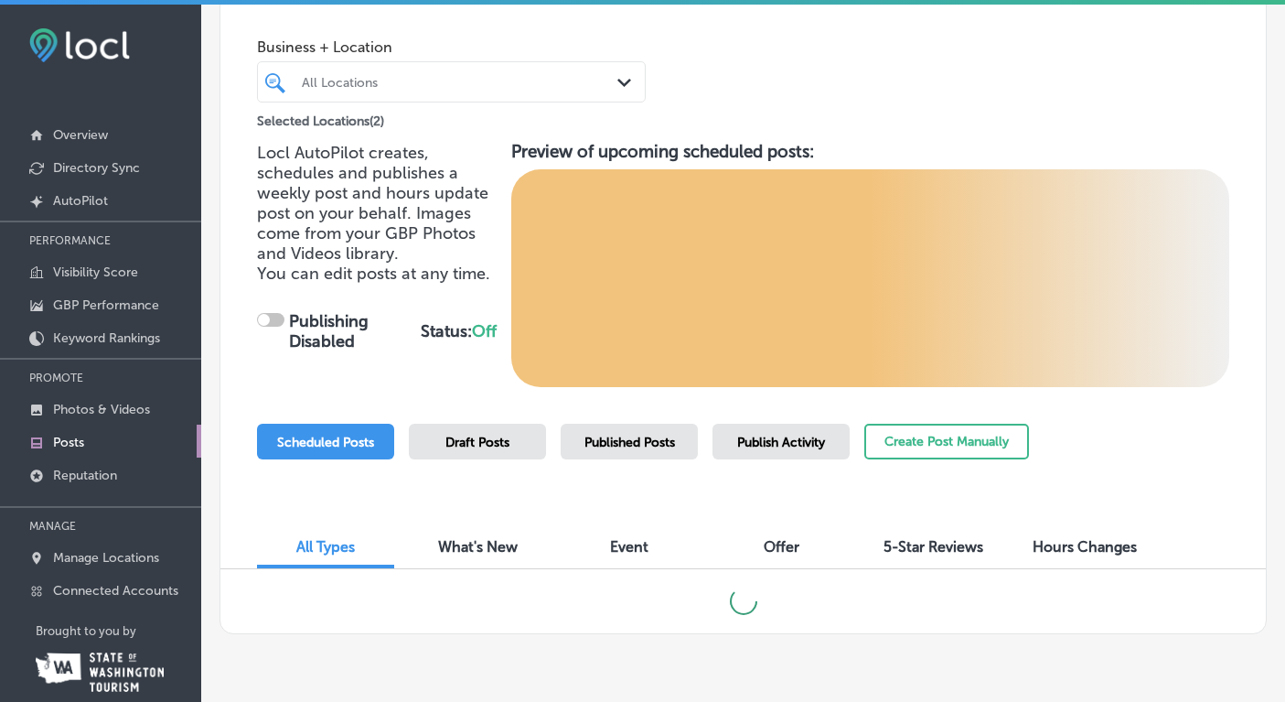
scroll to position [123, 0]
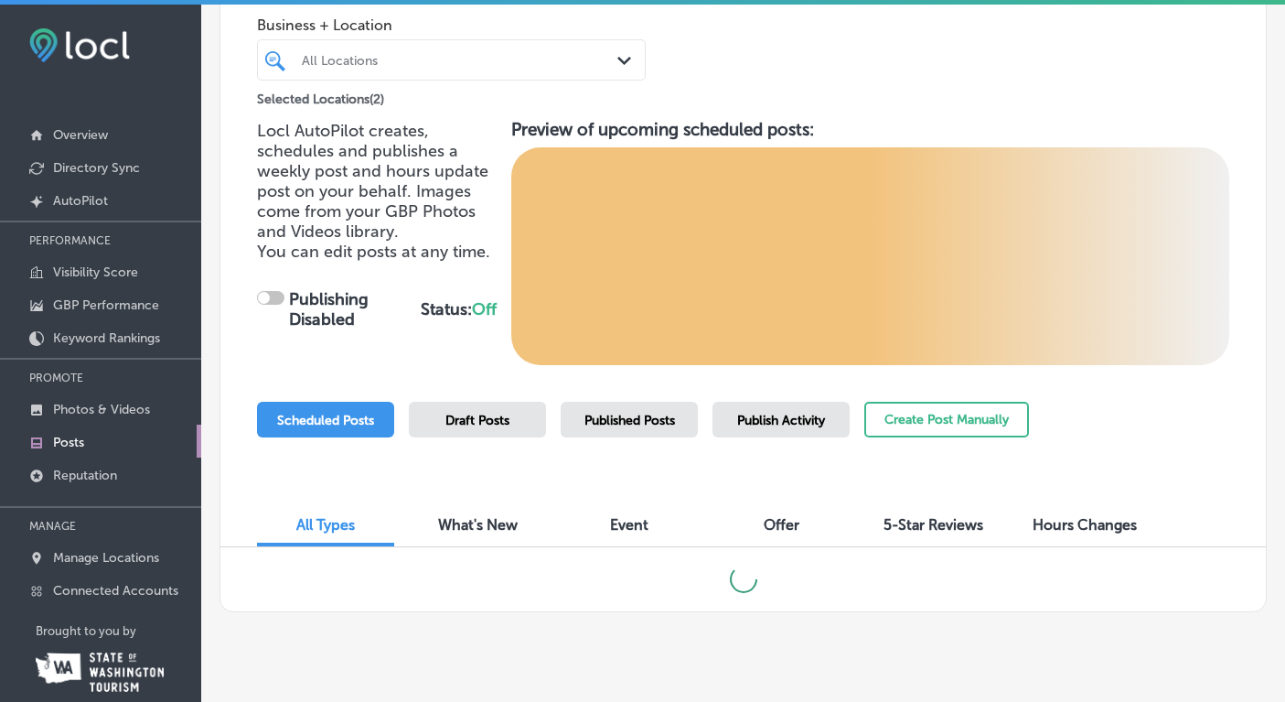
checkbox input "true"
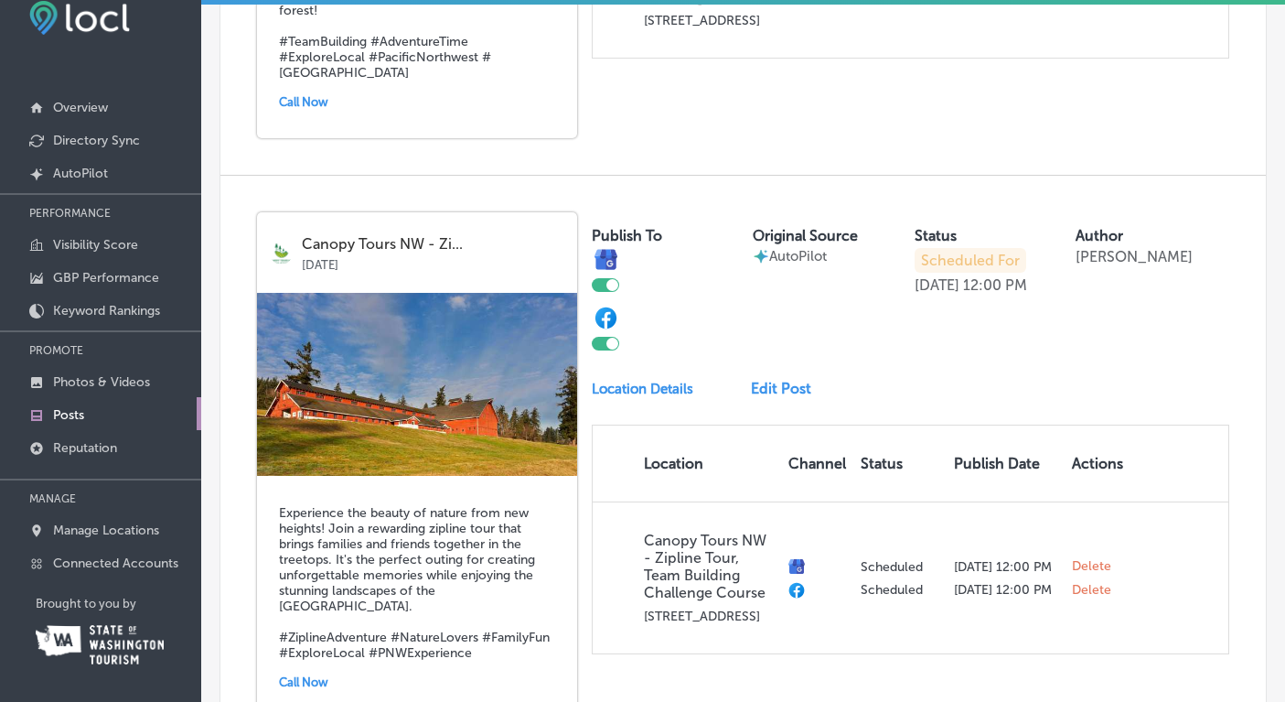
scroll to position [2230, 0]
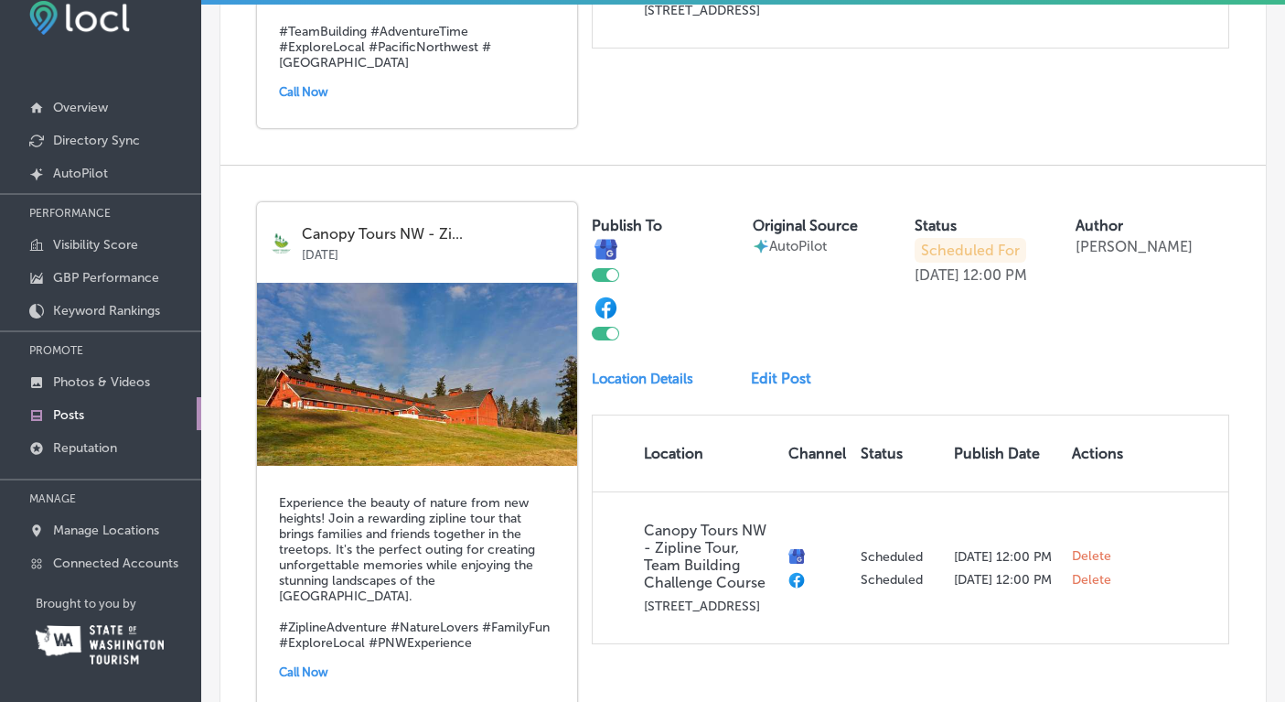
click at [791, 370] on link "Edit Post" at bounding box center [788, 378] width 75 height 17
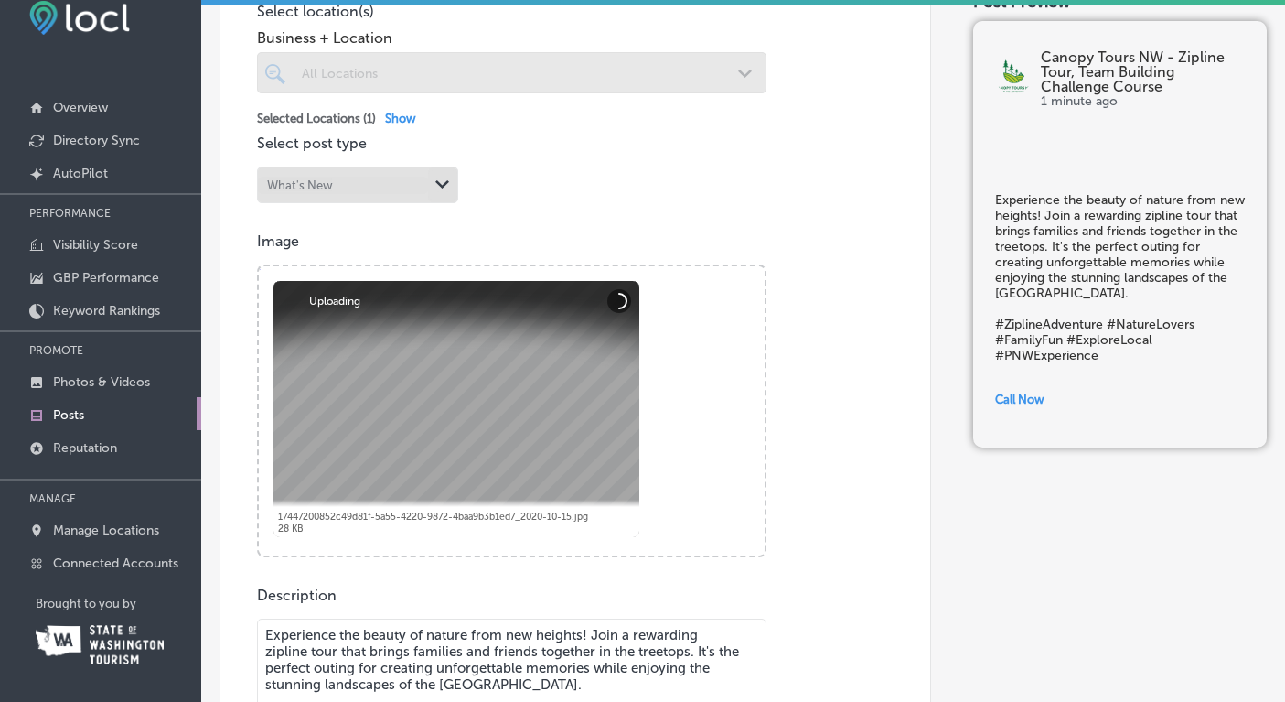
scroll to position [449, 0]
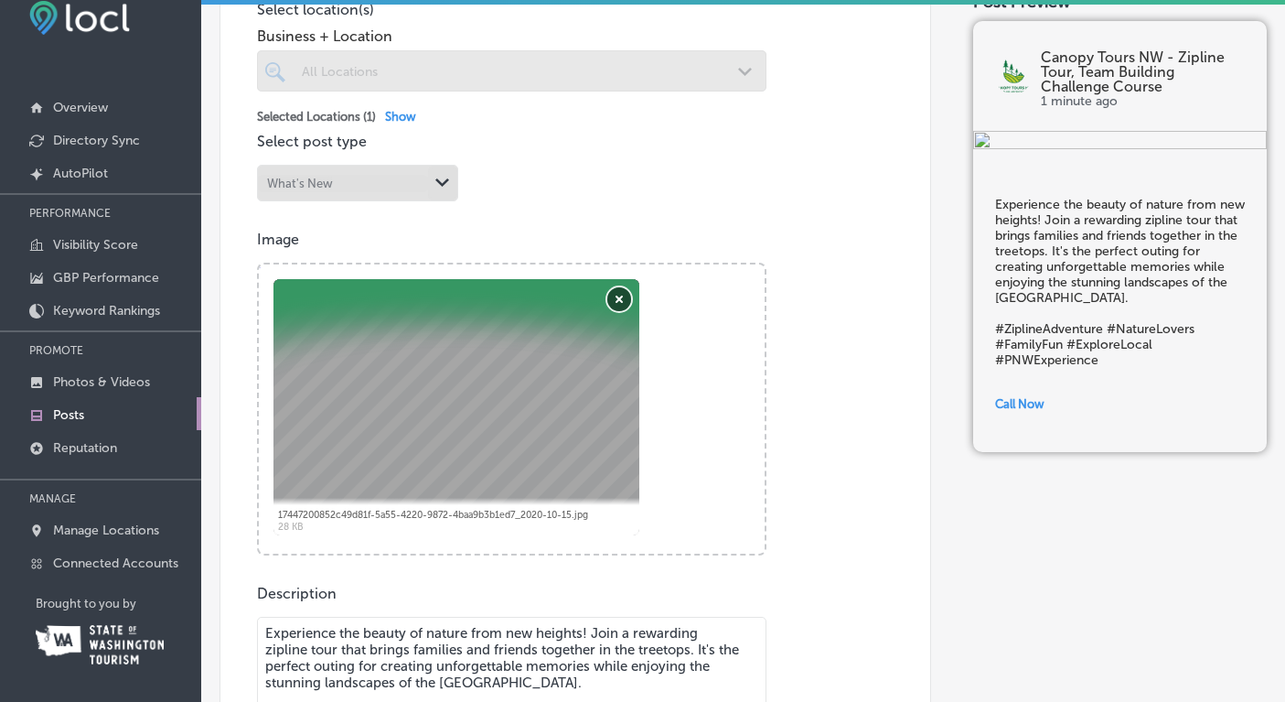
click at [617, 302] on button "Remove" at bounding box center [619, 299] width 24 height 24
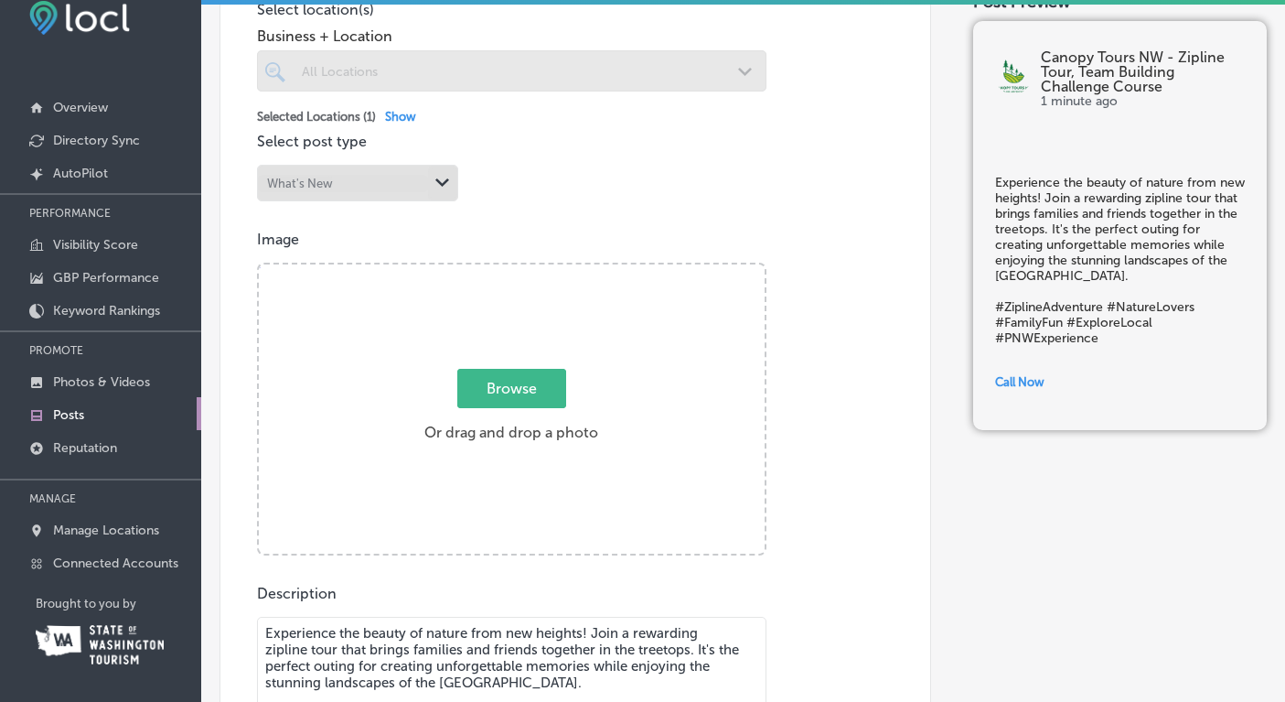
click at [533, 387] on span "Browse" at bounding box center [511, 388] width 109 height 39
click at [533, 270] on input "Browse Or drag and drop a photo" at bounding box center [512, 266] width 506 height 5
type input "C:\fakepath\_DSC0091.jpeg"
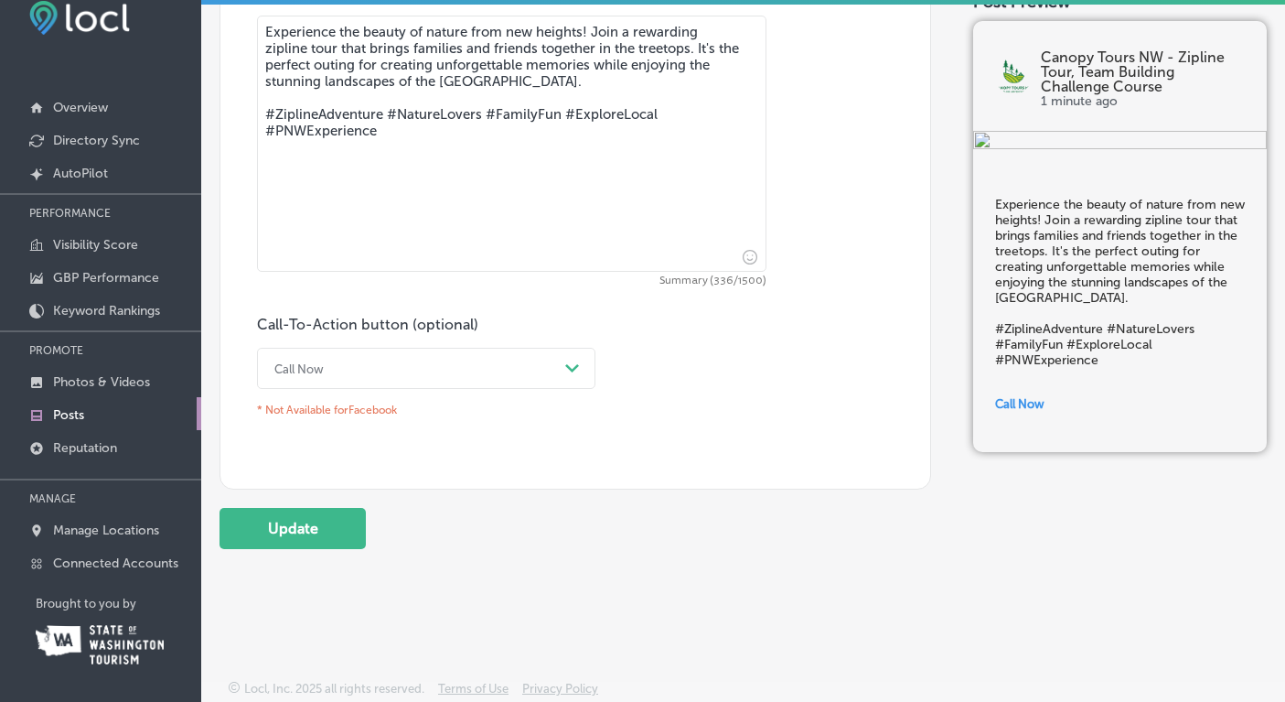
scroll to position [1053, 0]
click at [570, 364] on polygon at bounding box center [572, 368] width 14 height 8
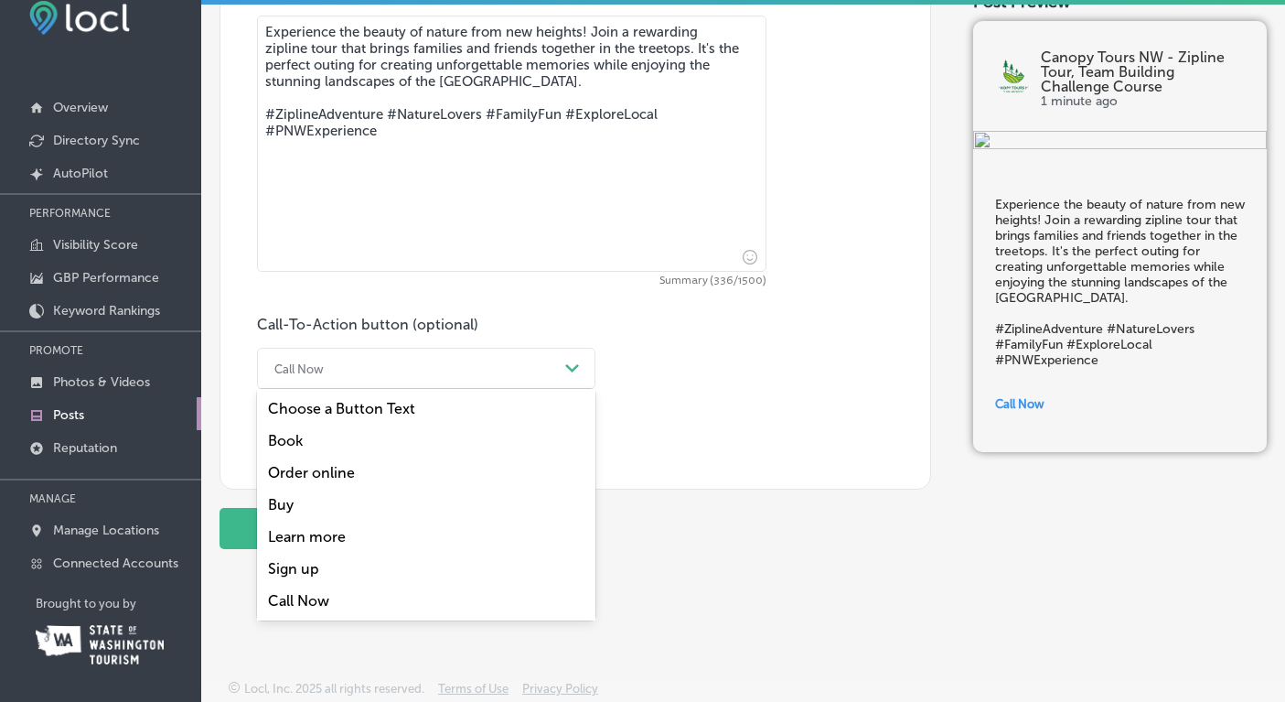
click at [286, 434] on div "Book" at bounding box center [426, 441] width 339 height 32
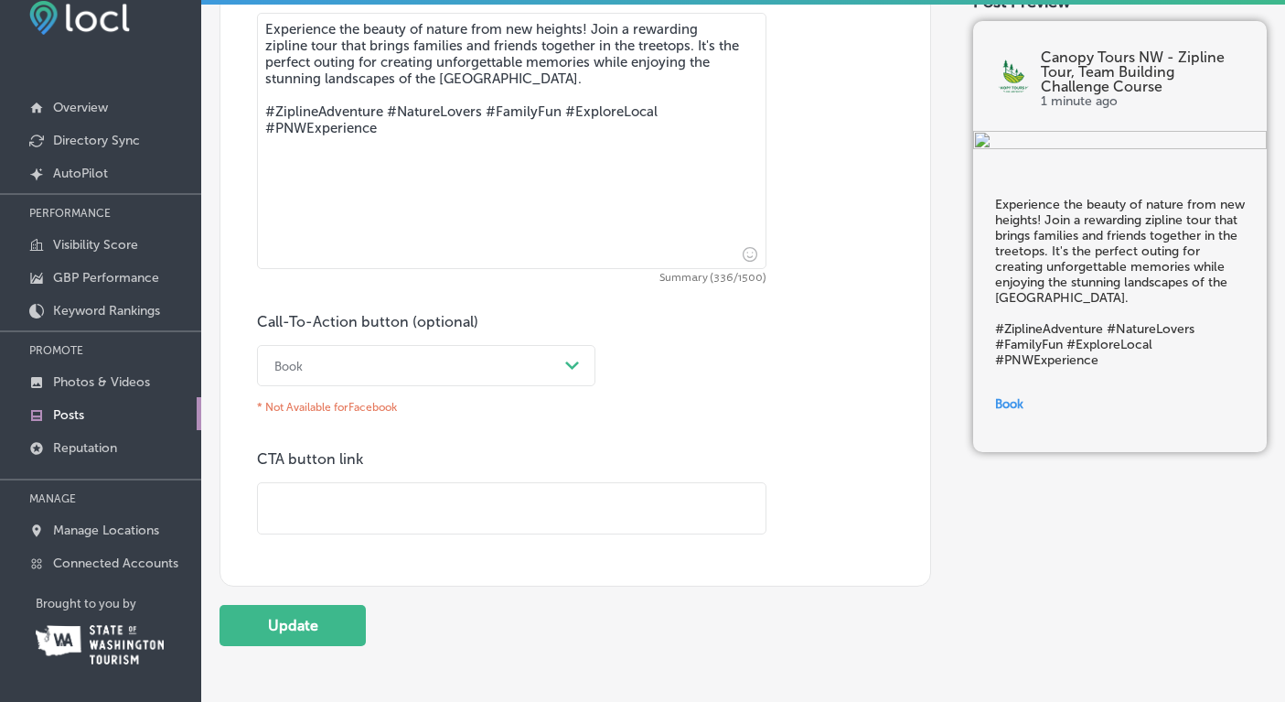
click at [456, 512] on input "text" at bounding box center [512, 508] width 508 height 50
type input "[URL][DOMAIN_NAME]"
click at [288, 624] on button "Update" at bounding box center [293, 625] width 146 height 41
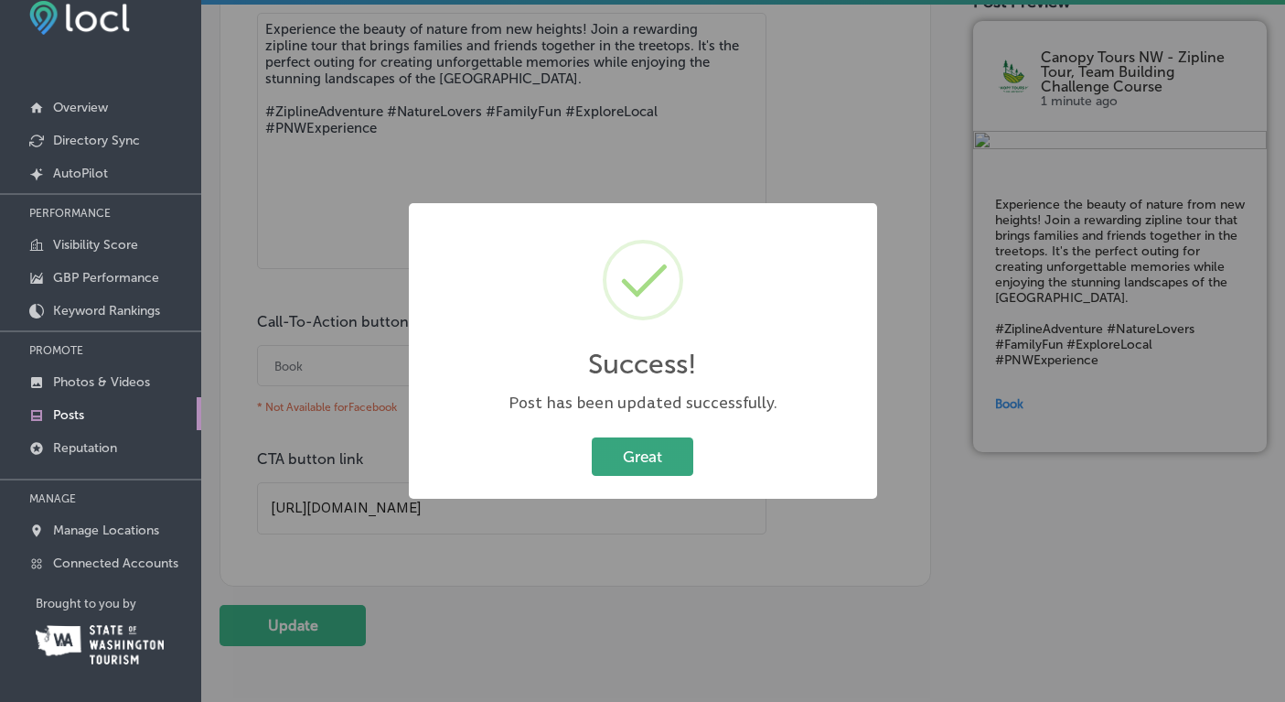
click at [650, 462] on button "Great" at bounding box center [643, 456] width 102 height 38
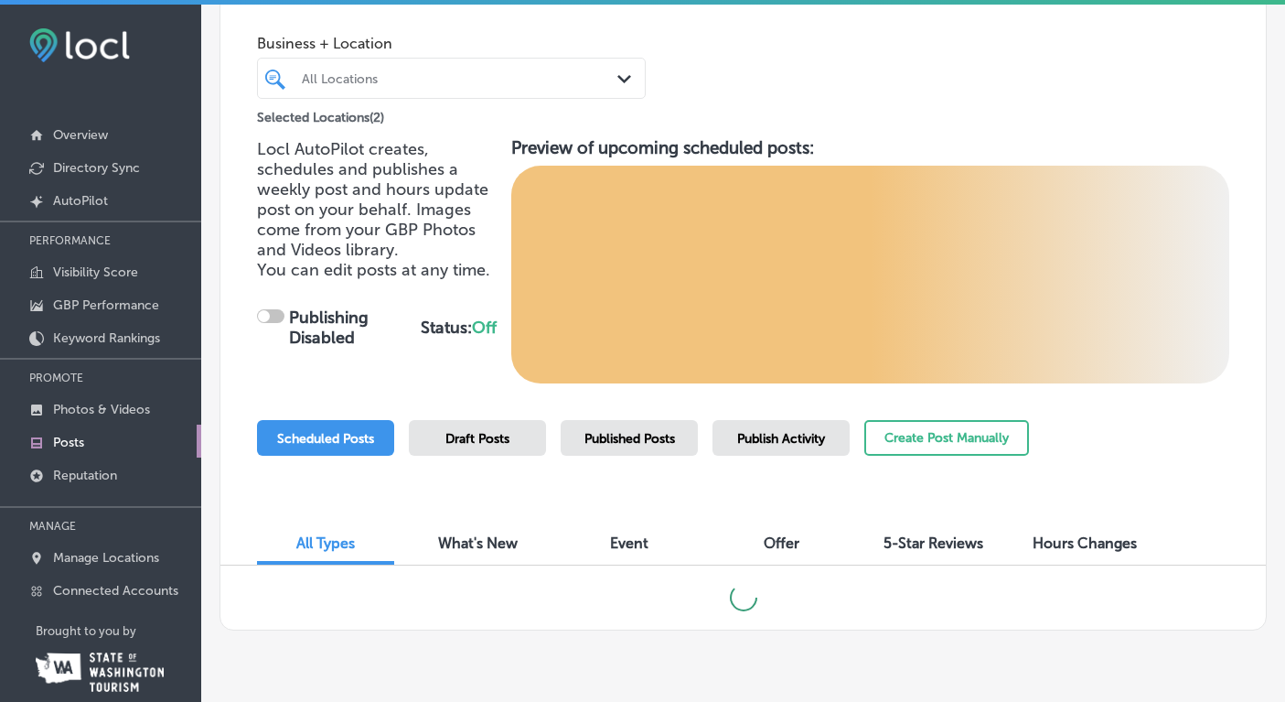
scroll to position [123, 0]
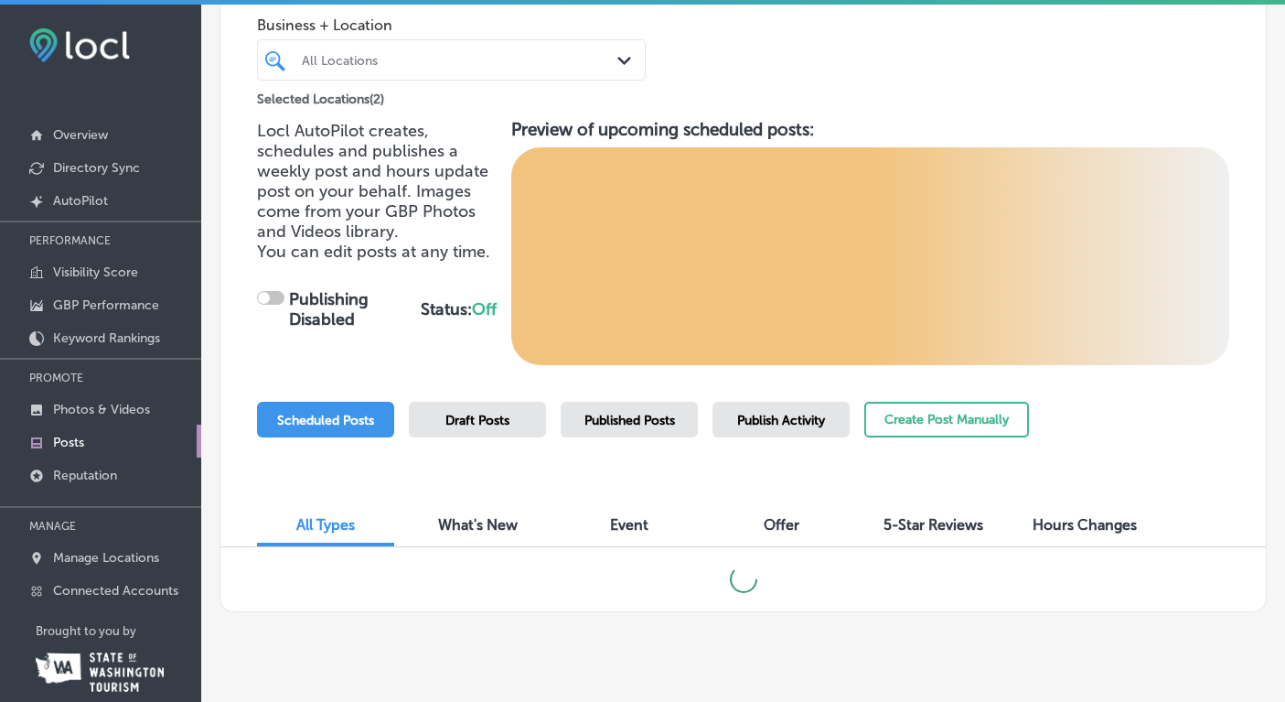
checkbox input "true"
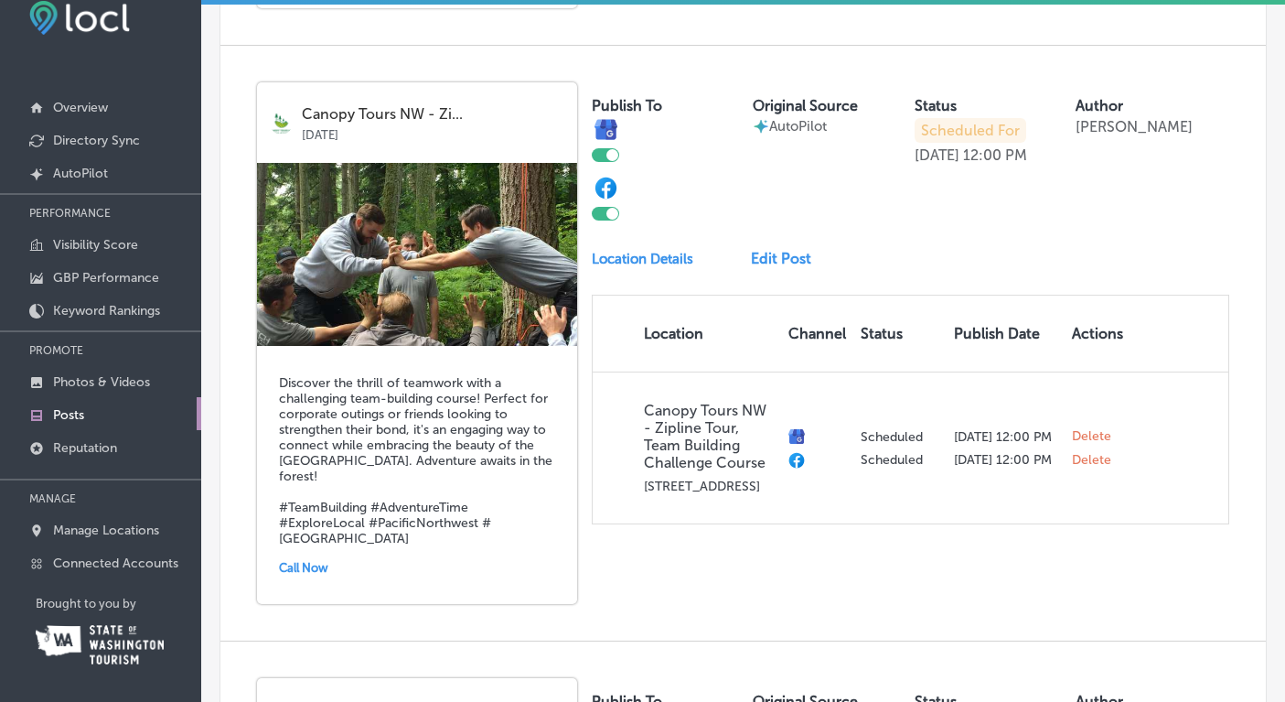
scroll to position [1414, 0]
